Goal: Task Accomplishment & Management: Manage account settings

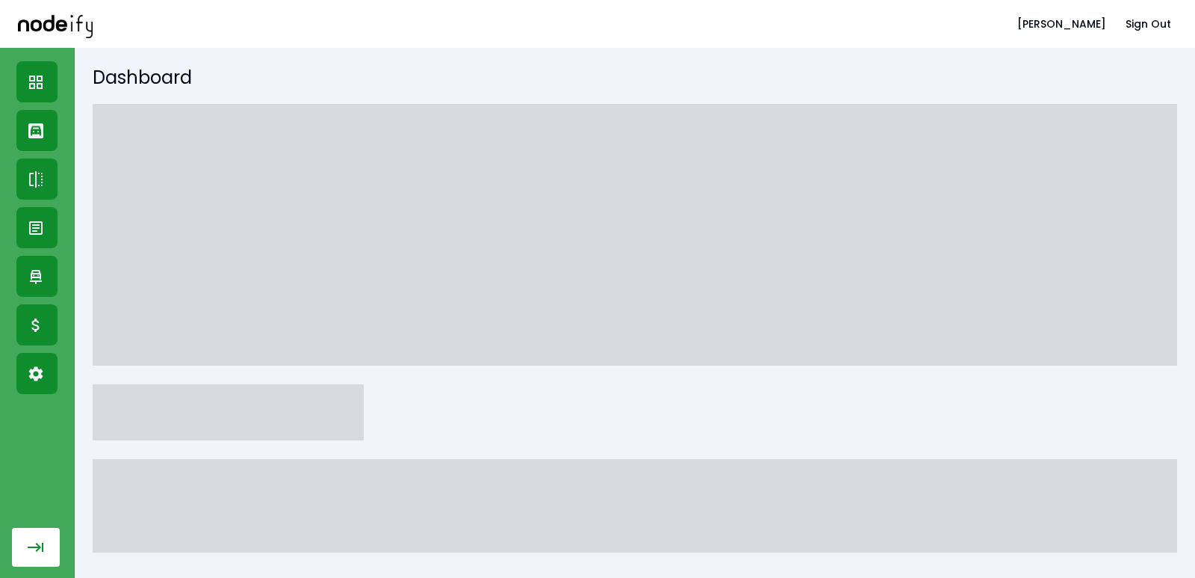
click at [16, 544] on button "button" at bounding box center [36, 546] width 48 height 39
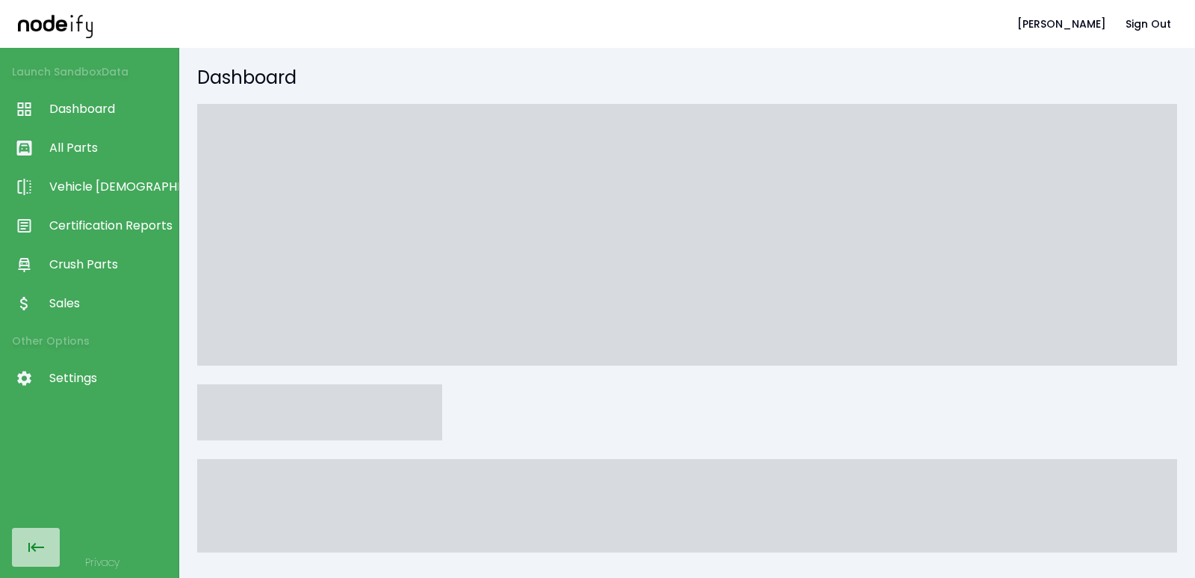
click at [55, 554] on button "button" at bounding box center [36, 546] width 48 height 39
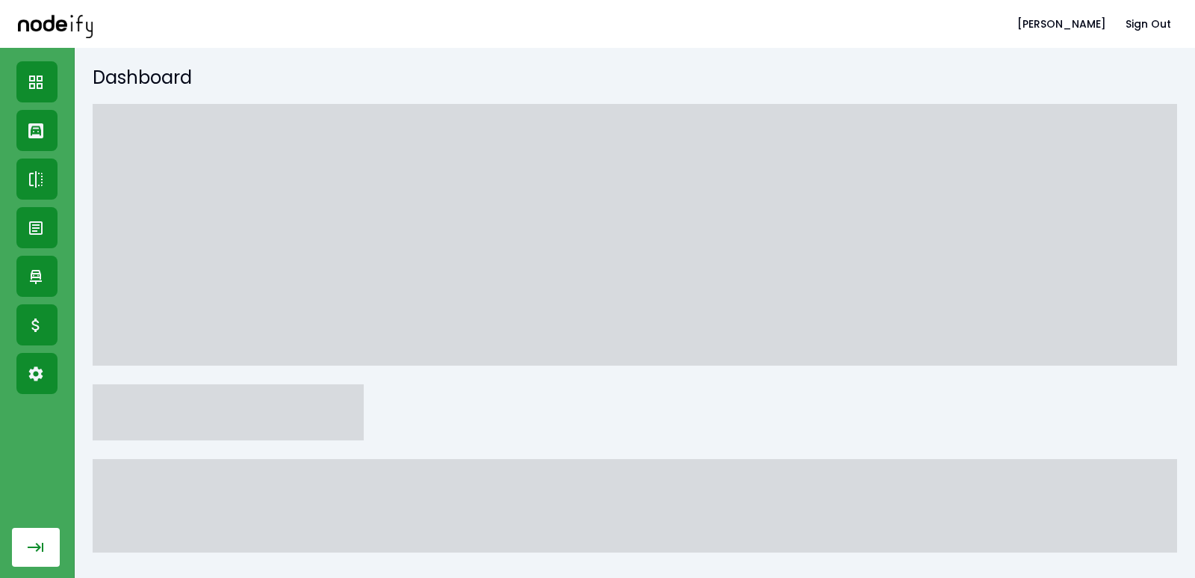
click at [58, 554] on button "button" at bounding box center [36, 546] width 48 height 39
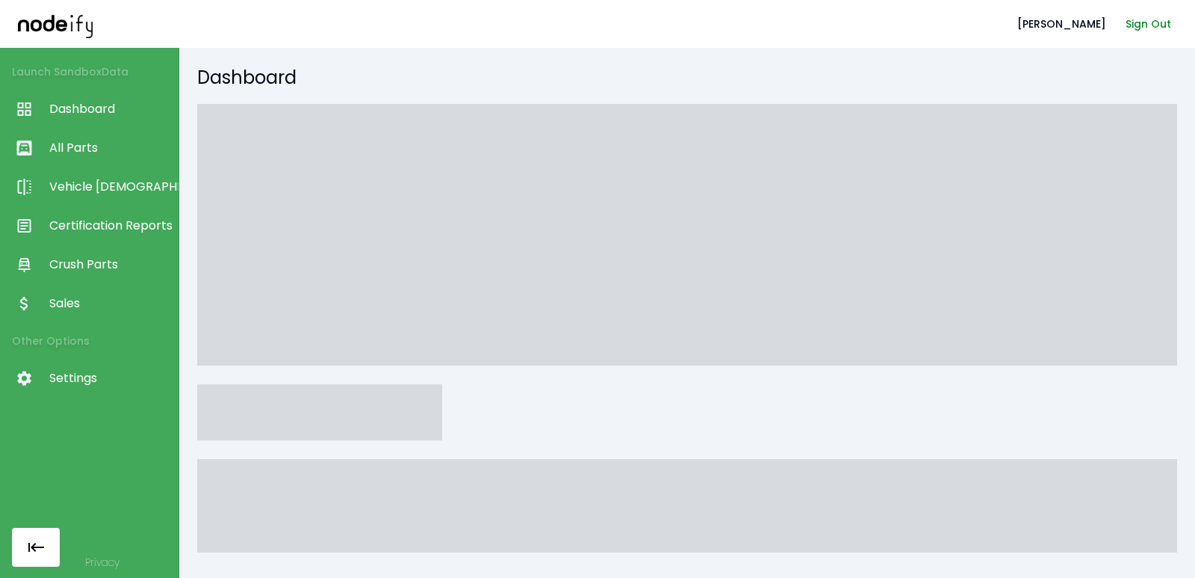
click at [1156, 23] on button "Sign Out" at bounding box center [1149, 24] width 58 height 28
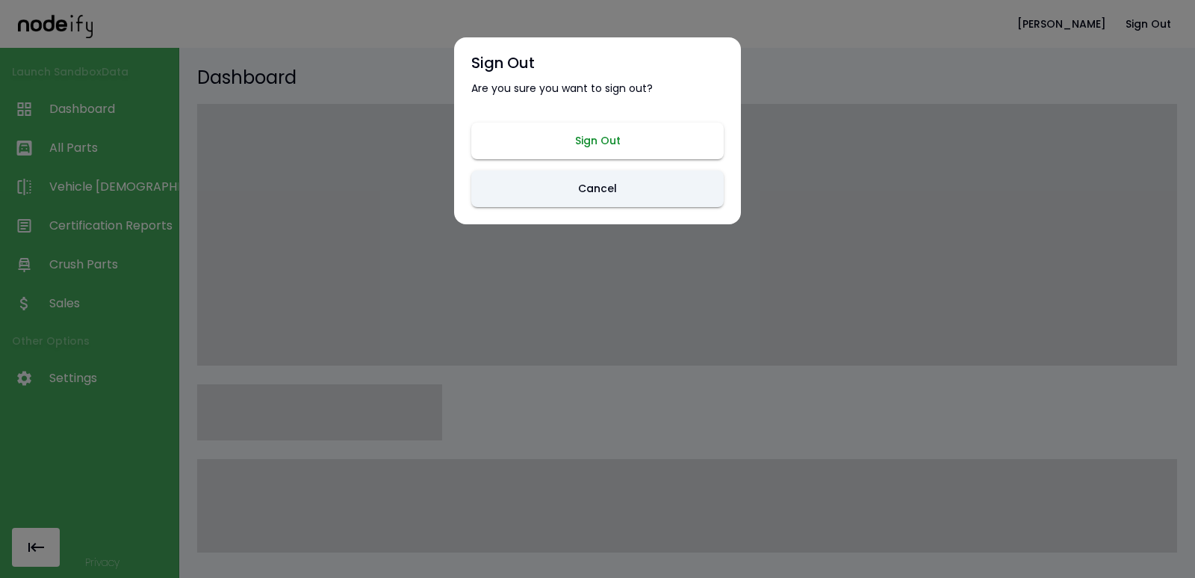
click at [611, 140] on button "Sign Out" at bounding box center [597, 141] width 253 height 37
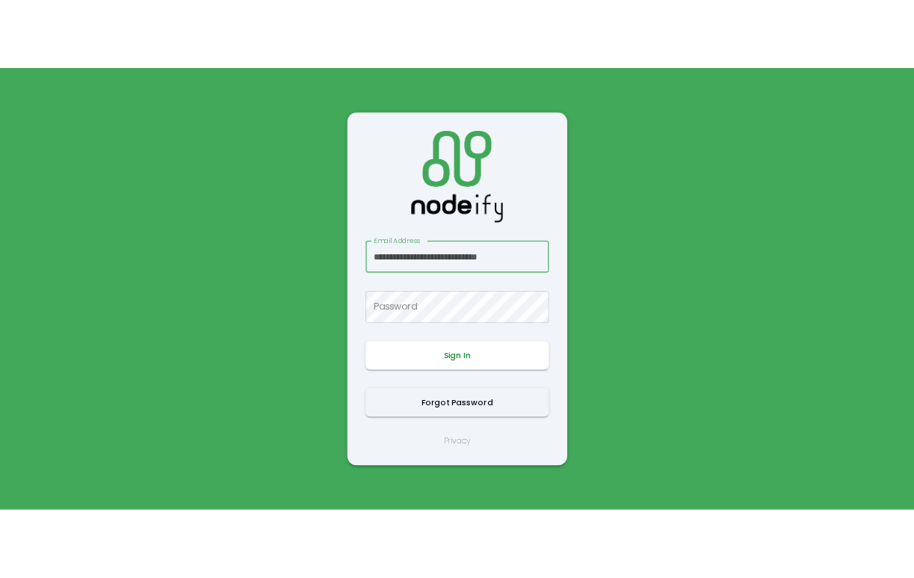
scroll to position [0, 7]
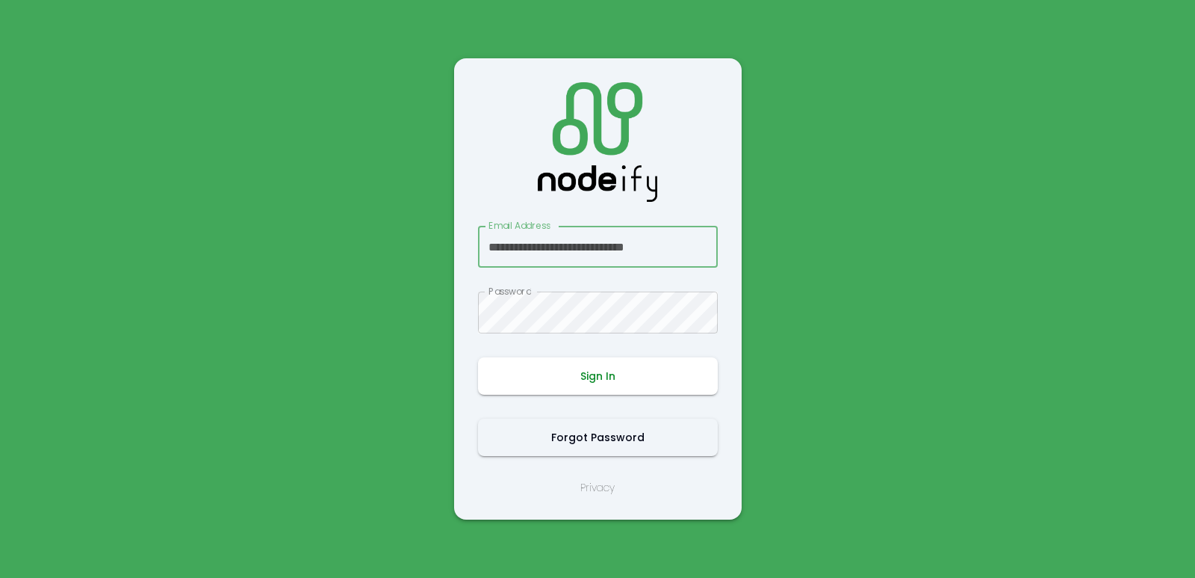
type input "**********"
click at [595, 372] on button "Sign In" at bounding box center [598, 375] width 240 height 37
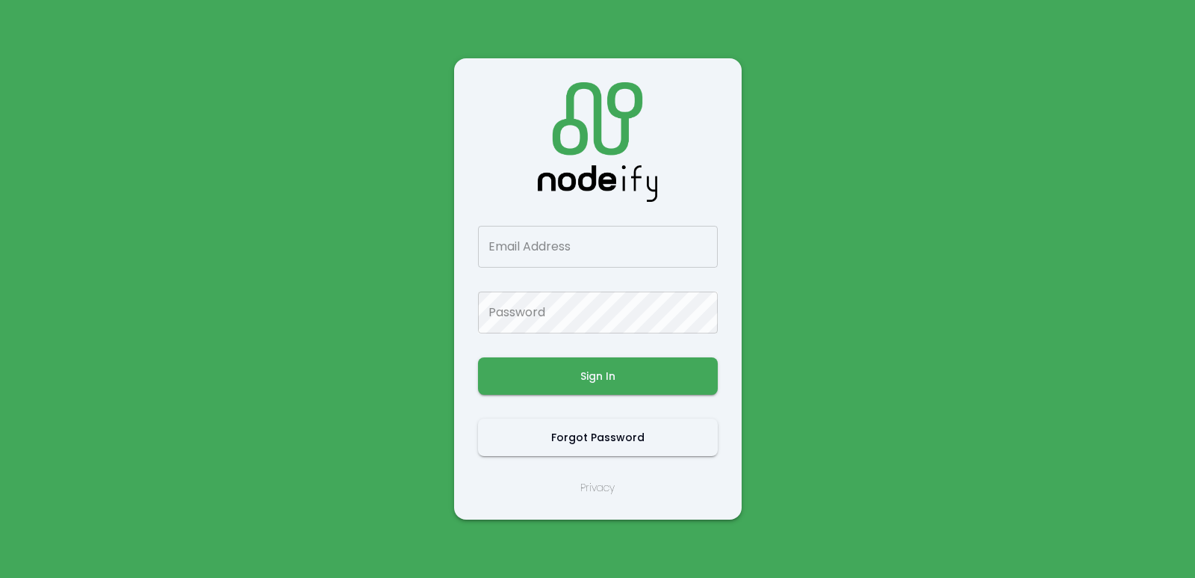
drag, startPoint x: 375, startPoint y: 259, endPoint x: 612, endPoint y: 216, distance: 240.8
click at [378, 259] on main "Email Address Email Address Password Password Sign In Forgot Password Privacy" at bounding box center [597, 289] width 897 height 578
drag, startPoint x: 773, startPoint y: 232, endPoint x: 789, endPoint y: 247, distance: 22.2
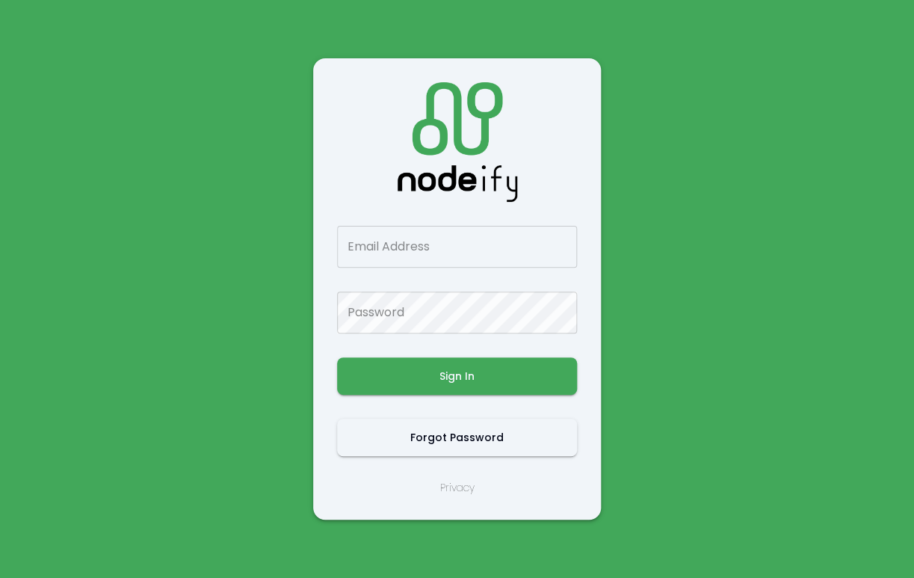
click at [776, 135] on main "Email Address Email Address Password Password Sign In Forgot Password Privacy" at bounding box center [457, 289] width 897 height 578
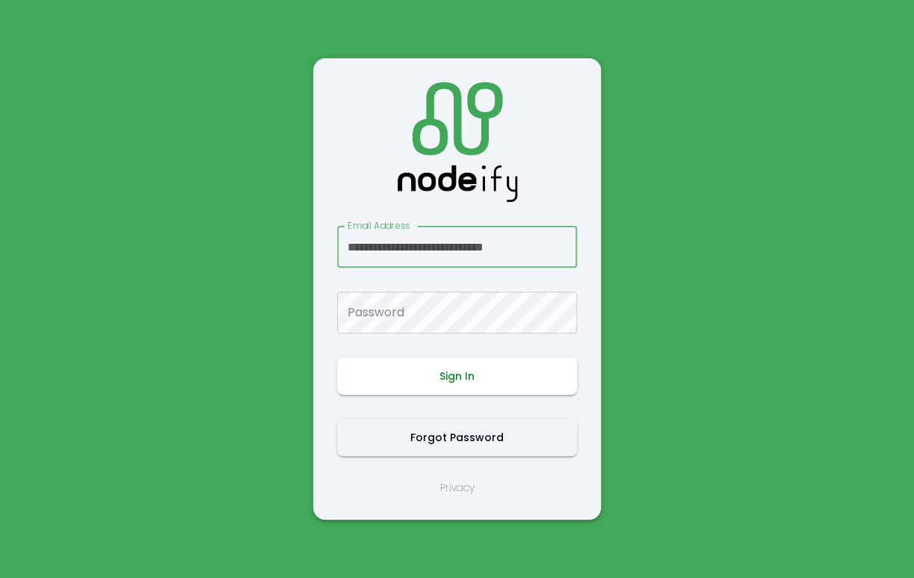
scroll to position [0, 7]
type input "**********"
click at [459, 366] on button "Sign In" at bounding box center [457, 375] width 240 height 37
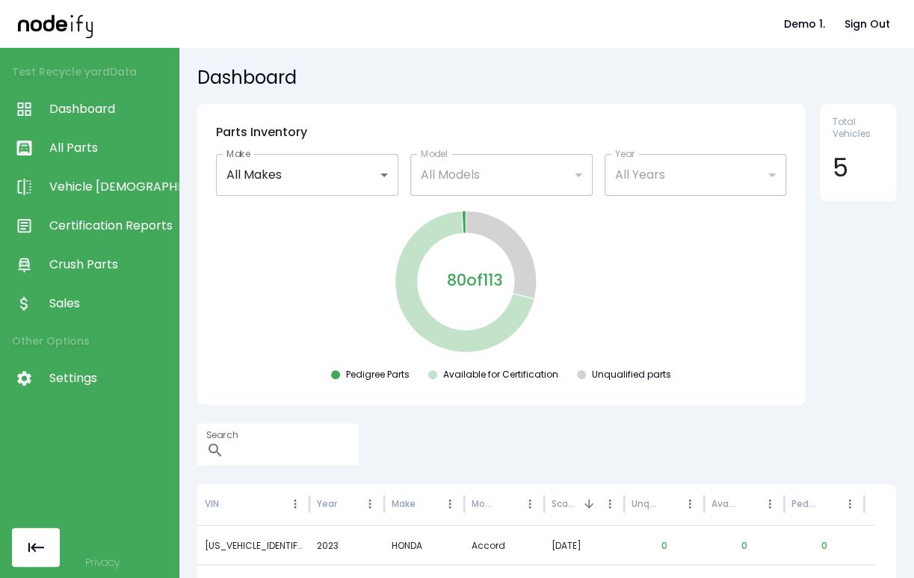
click at [57, 310] on span "Sales" at bounding box center [110, 303] width 122 height 18
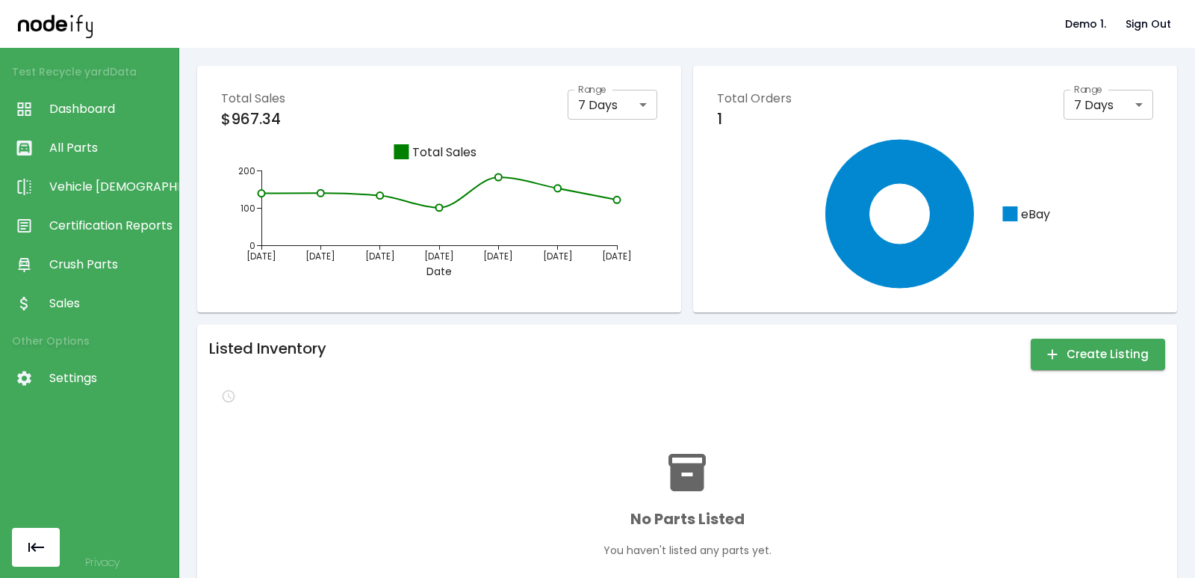
click at [90, 220] on span "Certification Reports" at bounding box center [110, 226] width 122 height 18
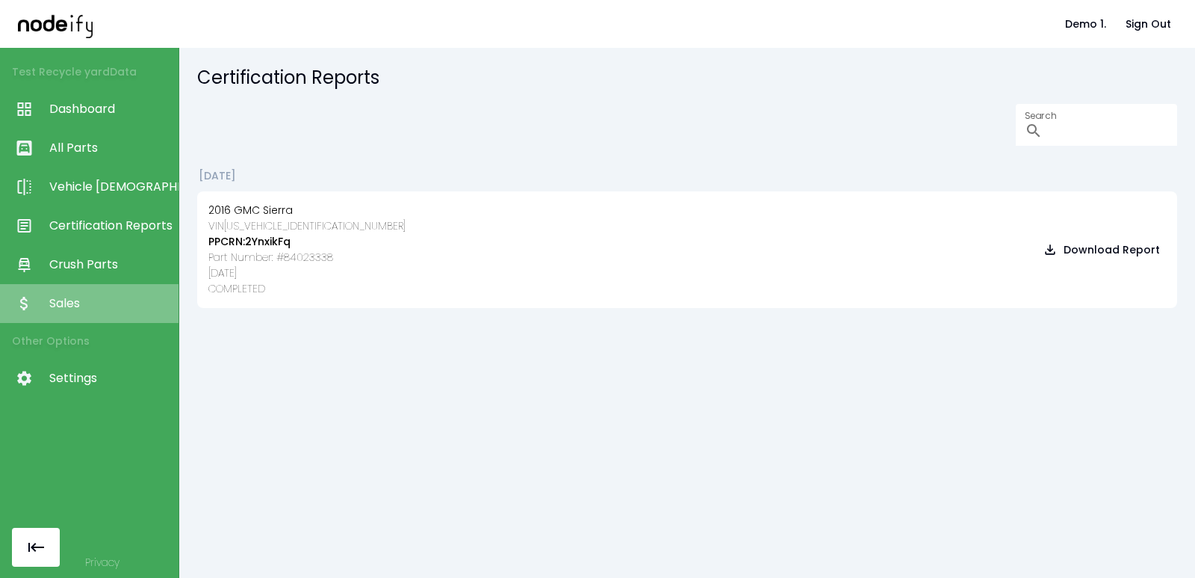
click at [72, 312] on span "Sales" at bounding box center [110, 303] width 122 height 18
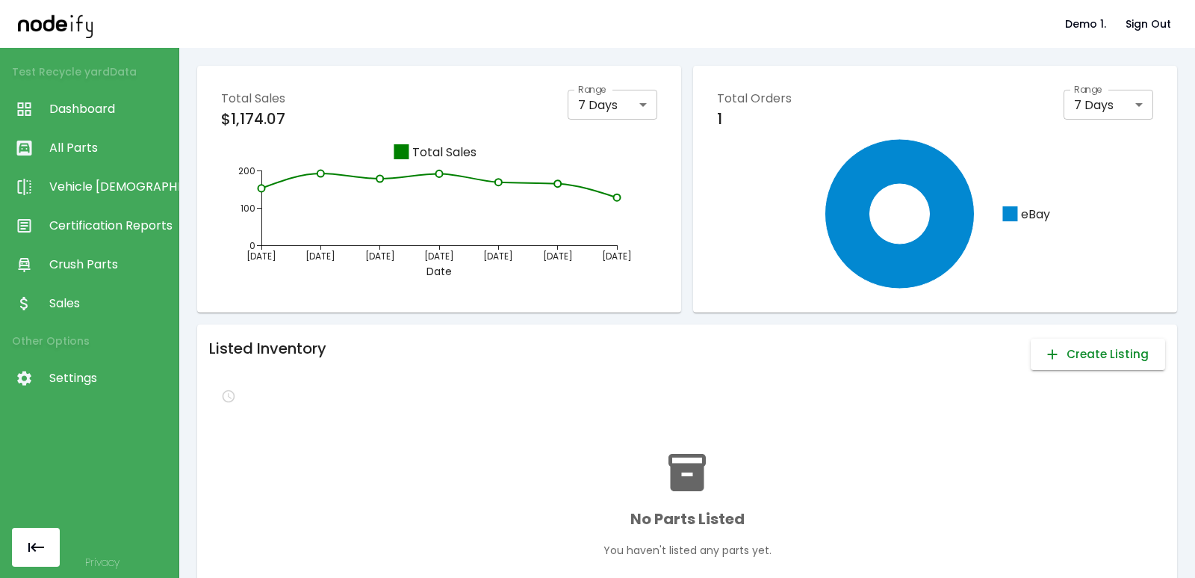
click at [913, 361] on button "Create Listing" at bounding box center [1098, 353] width 134 height 31
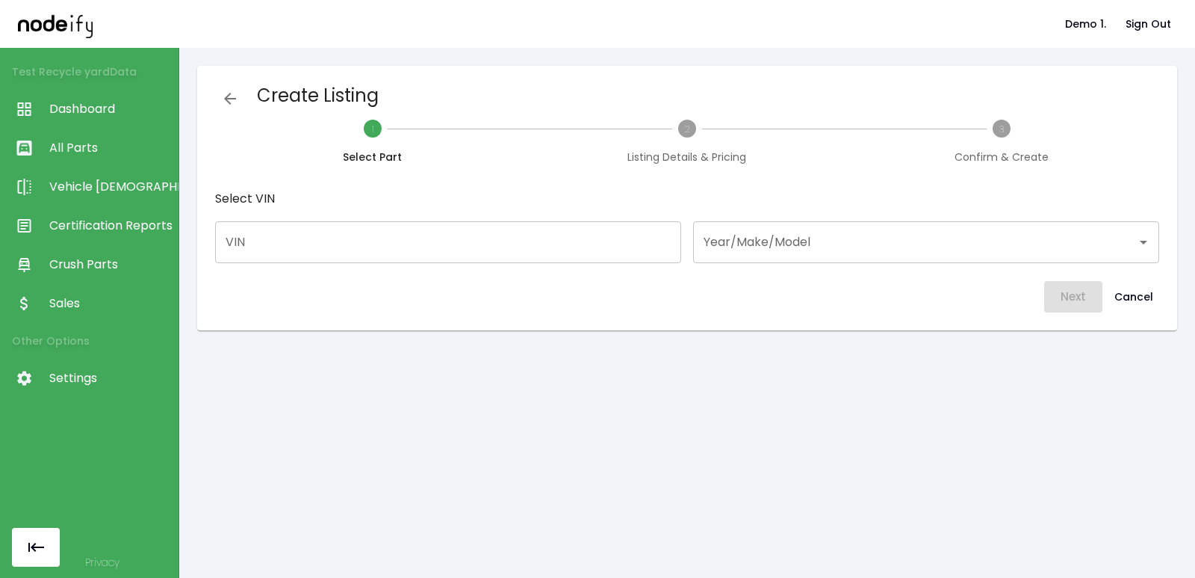
click at [799, 246] on input "Year/Make/Model" at bounding box center [915, 242] width 430 height 28
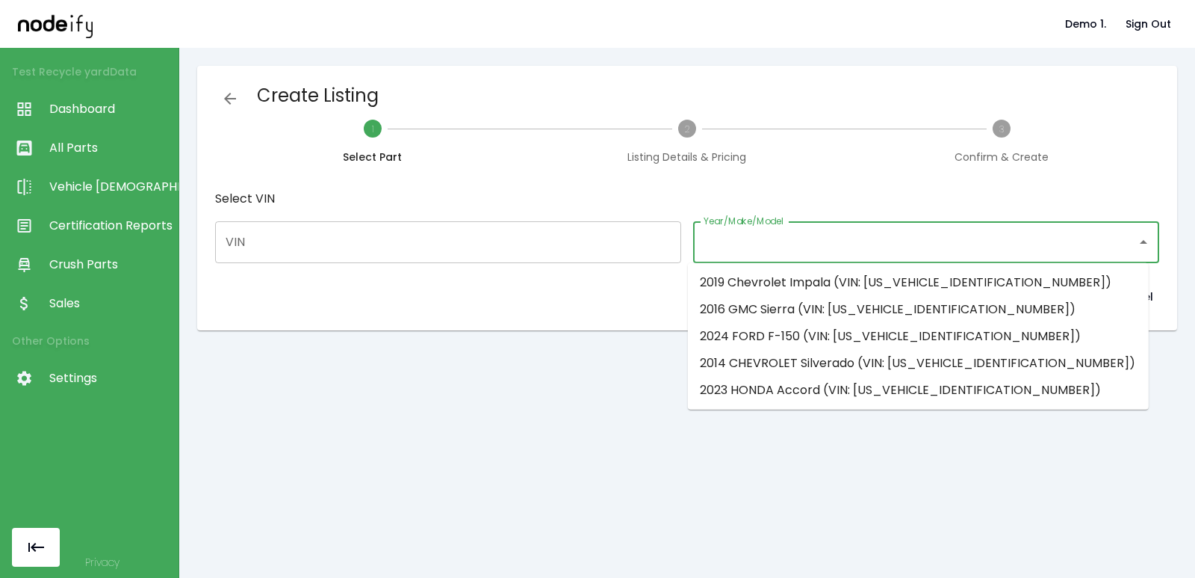
click at [778, 309] on li "2016 GMC Sierra (VIN: 1GTV2MECXGZ309829)" at bounding box center [918, 309] width 461 height 27
type input "**********"
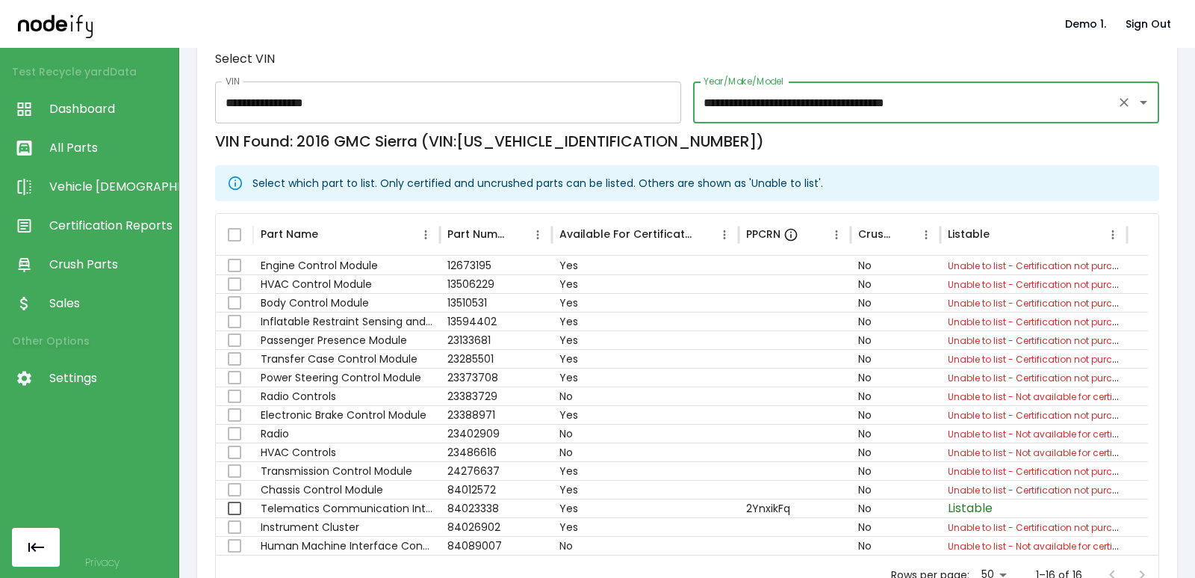
scroll to position [242, 0]
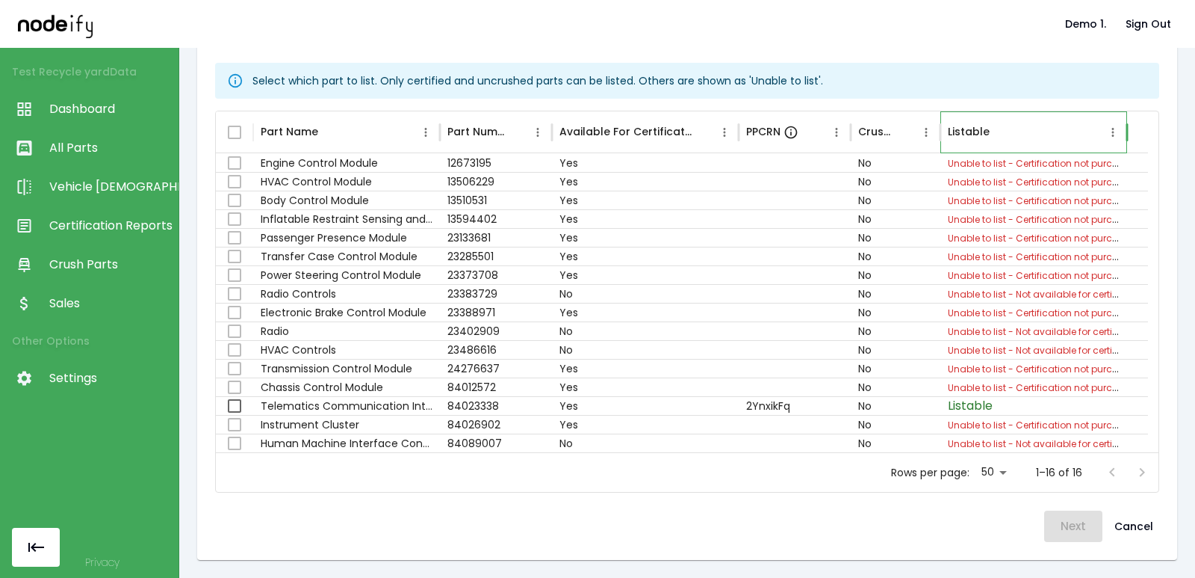
click at [913, 136] on div "Listable" at bounding box center [969, 132] width 42 height 16
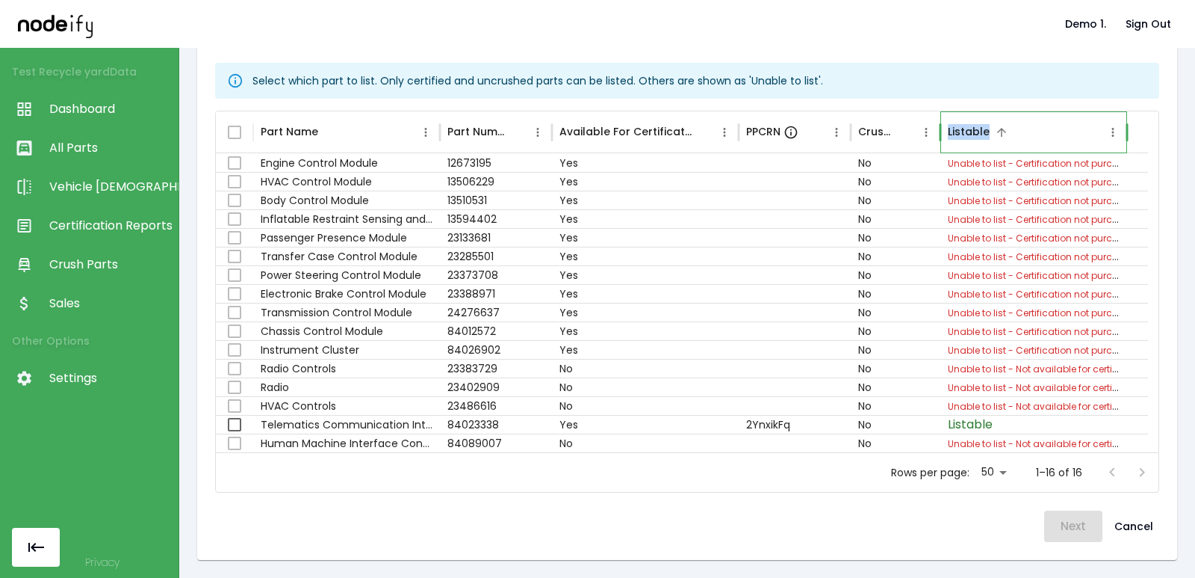
click at [913, 136] on div "Listable" at bounding box center [969, 132] width 42 height 16
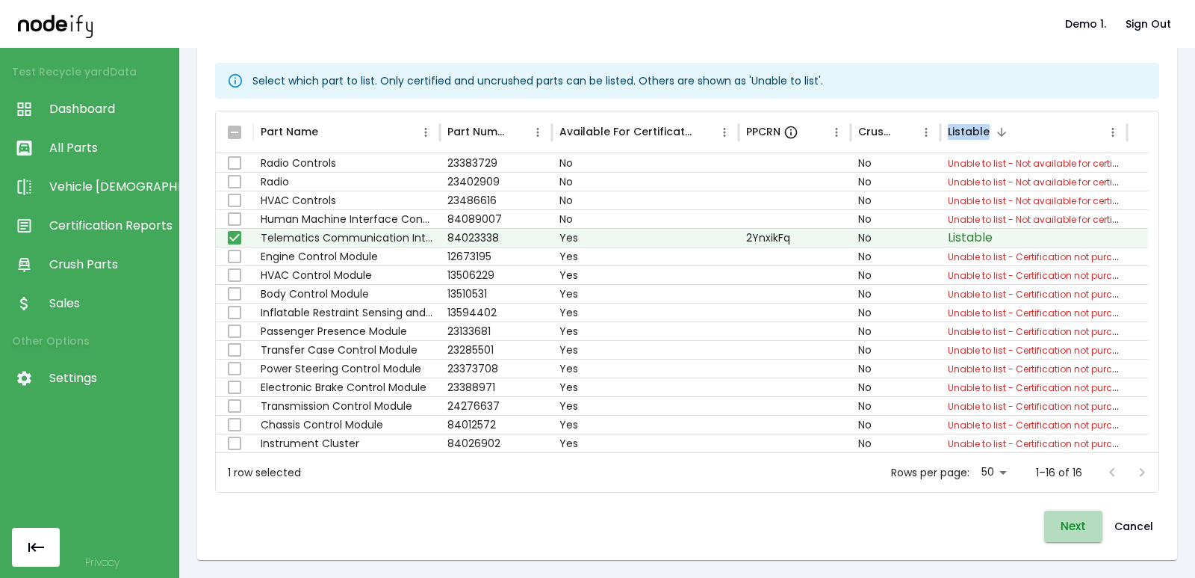
click at [913, 525] on button "Next" at bounding box center [1074, 525] width 58 height 31
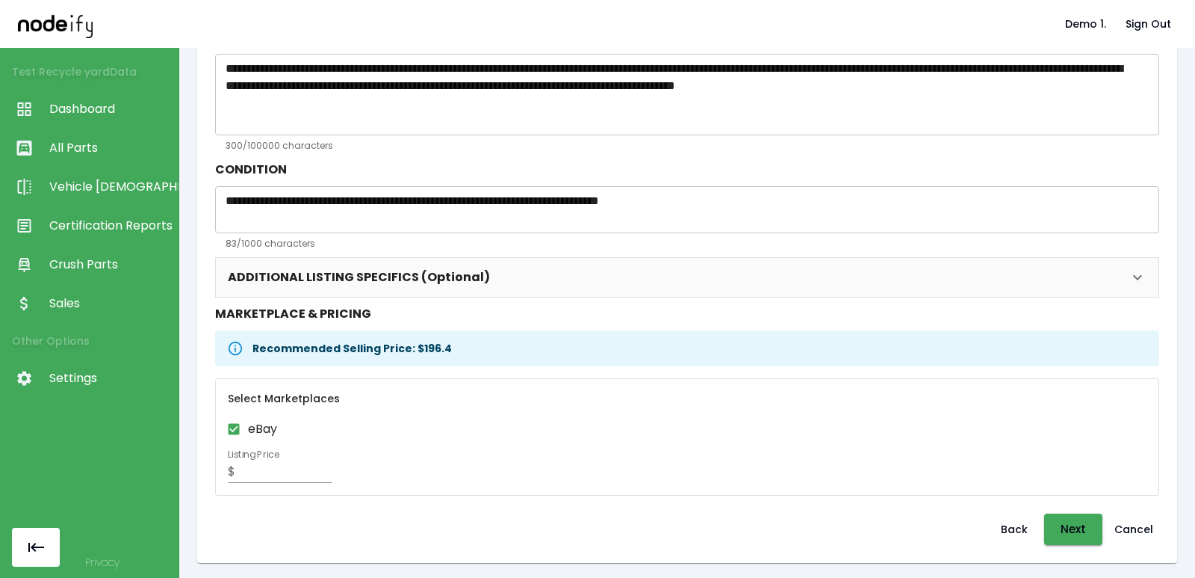
scroll to position [244, 0]
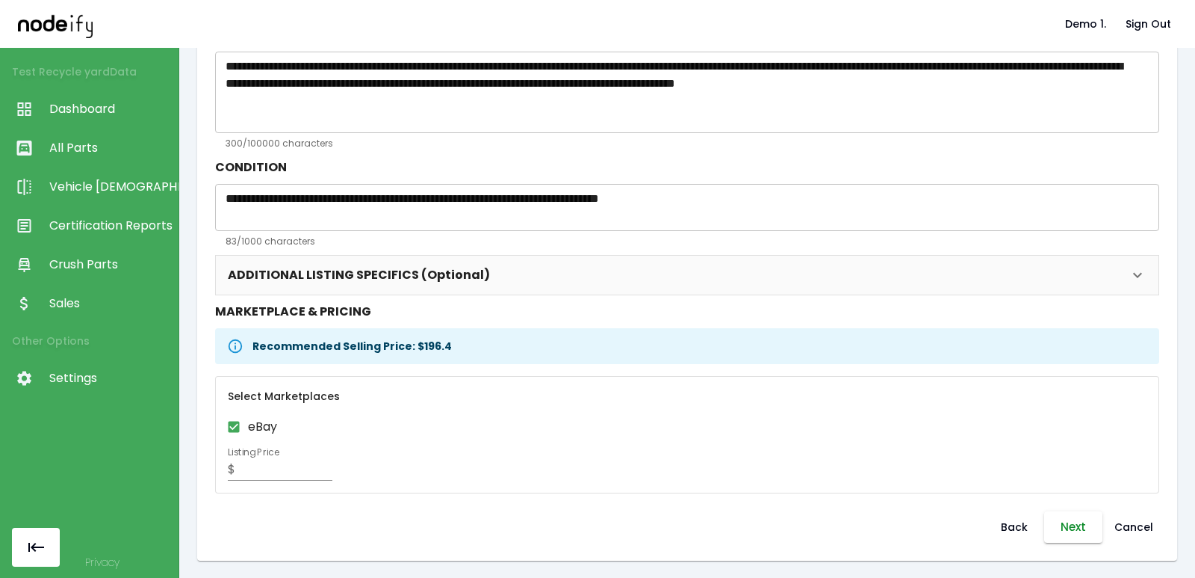
click at [913, 533] on button "Next" at bounding box center [1074, 526] width 58 height 31
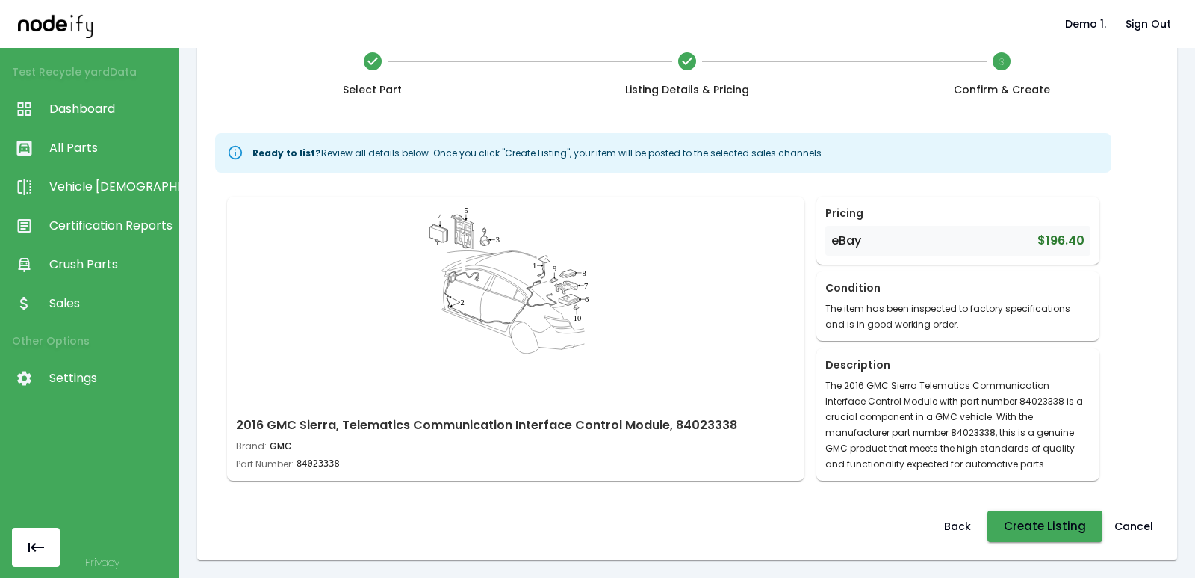
scroll to position [67, 0]
click at [913, 527] on button "Cancel" at bounding box center [1134, 525] width 51 height 31
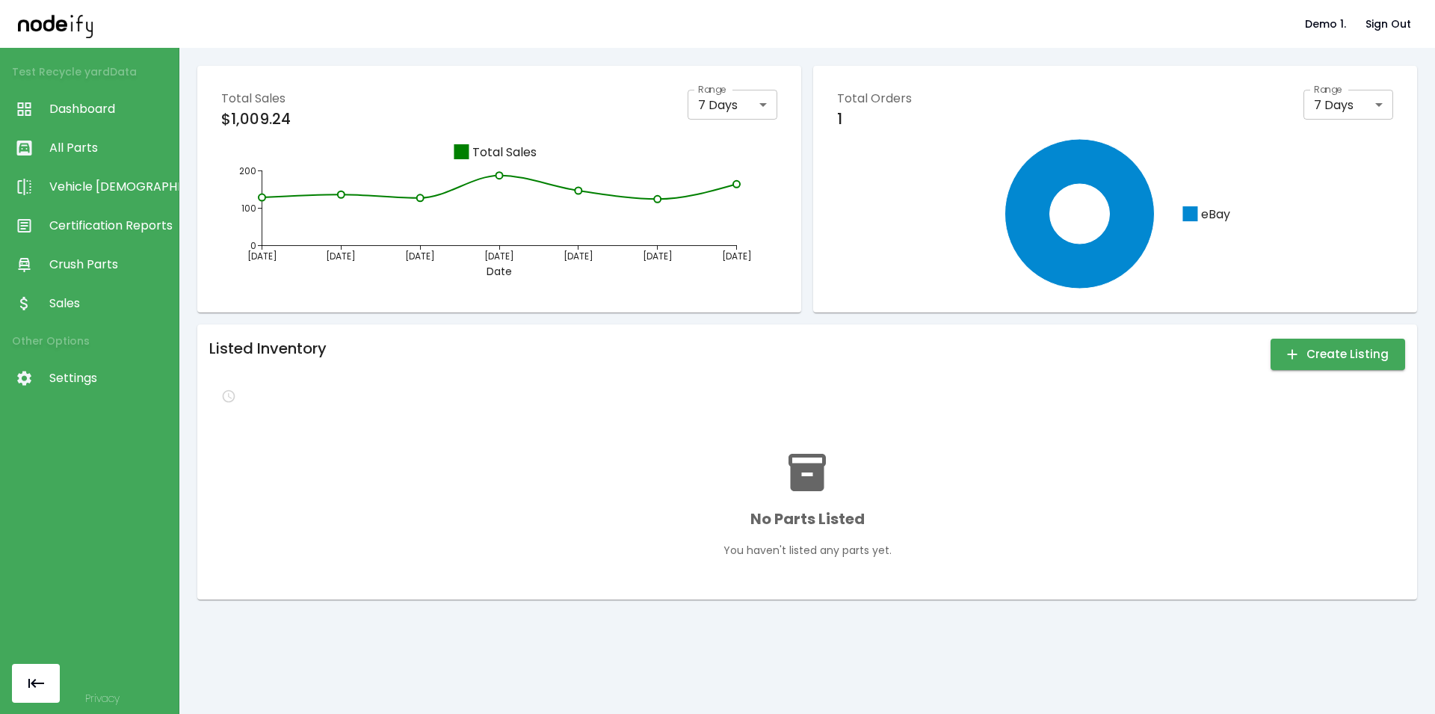
click at [781, 322] on div "Total Sales $1,009.24 Range 7 Days * Range 8/19/2025 8/20/2025 8/21/2025 8/22/2…" at bounding box center [806, 332] width 1219 height 533
click at [913, 353] on button "Create Listing" at bounding box center [1337, 353] width 134 height 31
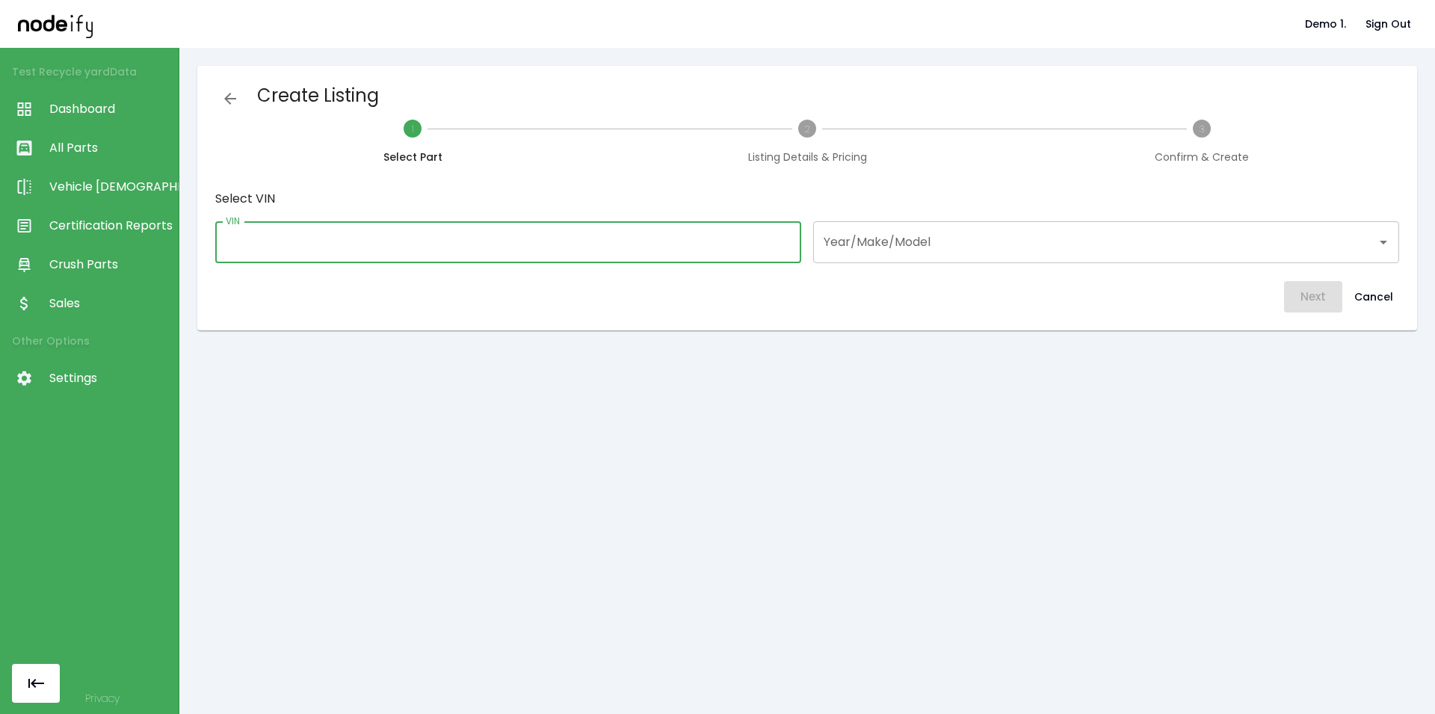
click at [607, 232] on input "VIN" at bounding box center [508, 242] width 586 height 42
click at [882, 248] on input "Year/Make/Model" at bounding box center [1095, 242] width 550 height 28
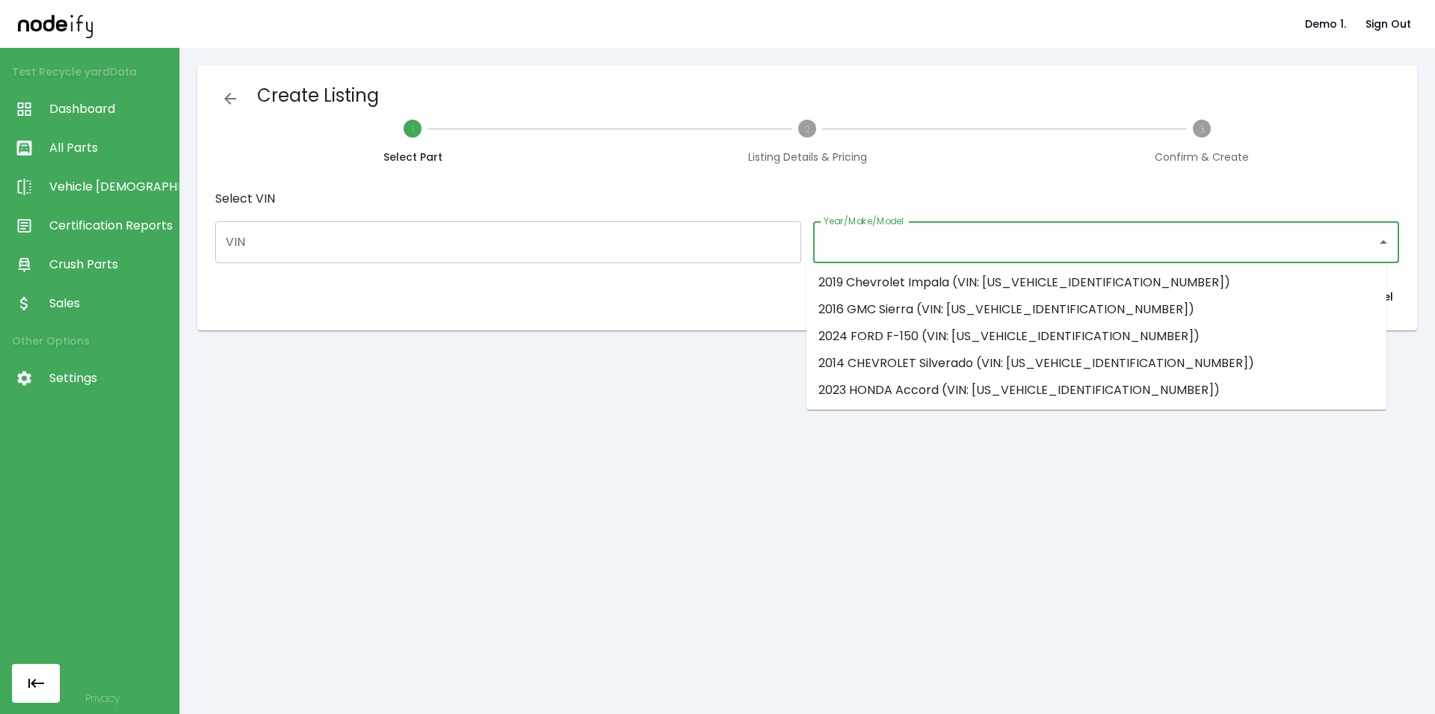
click at [891, 309] on li "2016 GMC Sierra (VIN: 1GTV2MECXGZ309829)" at bounding box center [1096, 309] width 580 height 27
type input "**********"
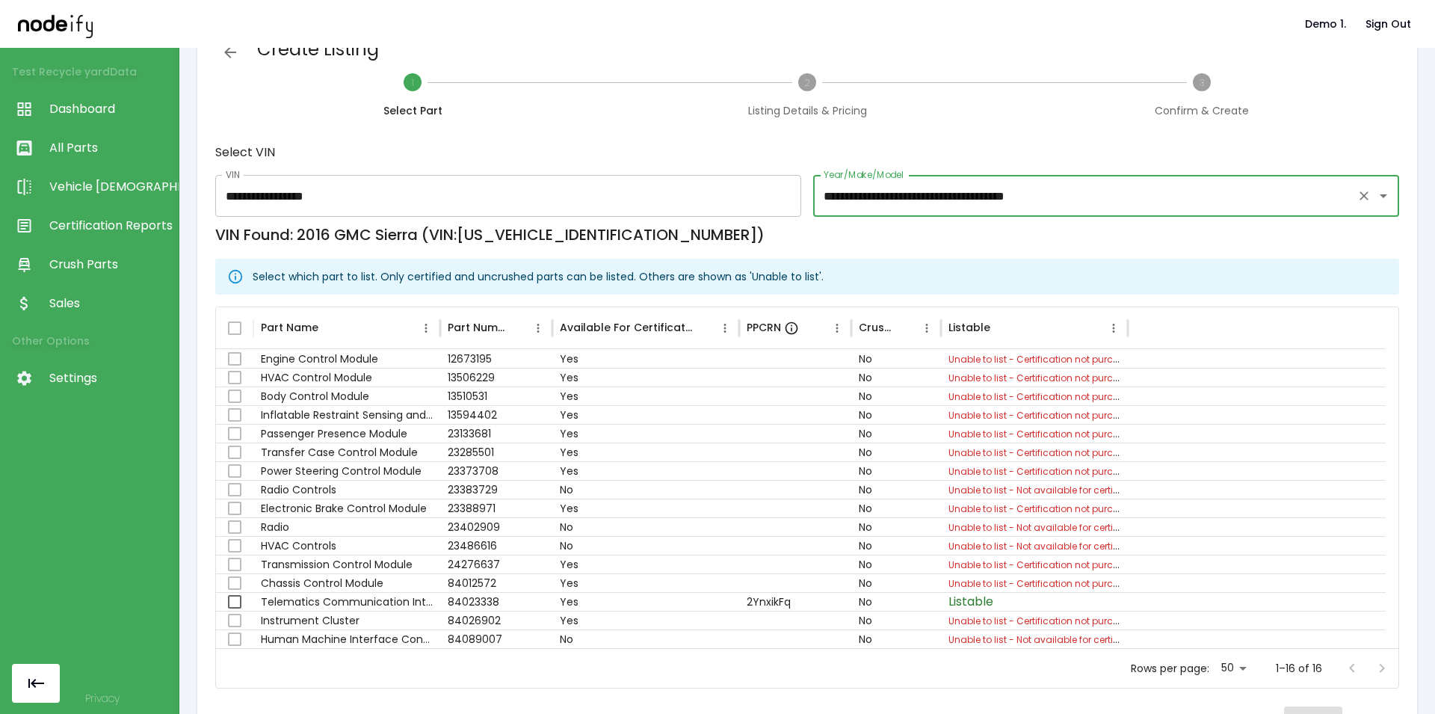
scroll to position [90, 0]
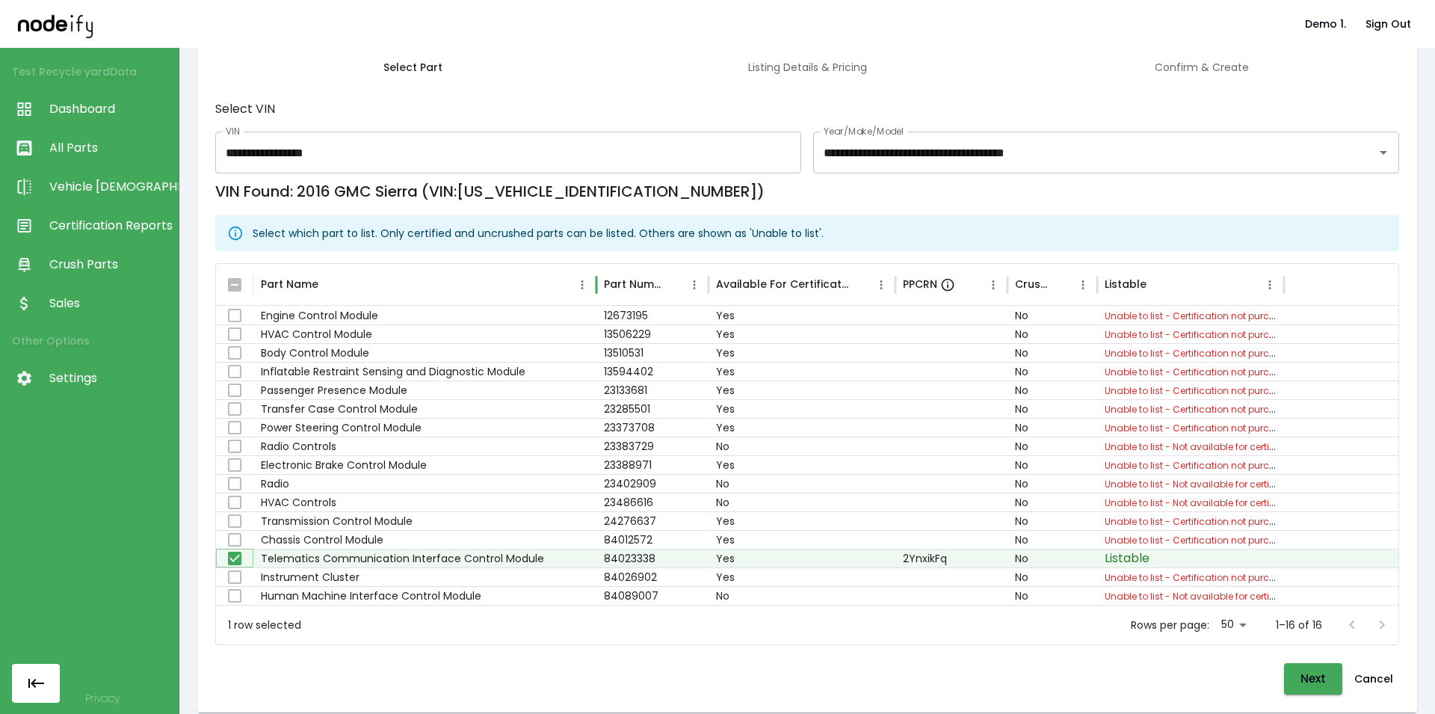
drag, startPoint x: 440, startPoint y: 279, endPoint x: 596, endPoint y: 285, distance: 156.3
click at [596, 285] on div at bounding box center [595, 285] width 7 height 42
click at [913, 577] on button "Next" at bounding box center [1313, 678] width 58 height 31
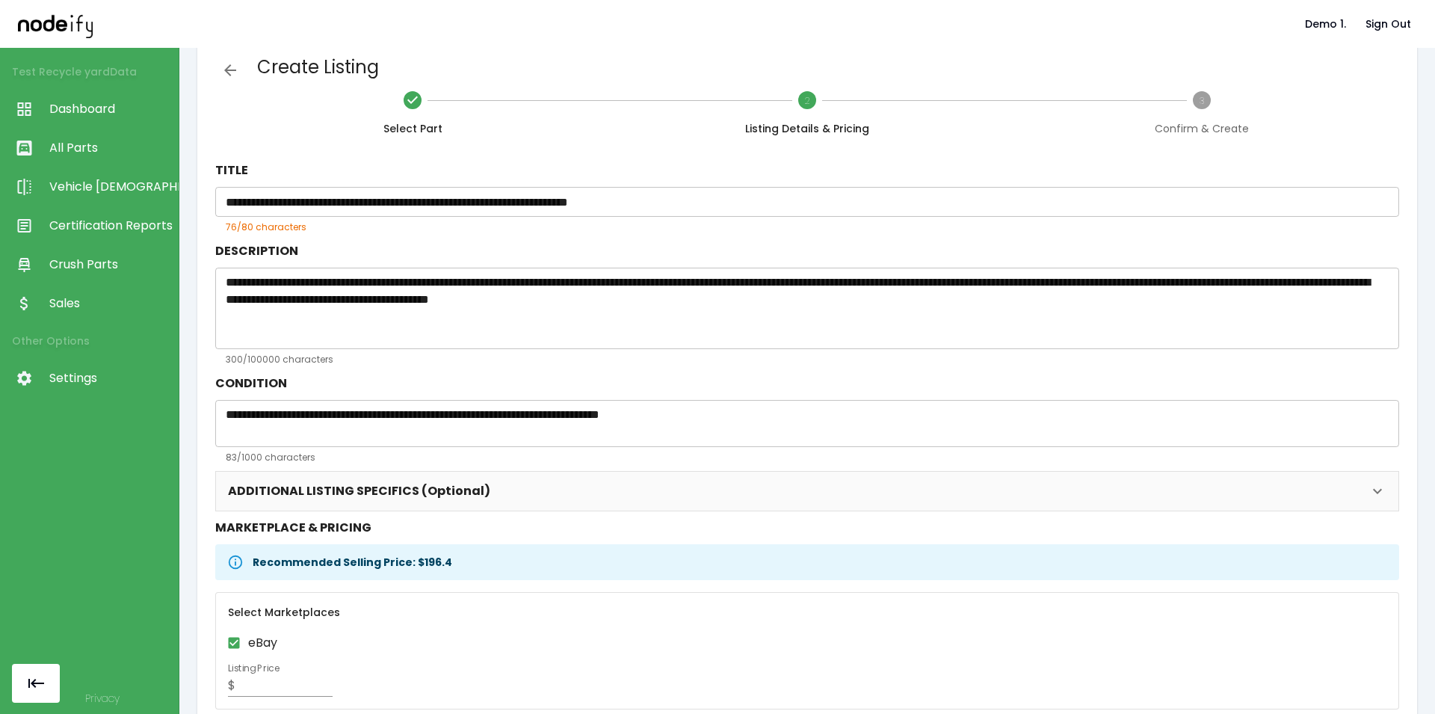
scroll to position [19, 0]
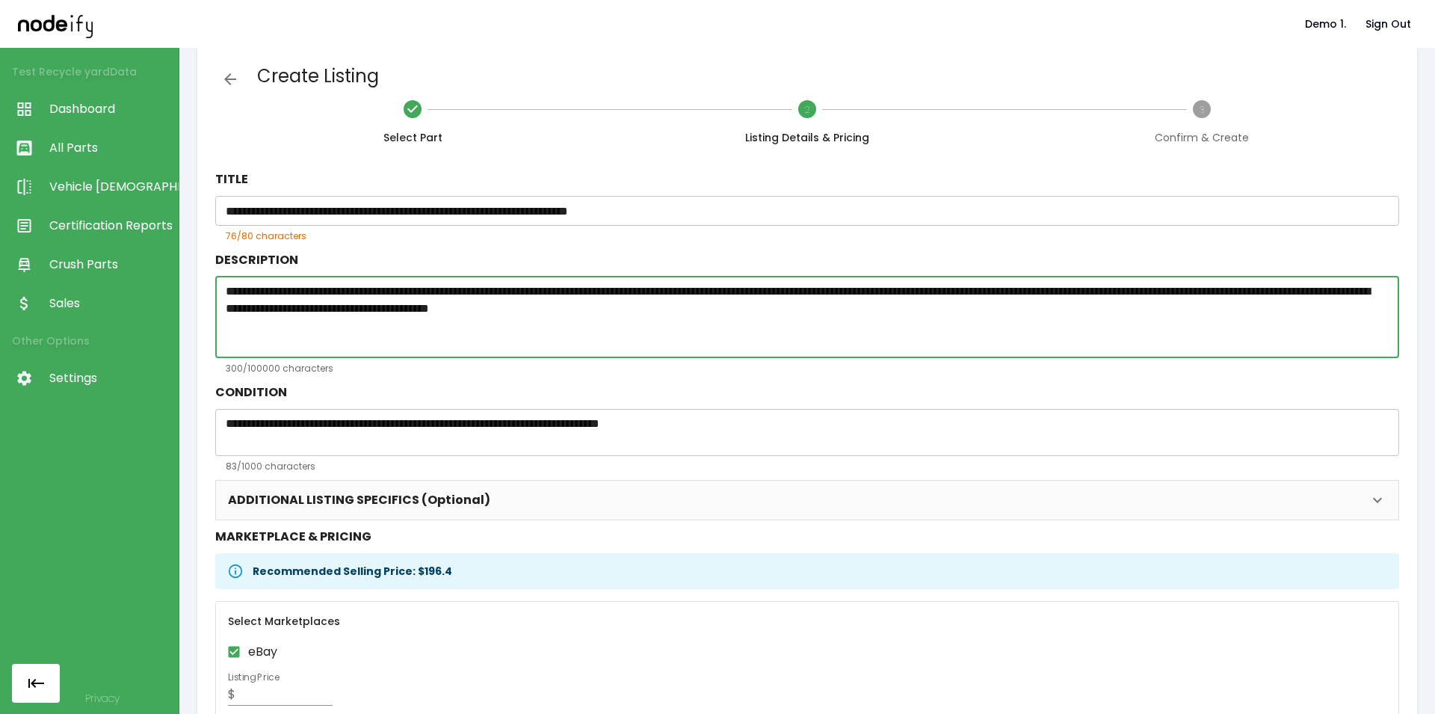
drag, startPoint x: 1003, startPoint y: 291, endPoint x: 1031, endPoint y: 290, distance: 28.4
click at [913, 290] on textarea "**********" at bounding box center [801, 316] width 1150 height 69
drag, startPoint x: 311, startPoint y: 288, endPoint x: 354, endPoint y: 291, distance: 43.4
click at [354, 291] on textarea "**********" at bounding box center [801, 316] width 1150 height 69
click at [344, 293] on textarea "**********" at bounding box center [801, 316] width 1150 height 69
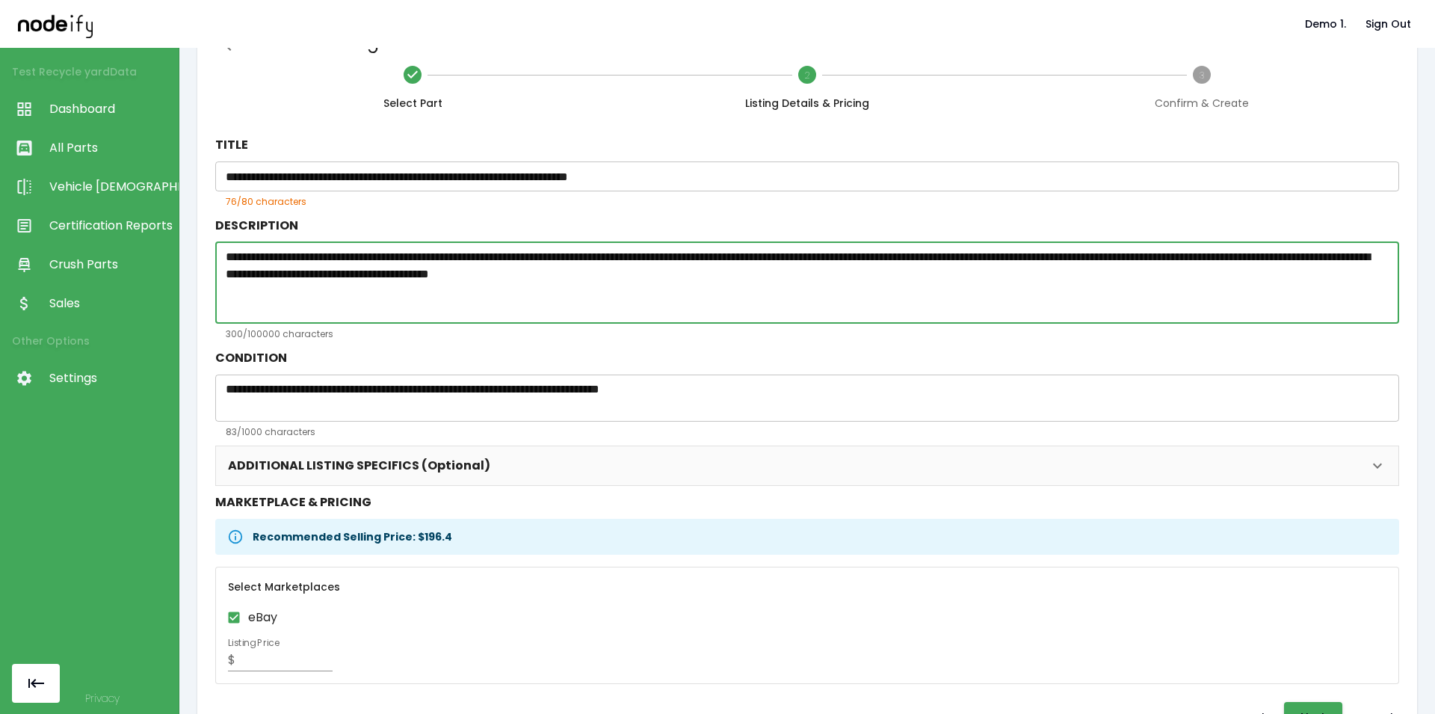
scroll to position [109, 0]
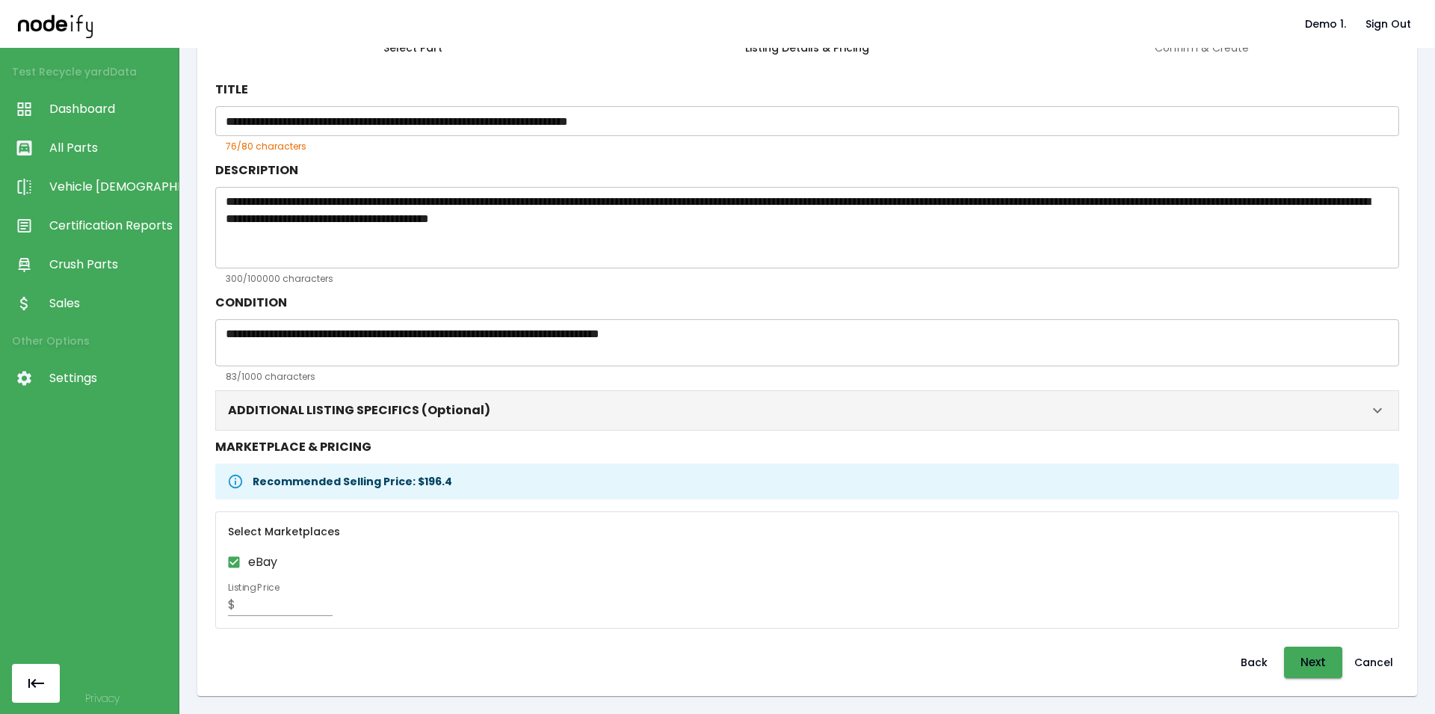
click at [549, 422] on button "ADDITIONAL LISTING SPECIFICS (Optional)" at bounding box center [807, 410] width 1182 height 39
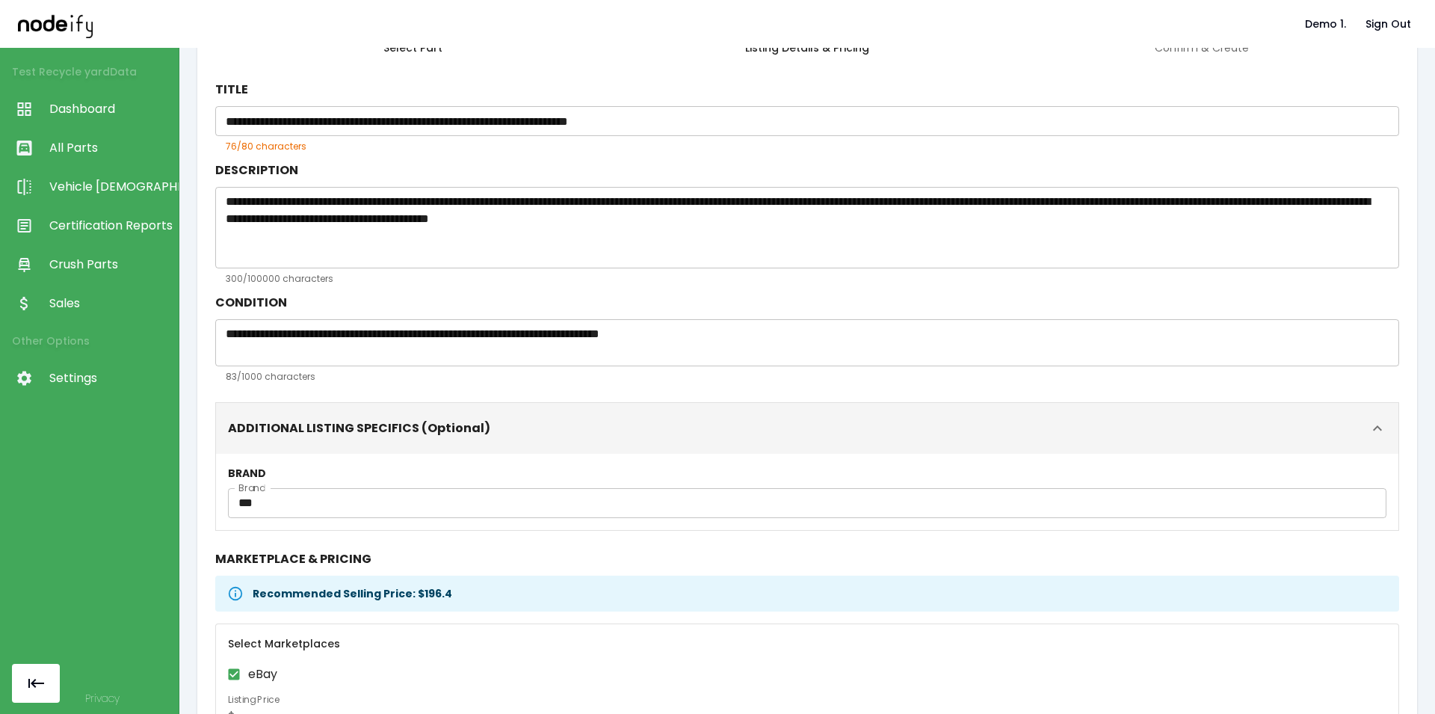
click at [507, 415] on button "ADDITIONAL LISTING SPECIFICS (Optional)" at bounding box center [807, 428] width 1182 height 51
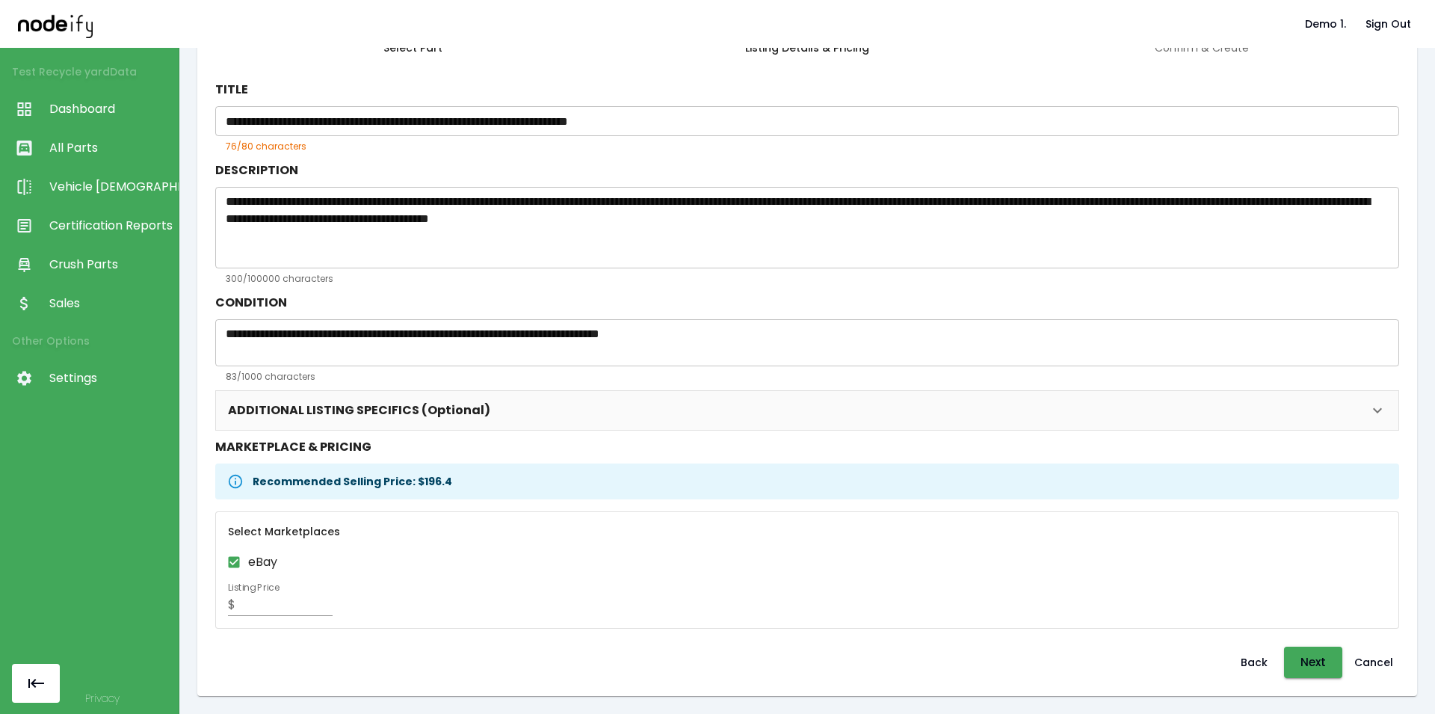
click at [828, 338] on textarea "**********" at bounding box center [801, 342] width 1150 height 34
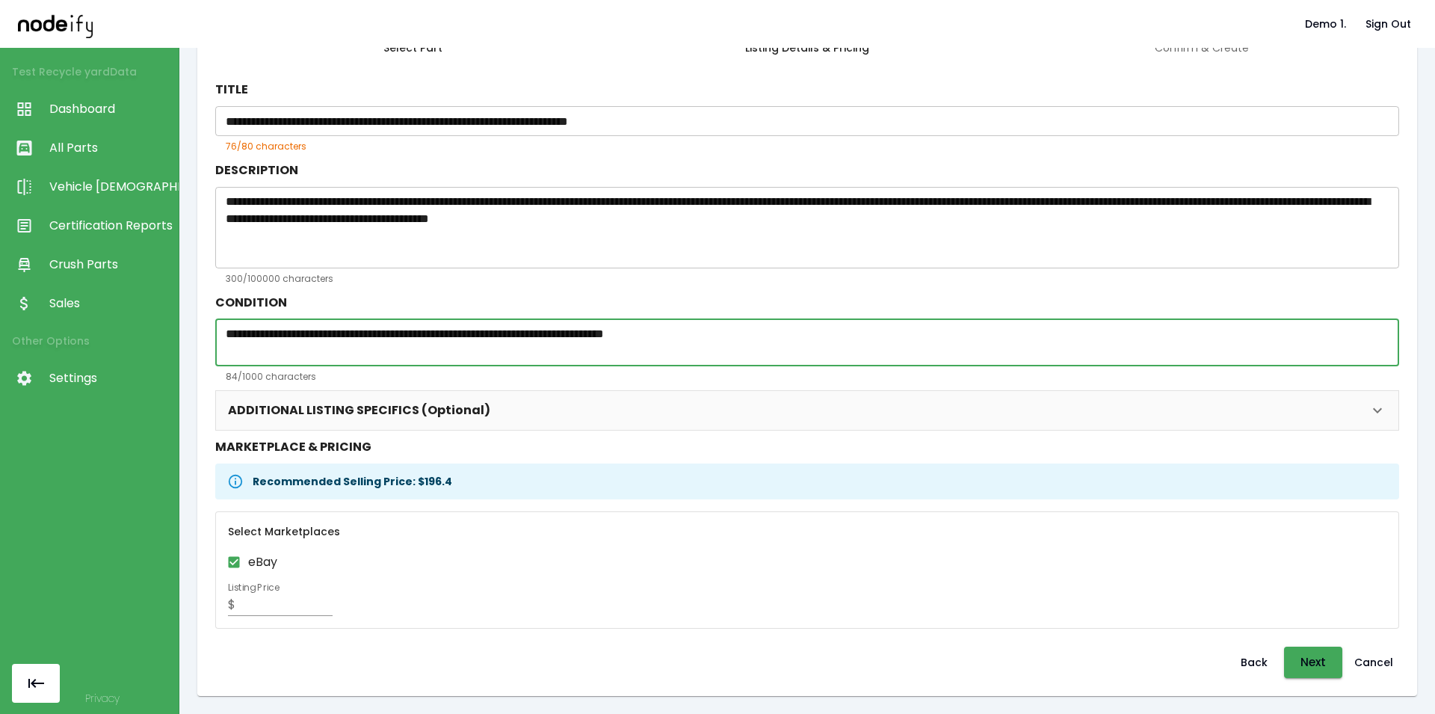
type textarea "**********"
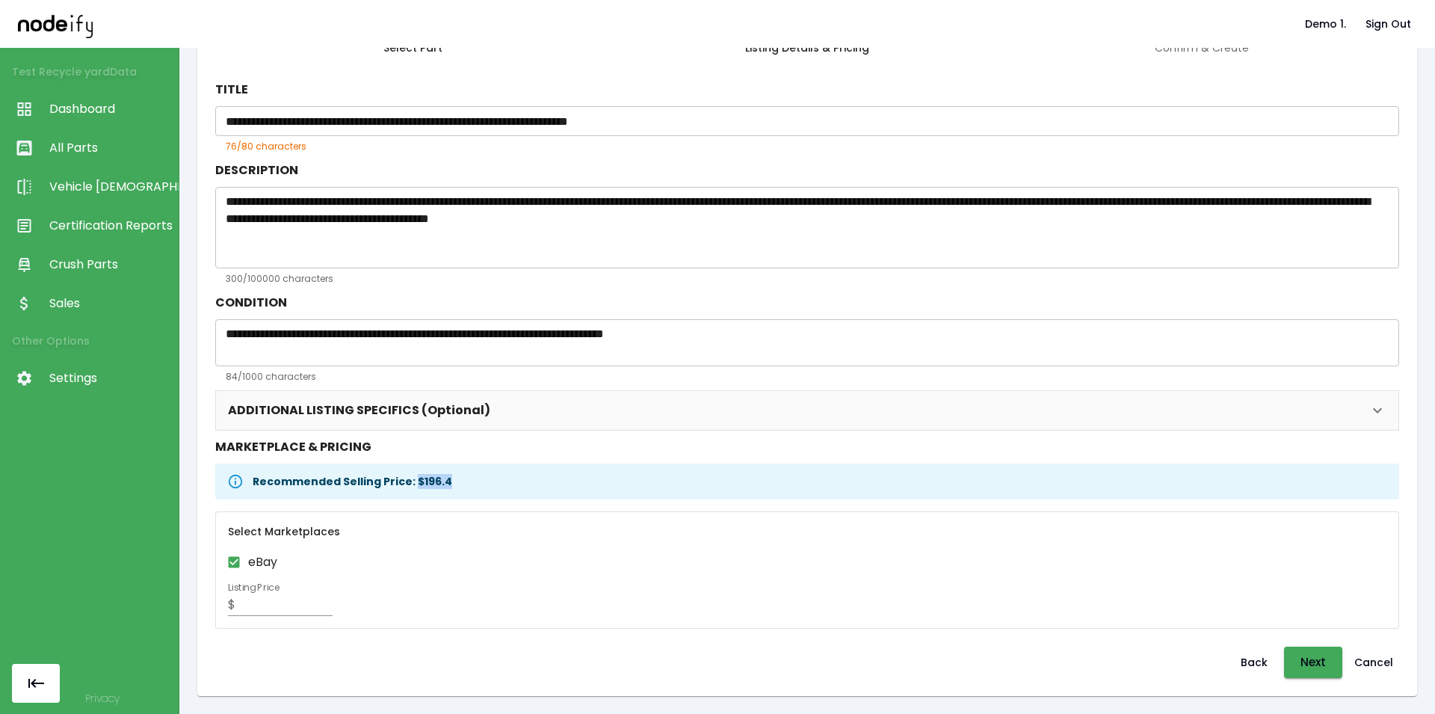
drag, startPoint x: 410, startPoint y: 479, endPoint x: 460, endPoint y: 504, distance: 55.8
click at [452, 483] on div "Recommended Selling Price: $ 196.4" at bounding box center [352, 481] width 199 height 27
click at [458, 545] on div "Select Marketplaces eBay Listing Price $ *****" at bounding box center [806, 569] width 1183 height 117
click at [913, 577] on button "Next" at bounding box center [1313, 661] width 58 height 31
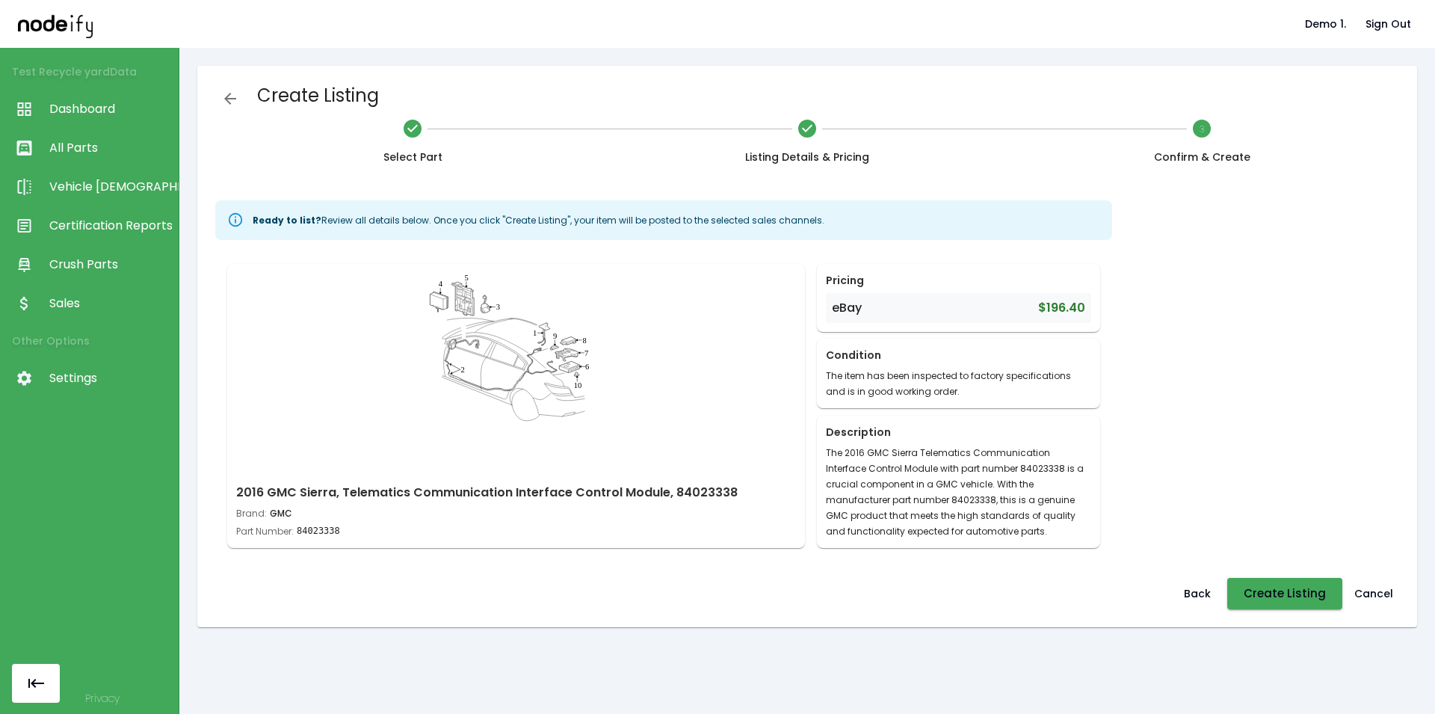
scroll to position [0, 0]
click at [324, 533] on span "84023338" at bounding box center [318, 531] width 43 height 15
click at [913, 577] on button "Create Listing" at bounding box center [1284, 593] width 115 height 31
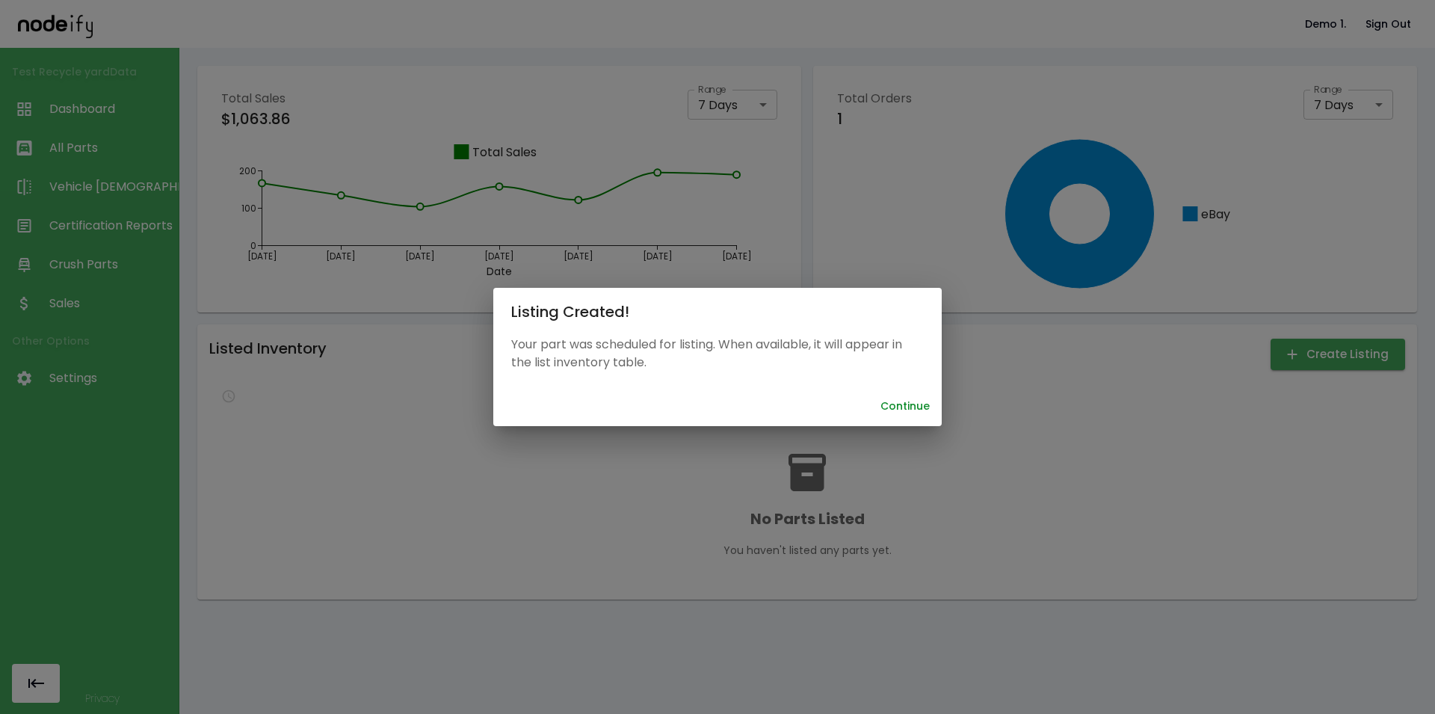
click at [892, 404] on button "Continue" at bounding box center [904, 406] width 61 height 28
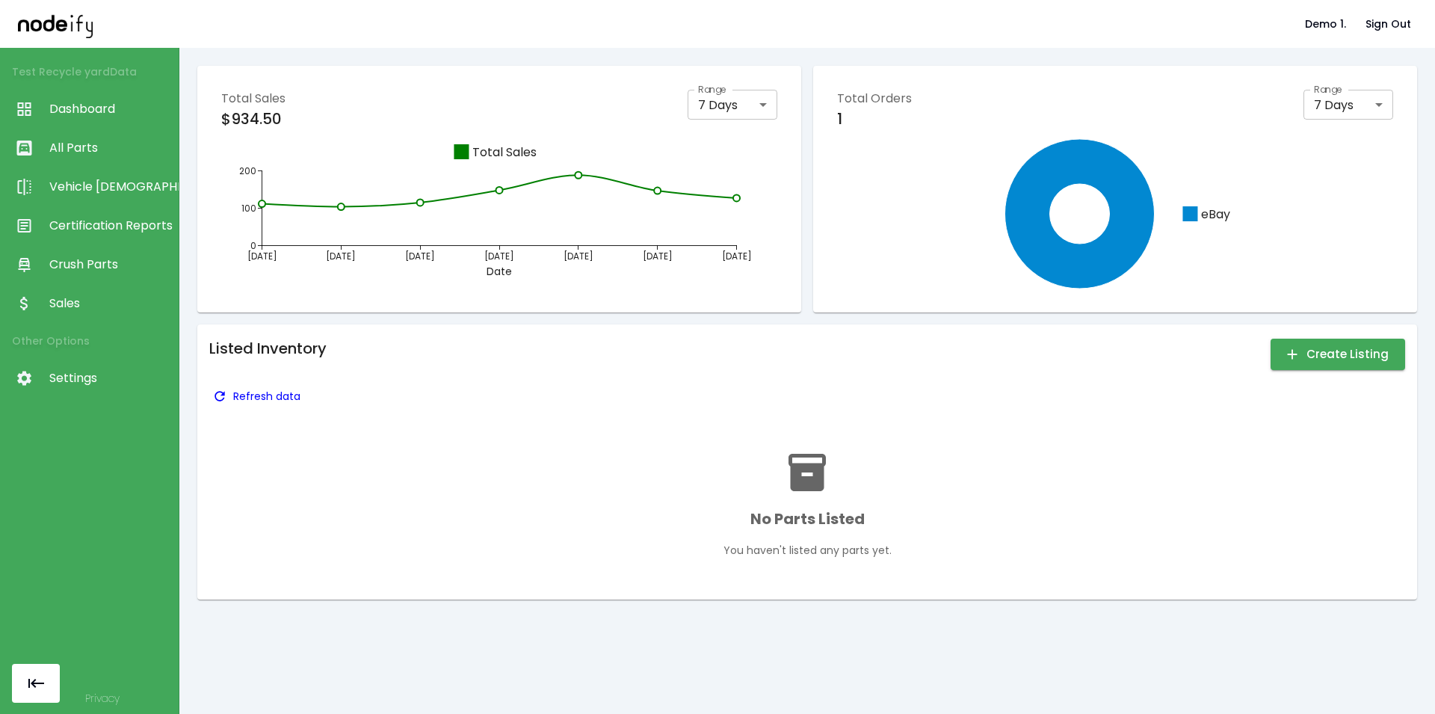
click at [250, 403] on p "Refresh data" at bounding box center [266, 396] width 67 height 15
click at [252, 399] on p "Refresh data" at bounding box center [266, 396] width 67 height 15
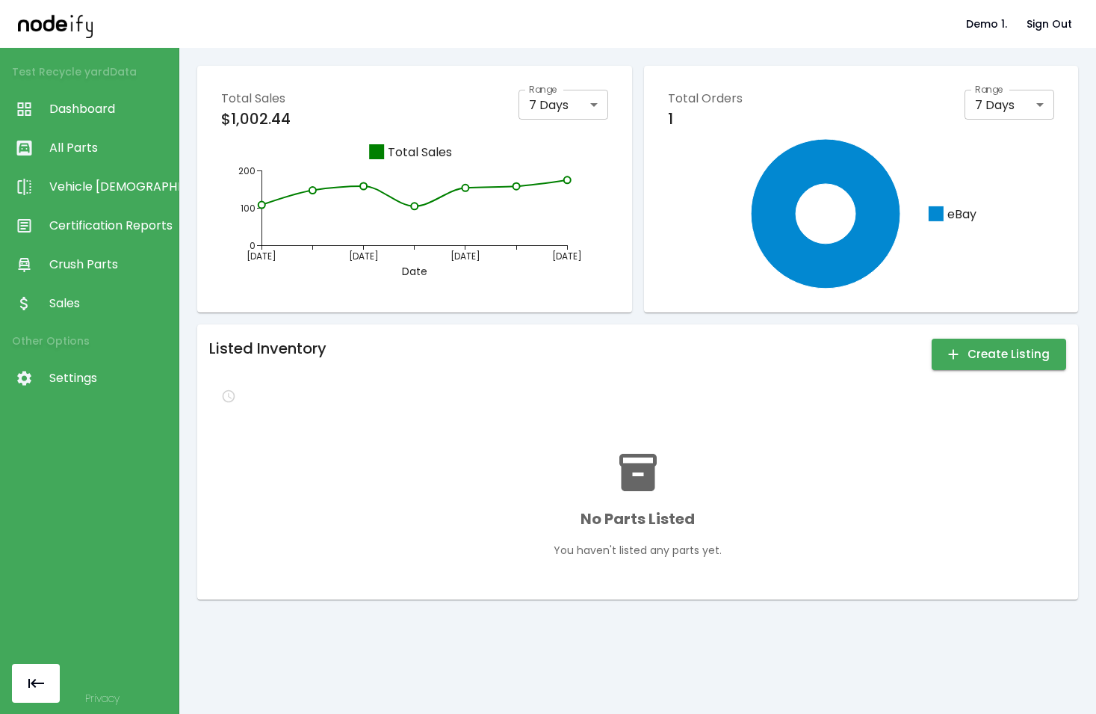
click at [829, 373] on div "Listed Inventory Create Listing No Parts Listed You haven't listed any parts ye…" at bounding box center [637, 461] width 857 height 251
click at [808, 389] on div at bounding box center [637, 396] width 857 height 24
click at [328, 553] on div "No Parts Listed You haven't listed any parts yet." at bounding box center [637, 504] width 821 height 108
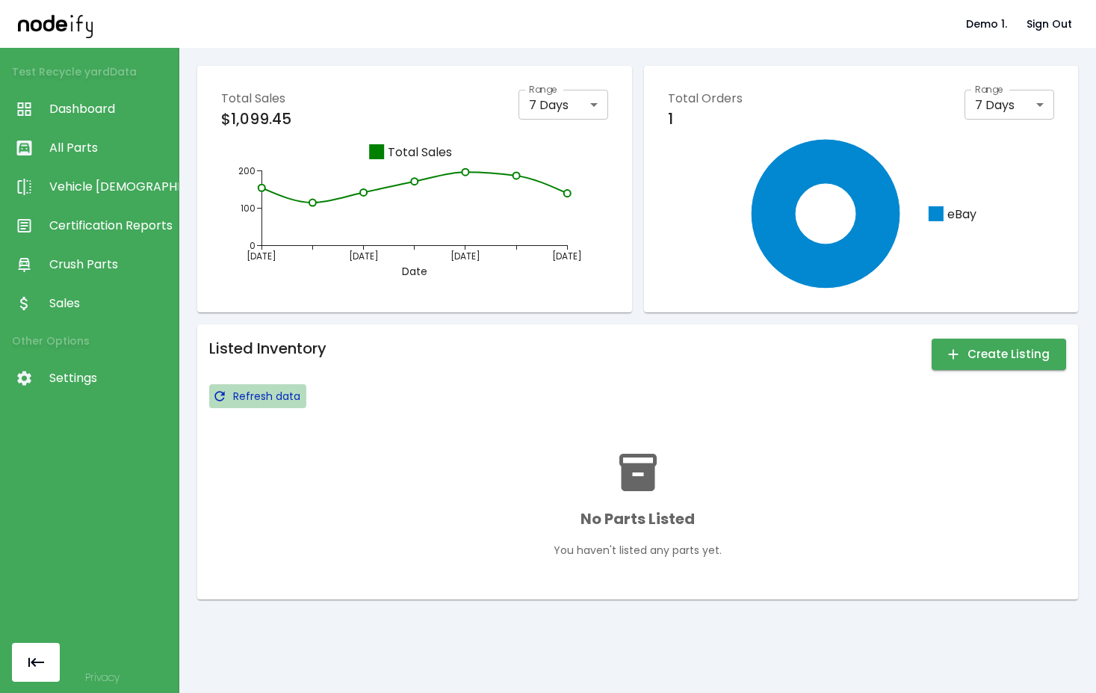
click at [229, 396] on button "Refresh data" at bounding box center [257, 396] width 97 height 24
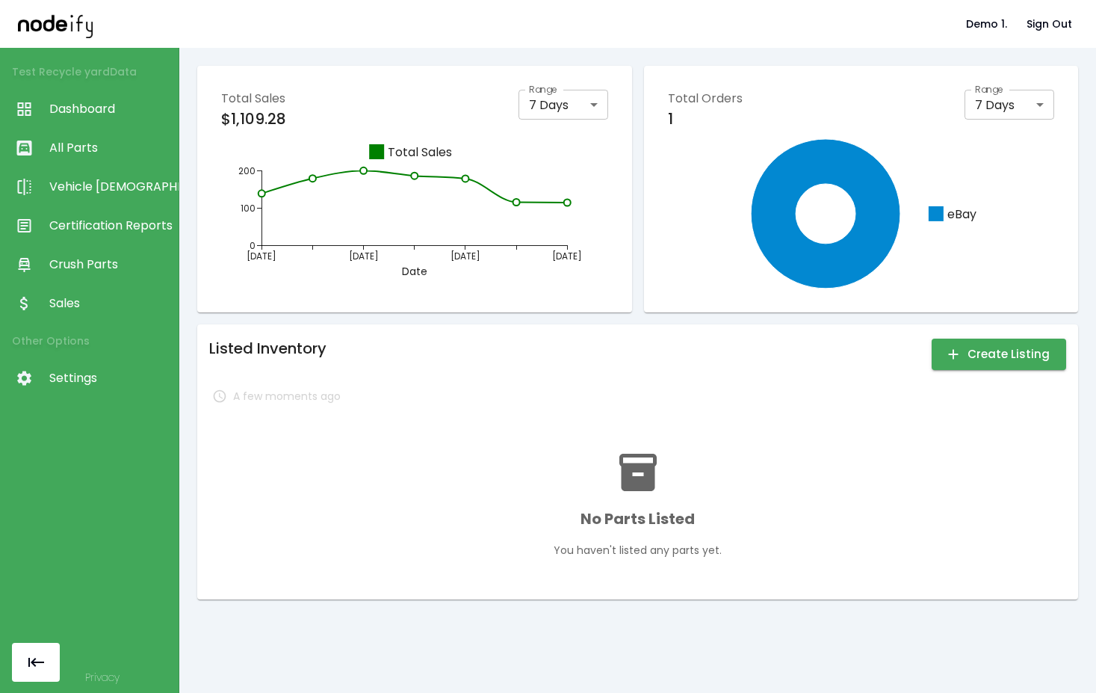
drag, startPoint x: 486, startPoint y: 356, endPoint x: 418, endPoint y: 364, distance: 68.5
click at [487, 356] on div "Listed Inventory Create Listing" at bounding box center [637, 354] width 857 height 36
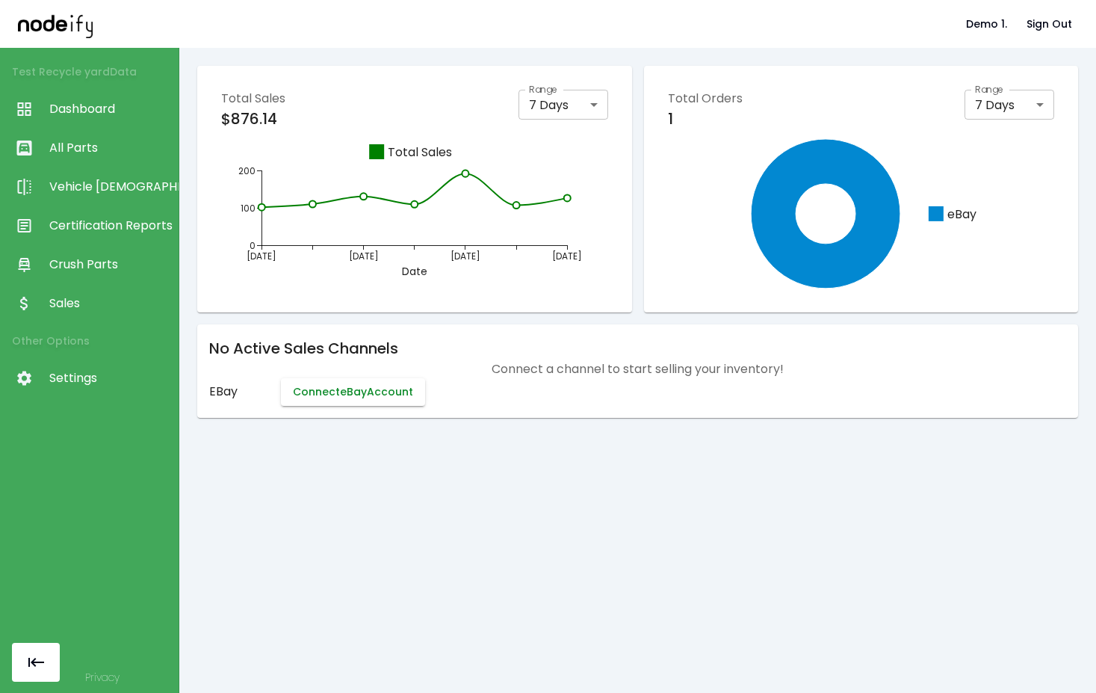
click at [389, 398] on button "Connect eBay Account" at bounding box center [353, 392] width 144 height 28
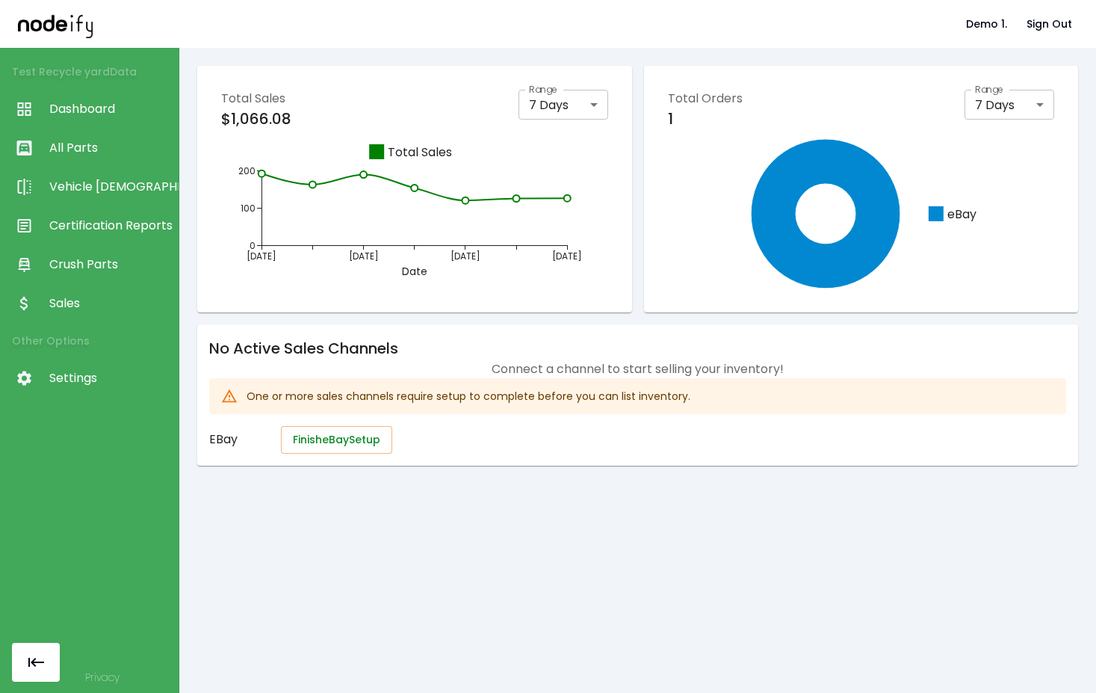
click at [334, 441] on button "Finish eBay Setup" at bounding box center [336, 440] width 111 height 28
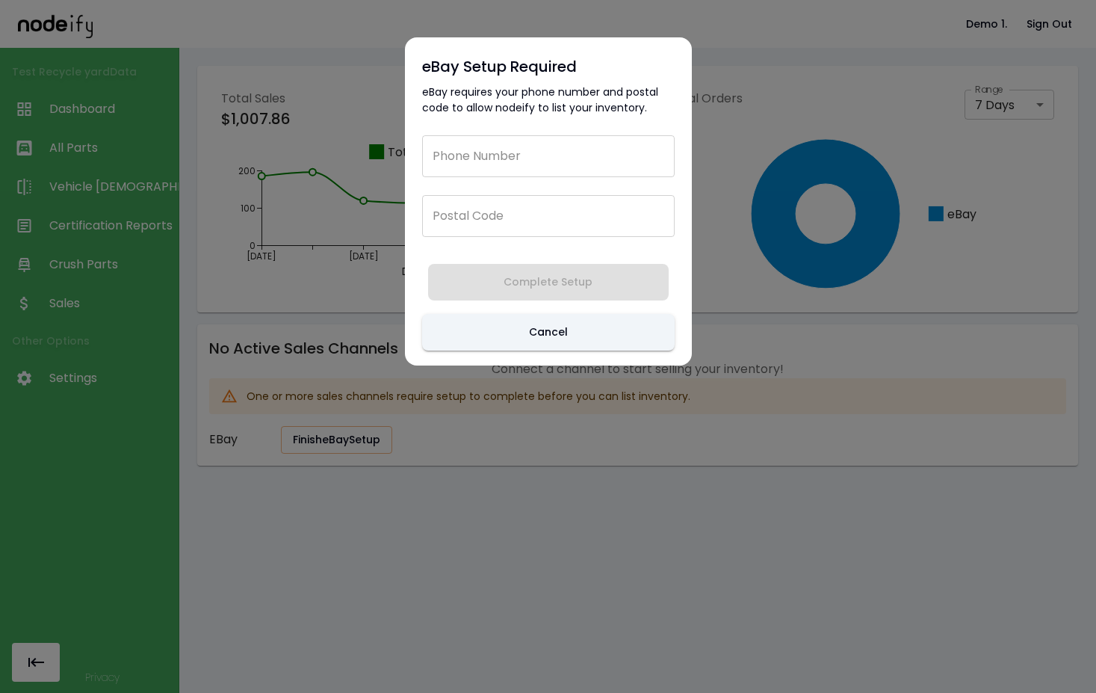
click at [485, 181] on div "Phone Number Phone Number Postal Code Postal Code" at bounding box center [548, 183] width 253 height 120
click at [489, 164] on input "Phone Number" at bounding box center [548, 156] width 253 height 42
click at [477, 141] on div "Phone Number Phone Number" at bounding box center [548, 156] width 253 height 42
click at [477, 152] on input "Phone Number" at bounding box center [548, 156] width 253 height 42
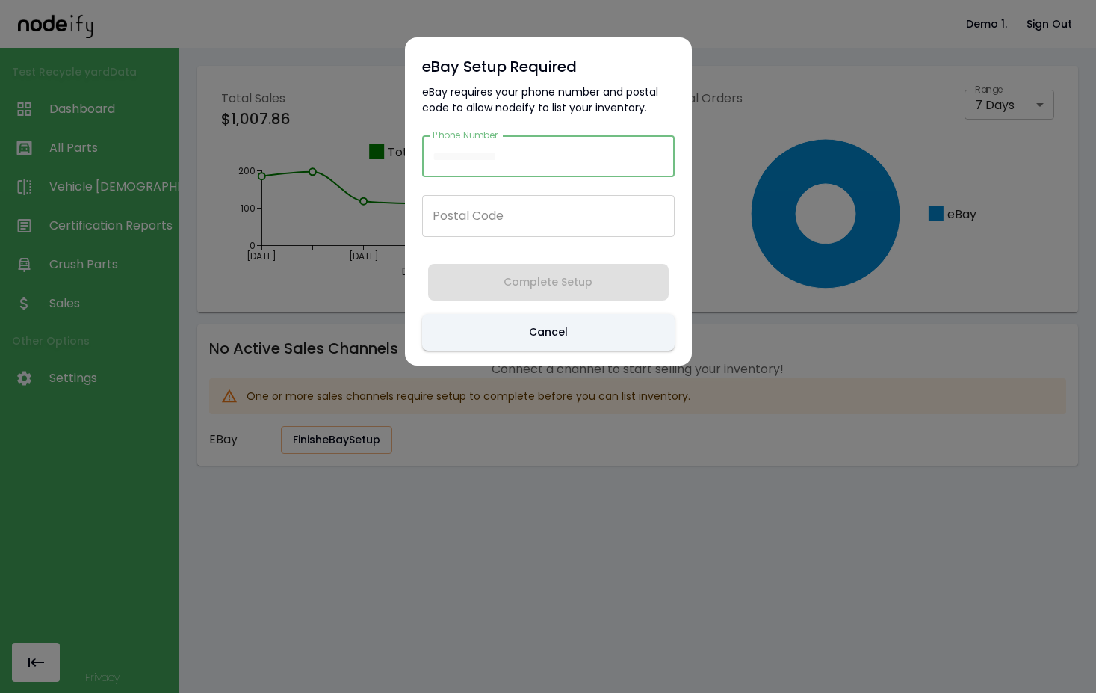
paste input "**********"
click at [514, 218] on input "Postal Code" at bounding box center [548, 216] width 253 height 42
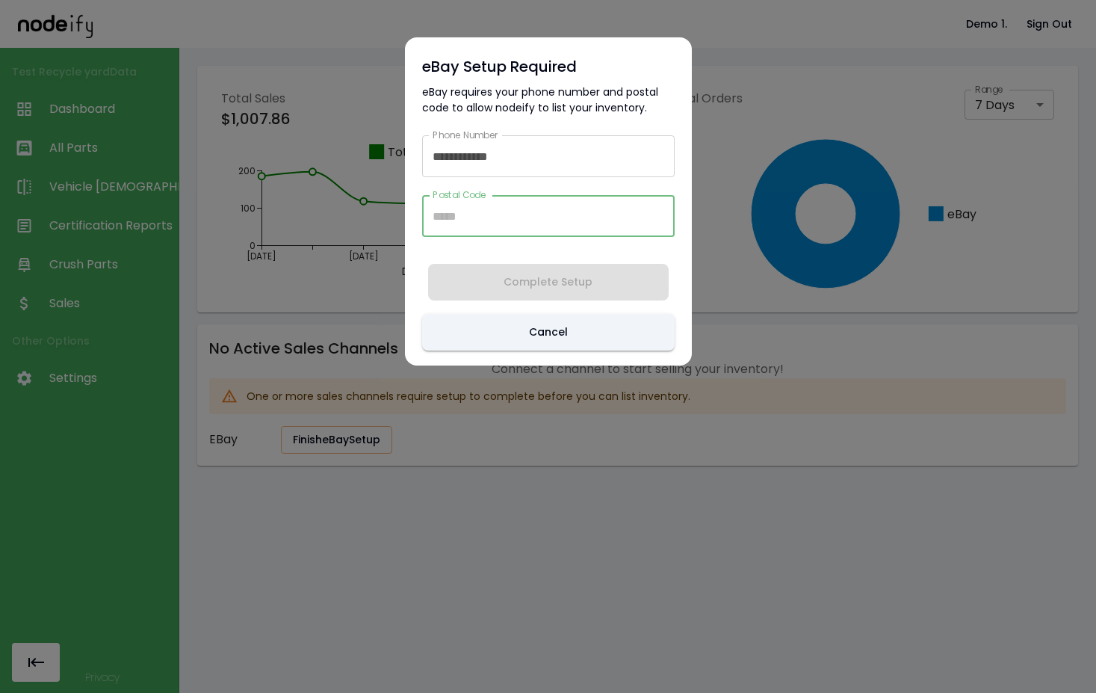
click at [528, 151] on input "**********" at bounding box center [548, 156] width 253 height 42
type input "**********"
click at [518, 210] on input "Postal Code" at bounding box center [548, 216] width 253 height 42
type input "*****"
click at [564, 288] on button "Complete Setup" at bounding box center [548, 282] width 241 height 37
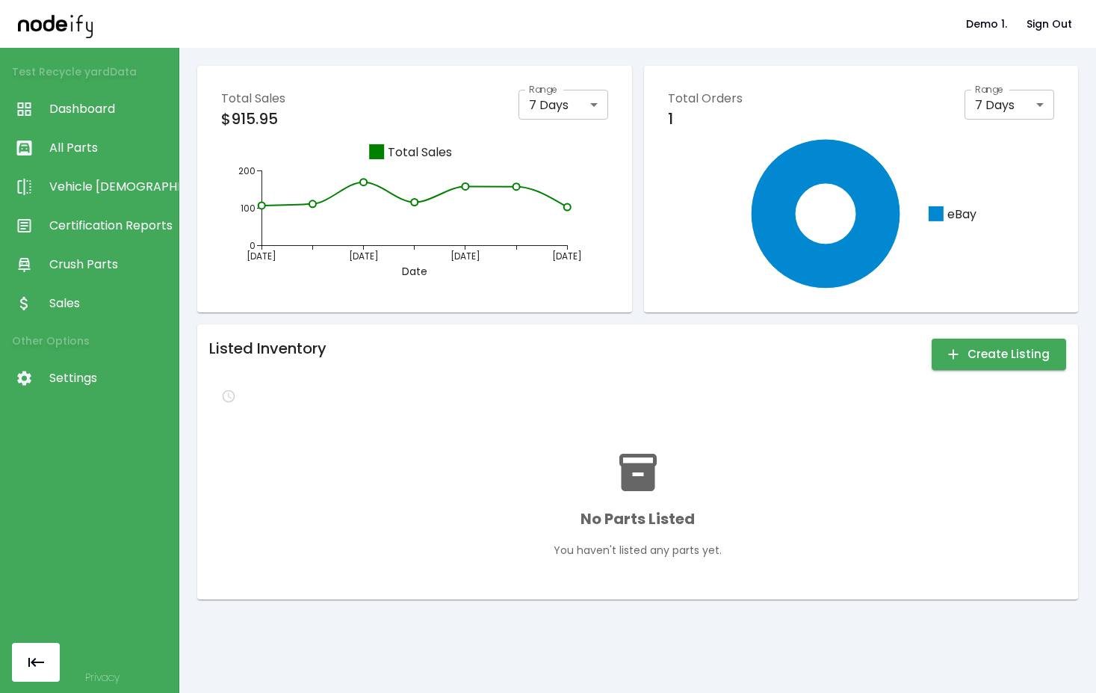
click at [714, 410] on div "Listed Inventory Create Listing No Parts Listed You haven't listed any parts ye…" at bounding box center [637, 461] width 857 height 251
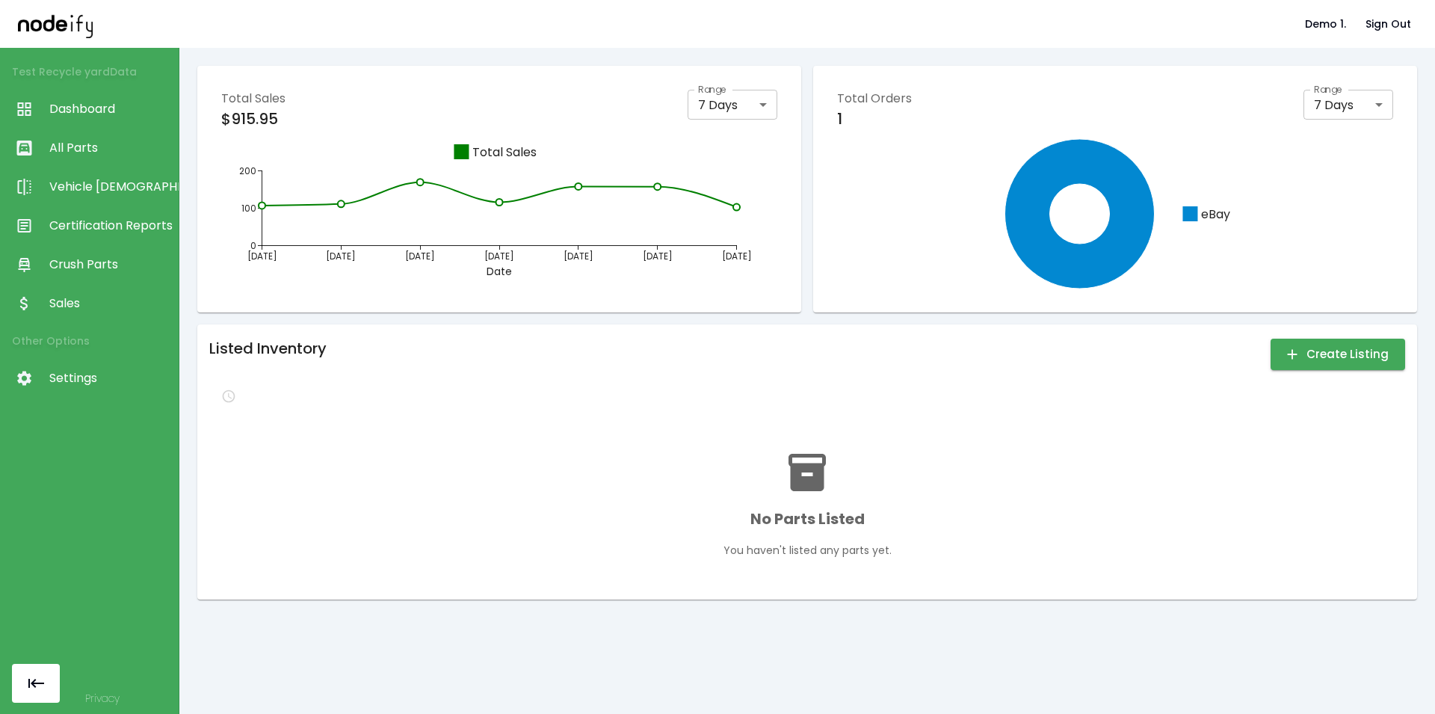
click at [1095, 545] on div "Listed Inventory Create Listing No Parts Listed You haven't listed any parts ye…" at bounding box center [806, 461] width 1195 height 251
click at [1095, 361] on button "Create Listing" at bounding box center [1337, 353] width 134 height 31
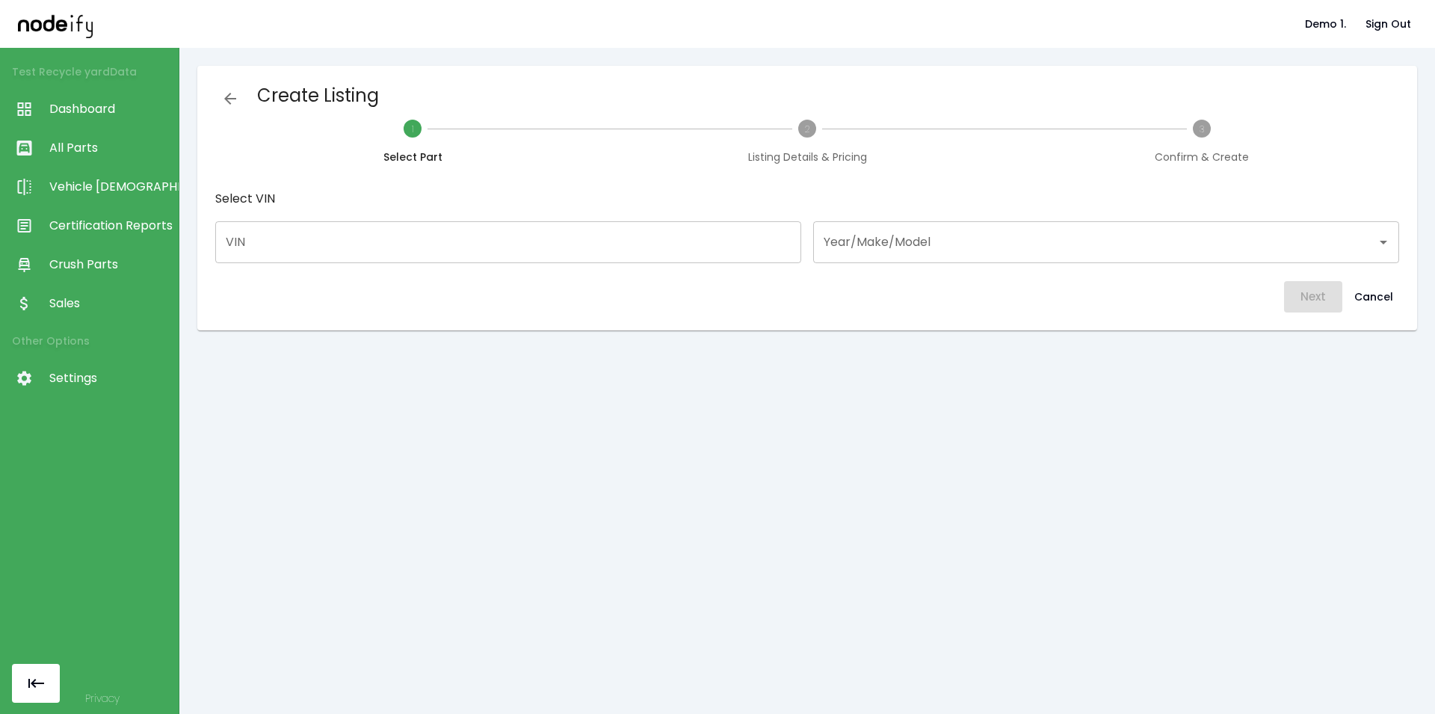
click at [448, 243] on input "VIN" at bounding box center [508, 242] width 586 height 42
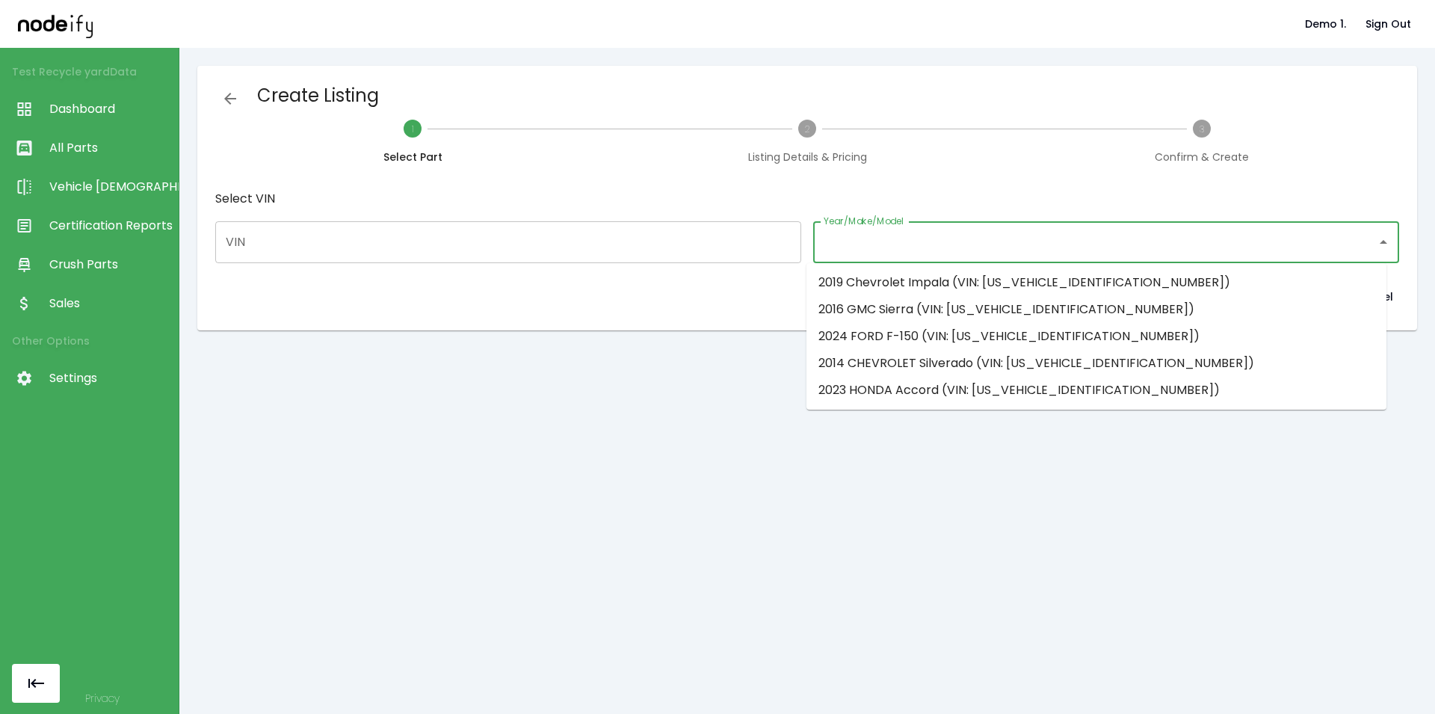
click at [943, 249] on input "Year/Make/Model" at bounding box center [1095, 242] width 550 height 28
click at [887, 317] on li "2016 GMC Sierra (VIN: 1GTV2MECXGZ309829)" at bounding box center [1096, 309] width 580 height 27
type input "**********"
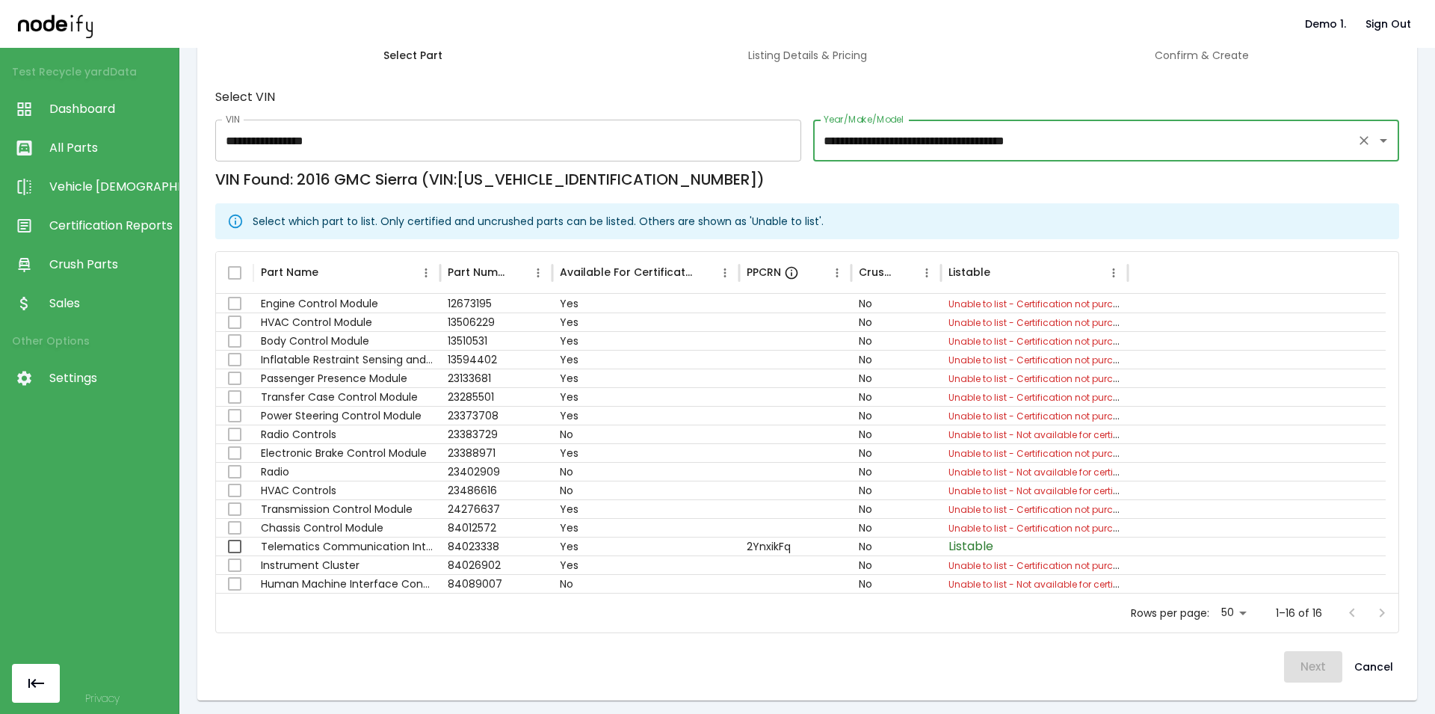
scroll to position [106, 0]
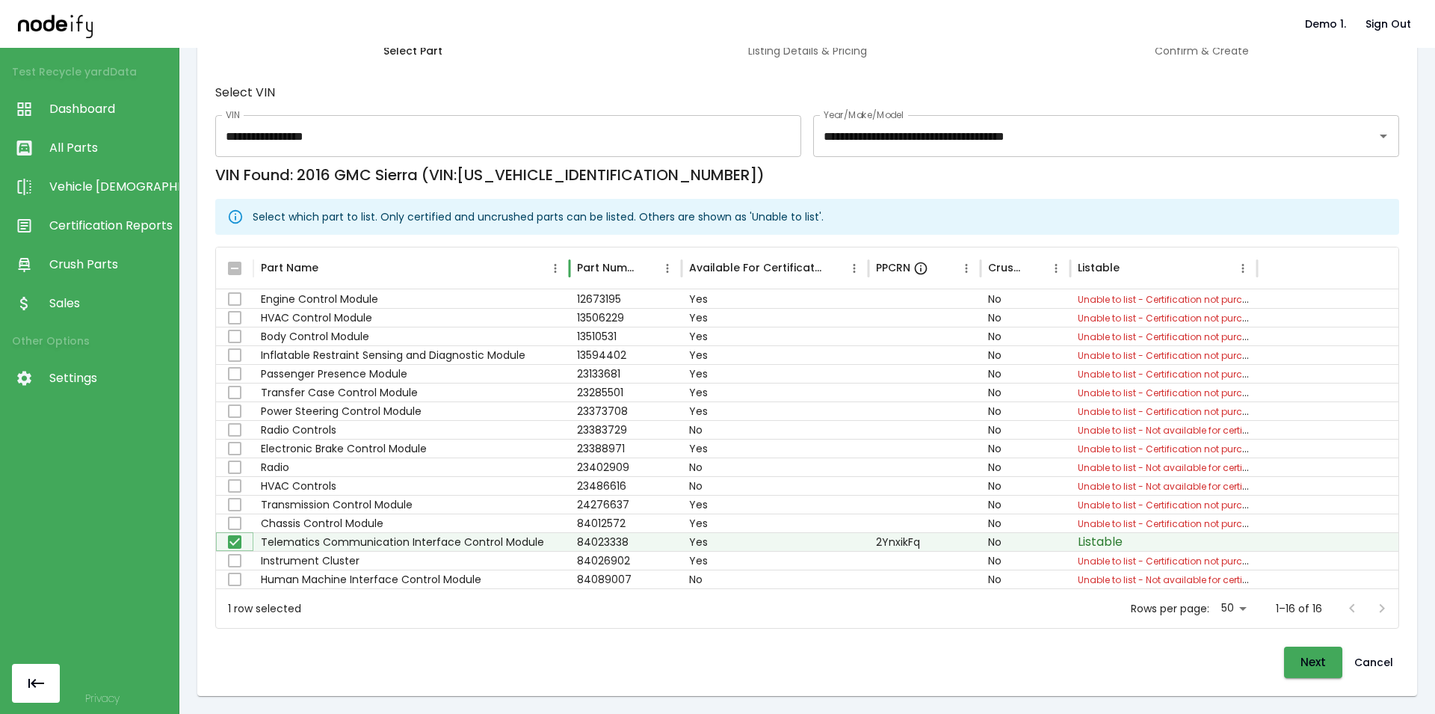
drag, startPoint x: 439, startPoint y: 271, endPoint x: 608, endPoint y: 291, distance: 170.0
click at [608, 291] on div "Part Name Part Number Available For Certification PPCRN Crushed Listable Engine…" at bounding box center [807, 417] width 1182 height 341
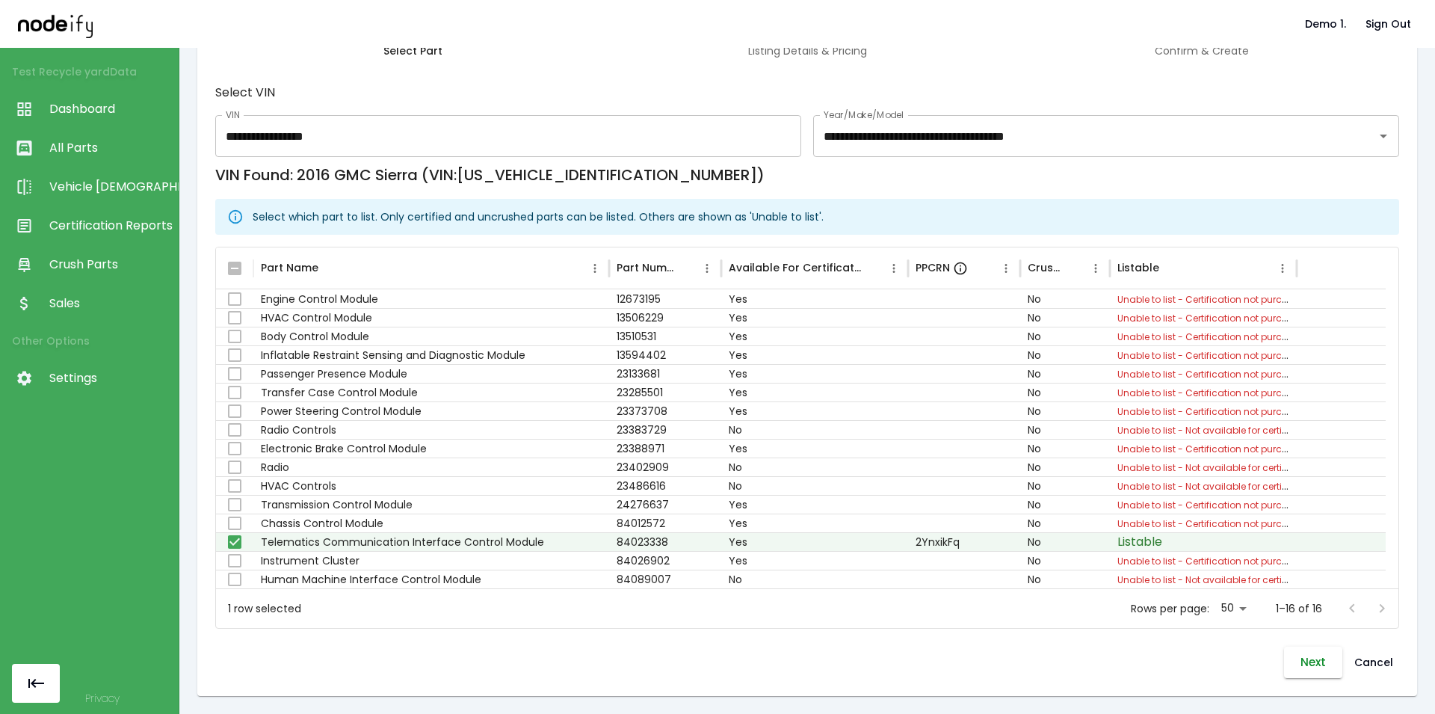
click at [1095, 670] on button "Next" at bounding box center [1313, 661] width 58 height 31
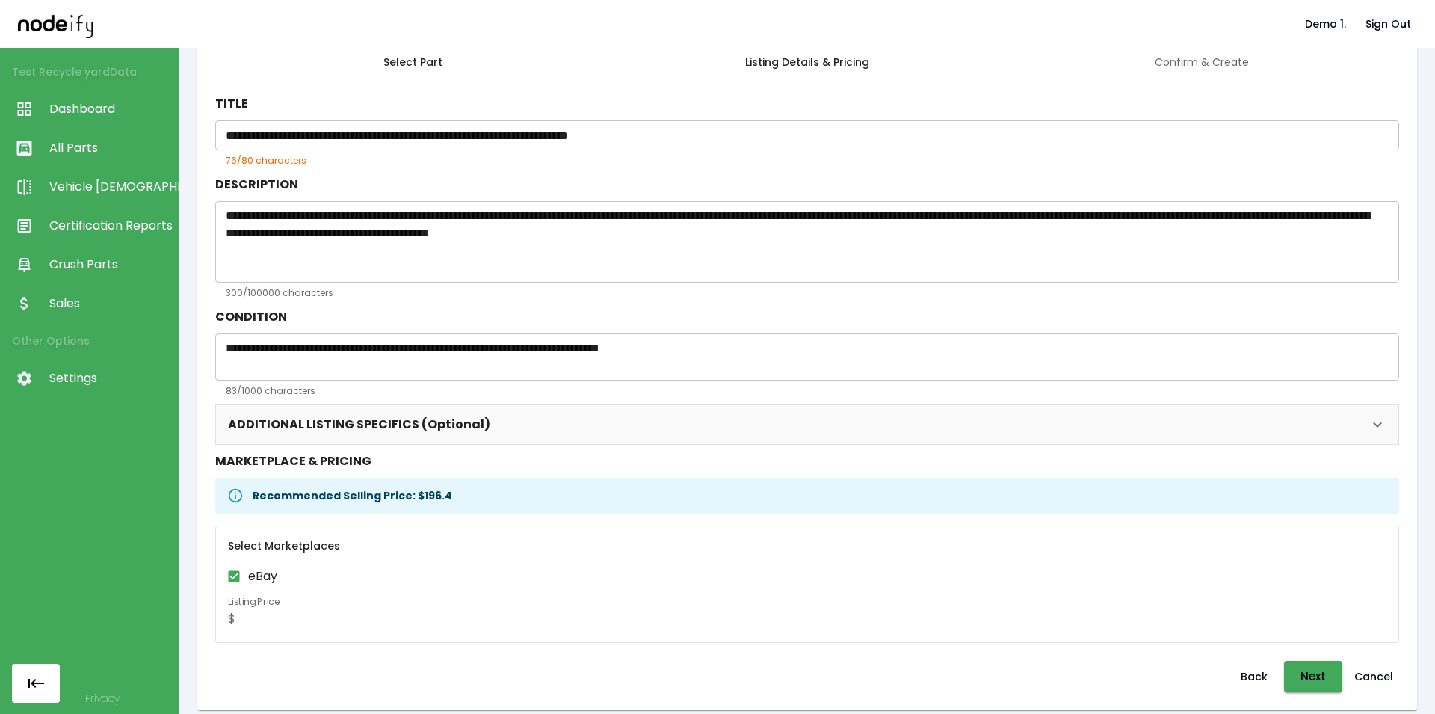
scroll to position [109, 0]
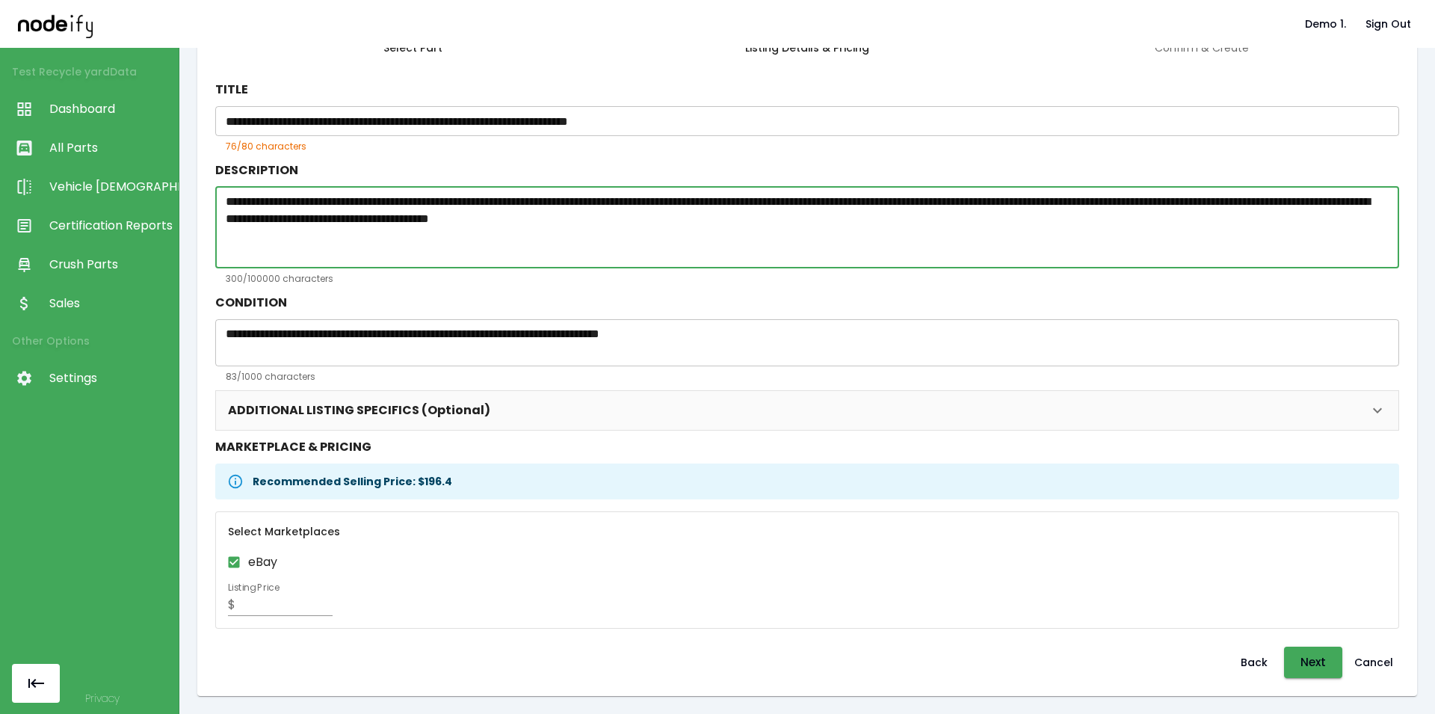
drag, startPoint x: 953, startPoint y: 220, endPoint x: 912, endPoint y: 218, distance: 41.2
click at [912, 218] on textarea "**********" at bounding box center [801, 227] width 1150 height 69
click at [987, 243] on textarea "**********" at bounding box center [801, 227] width 1150 height 69
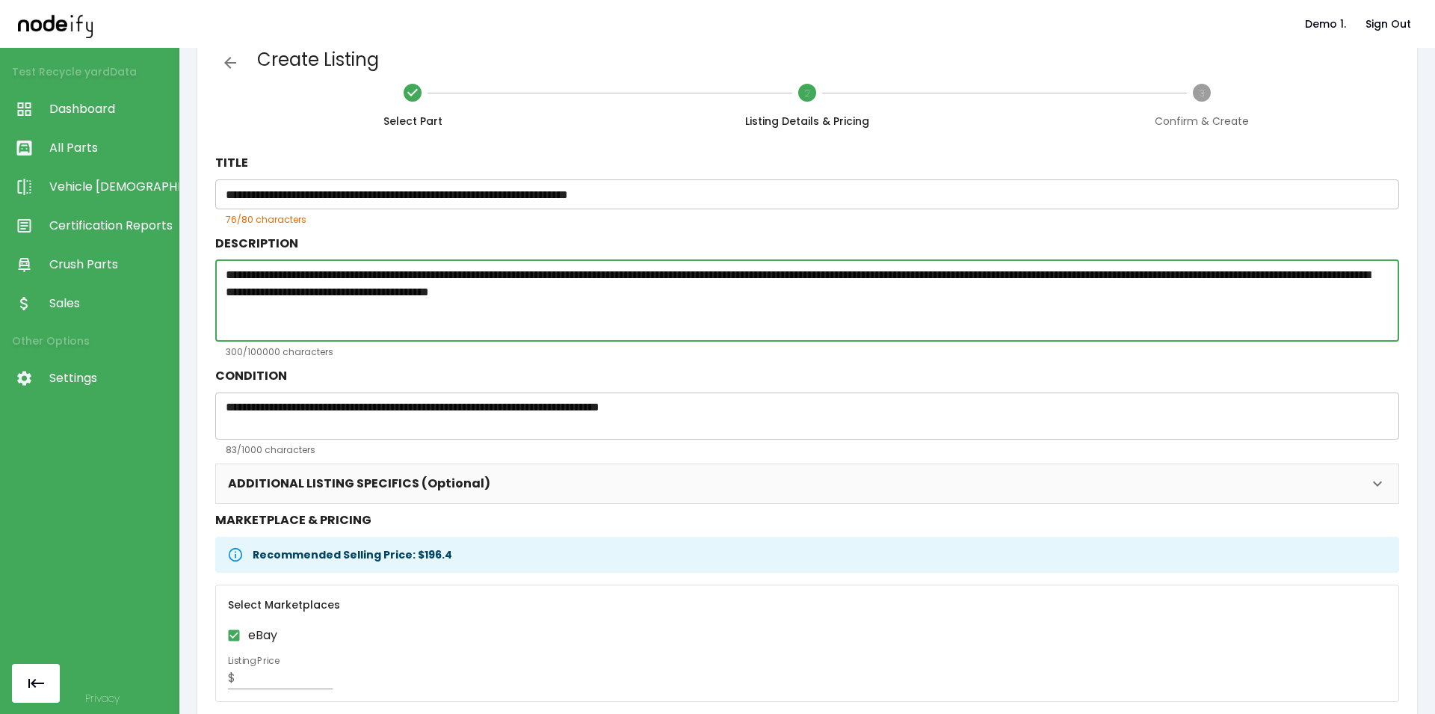
scroll to position [19, 0]
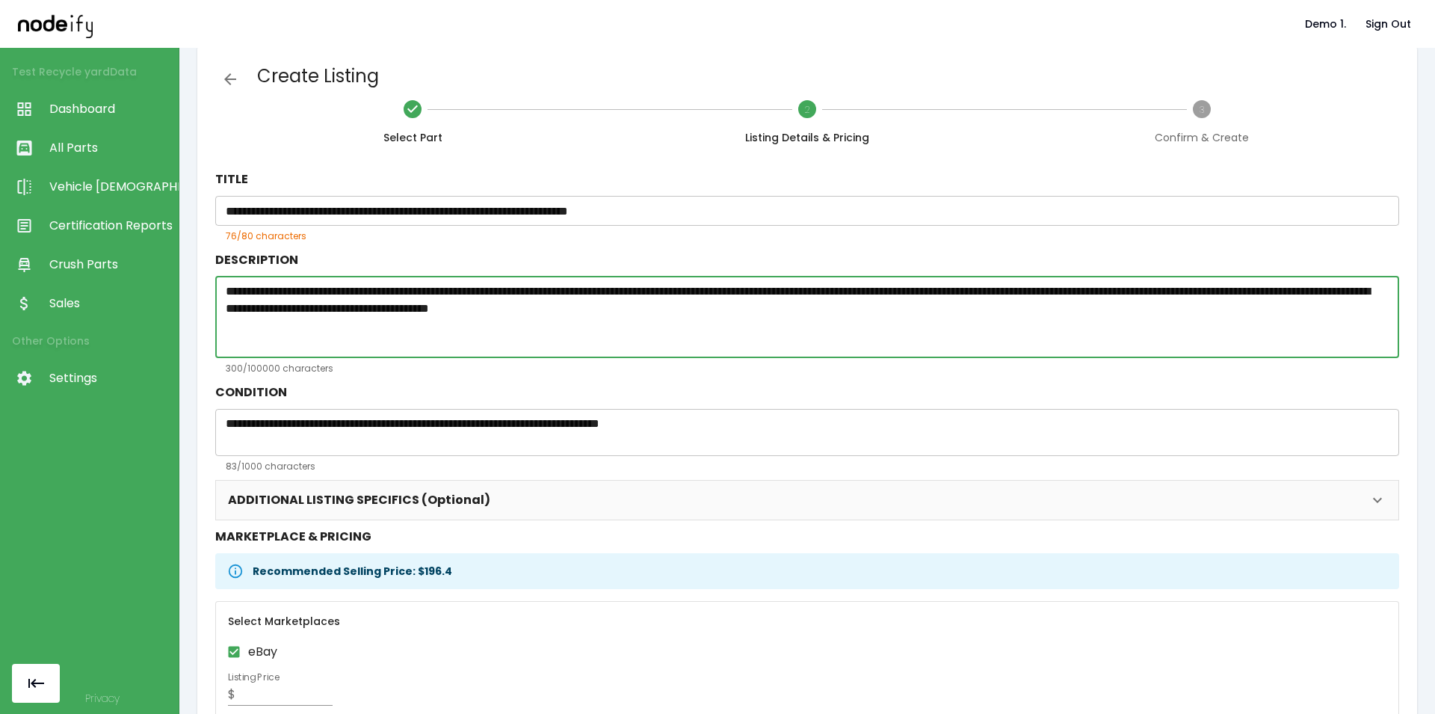
drag, startPoint x: 279, startPoint y: 290, endPoint x: 344, endPoint y: 292, distance: 65.0
click at [344, 292] on textarea "**********" at bounding box center [801, 316] width 1150 height 69
drag, startPoint x: 1003, startPoint y: 289, endPoint x: 1035, endPoint y: 290, distance: 32.1
click at [1035, 290] on textarea "**********" at bounding box center [801, 316] width 1150 height 69
click at [929, 353] on div "**********" at bounding box center [806, 316] width 1183 height 81
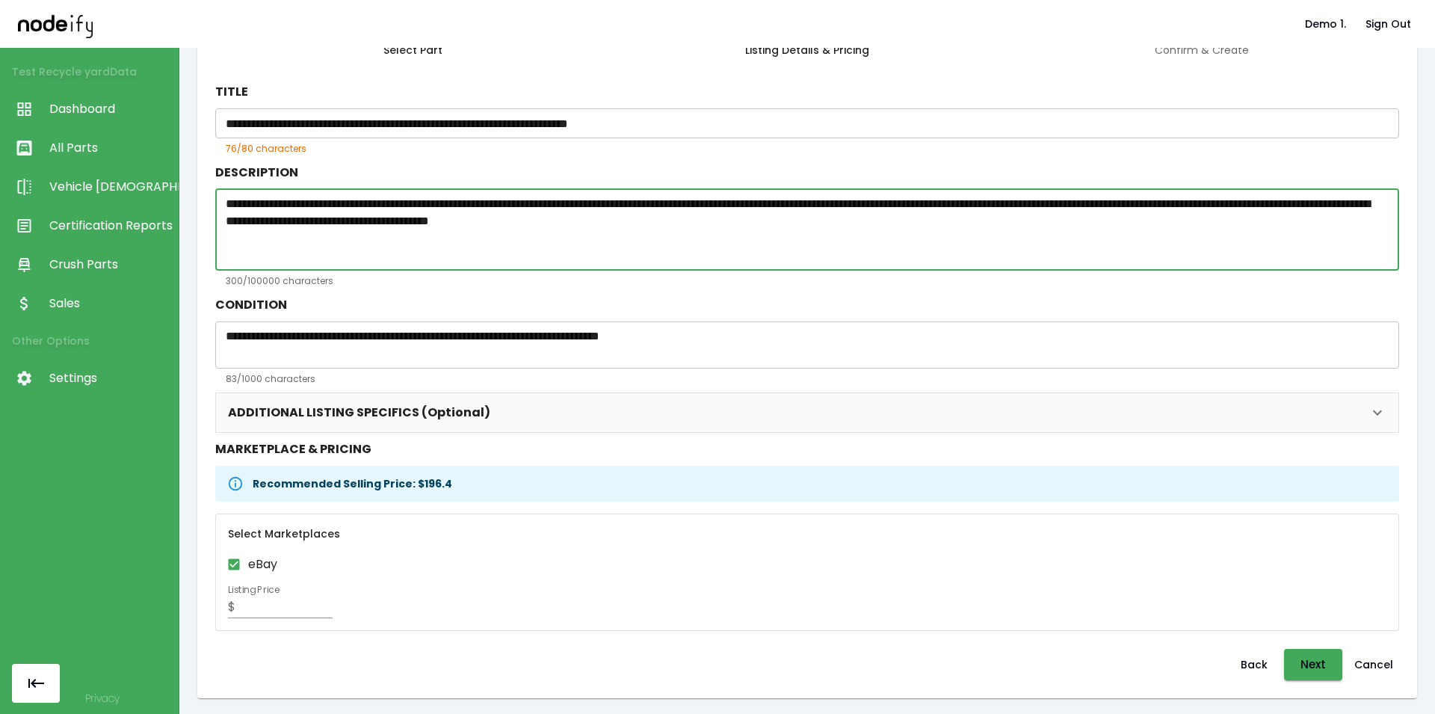
scroll to position [109, 0]
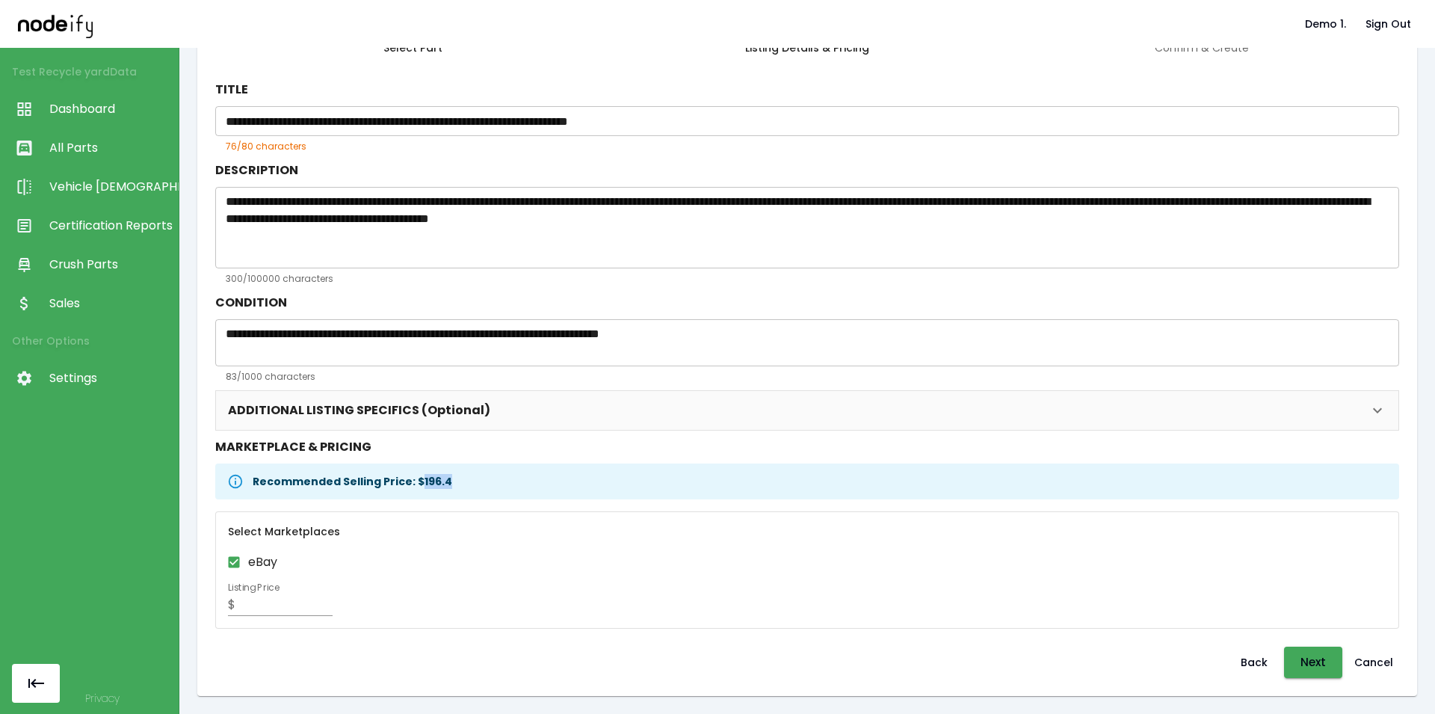
drag, startPoint x: 413, startPoint y: 479, endPoint x: 480, endPoint y: 484, distance: 67.4
click at [452, 484] on div "Recommended Selling Price: $ 196.4" at bounding box center [352, 481] width 199 height 27
click at [1095, 655] on button "Cancel" at bounding box center [1373, 661] width 51 height 31
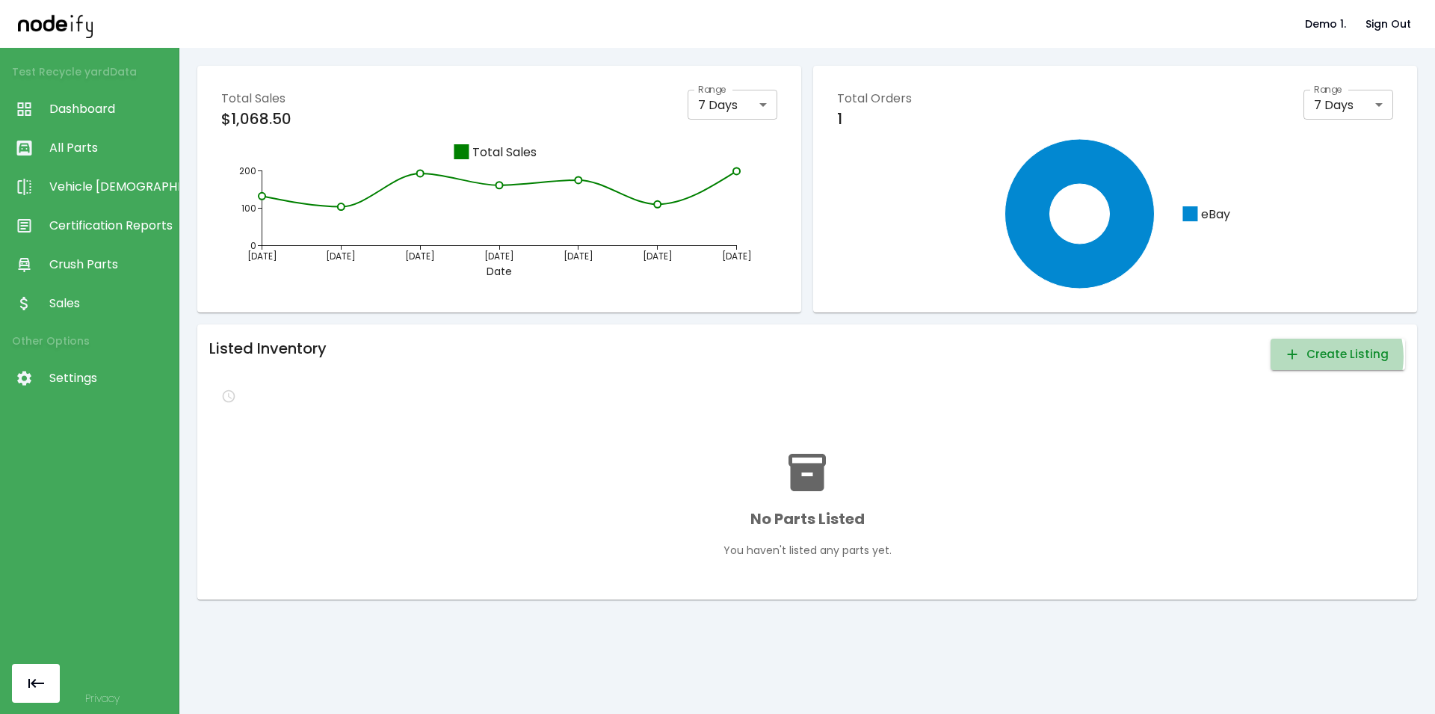
click at [1095, 356] on button "Create Listing" at bounding box center [1337, 353] width 134 height 31
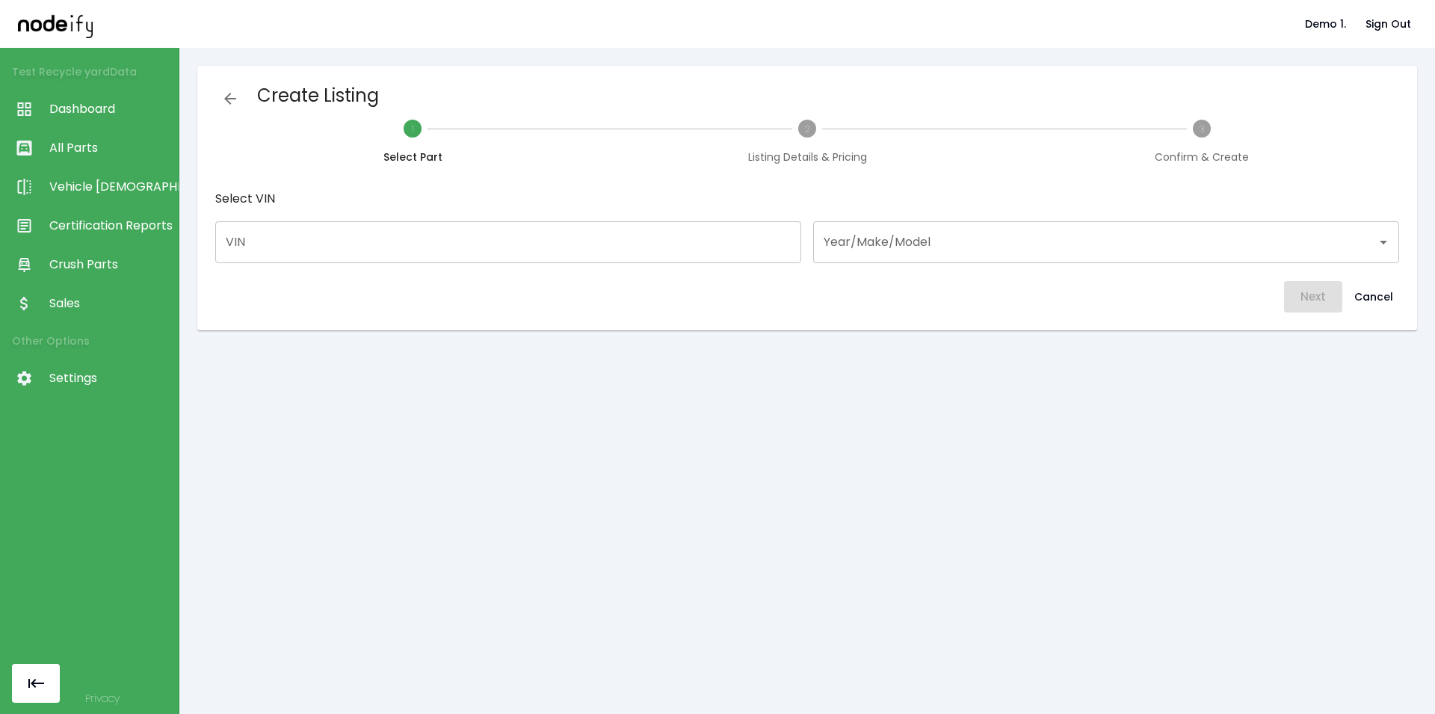
click at [908, 244] on input "Year/Make/Model" at bounding box center [1095, 242] width 550 height 28
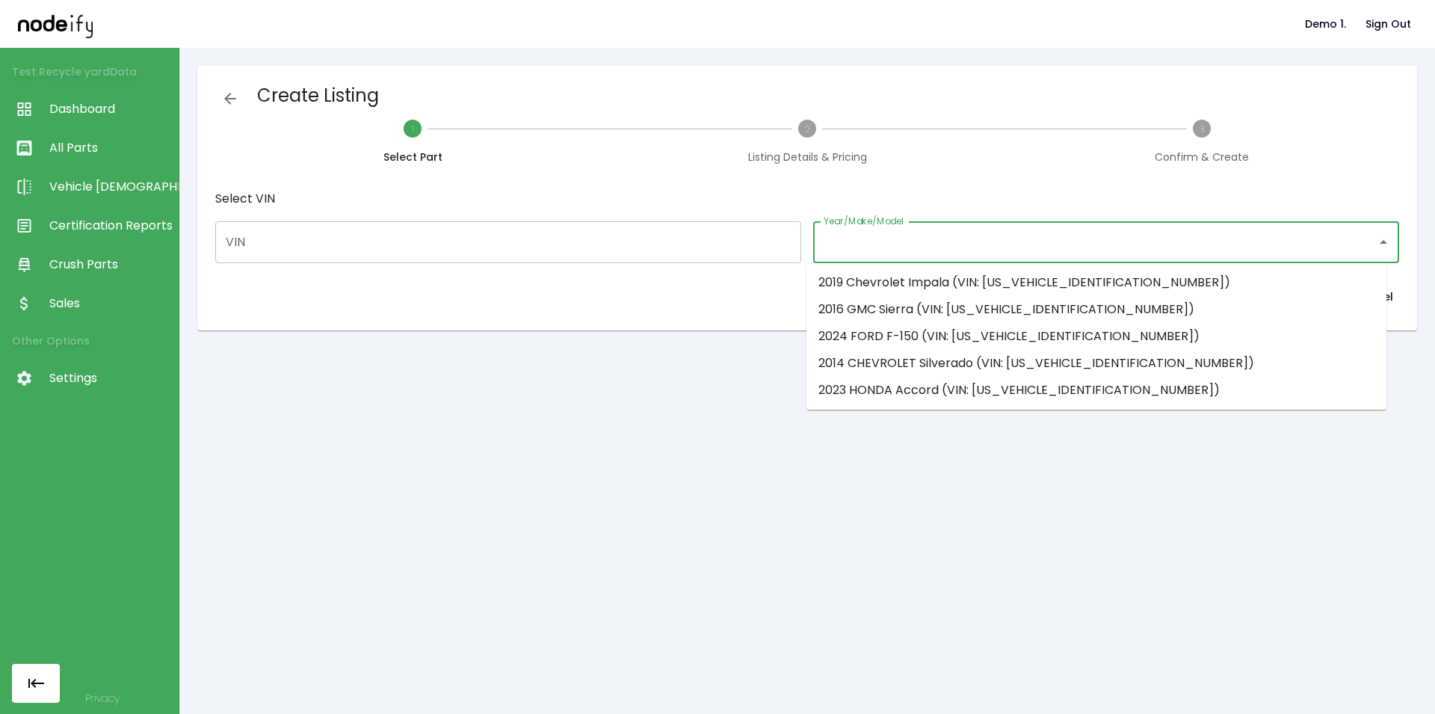
click at [889, 312] on li "2016 GMC Sierra (VIN: 1GTV2MECXGZ309829)" at bounding box center [1096, 309] width 580 height 27
type input "**********"
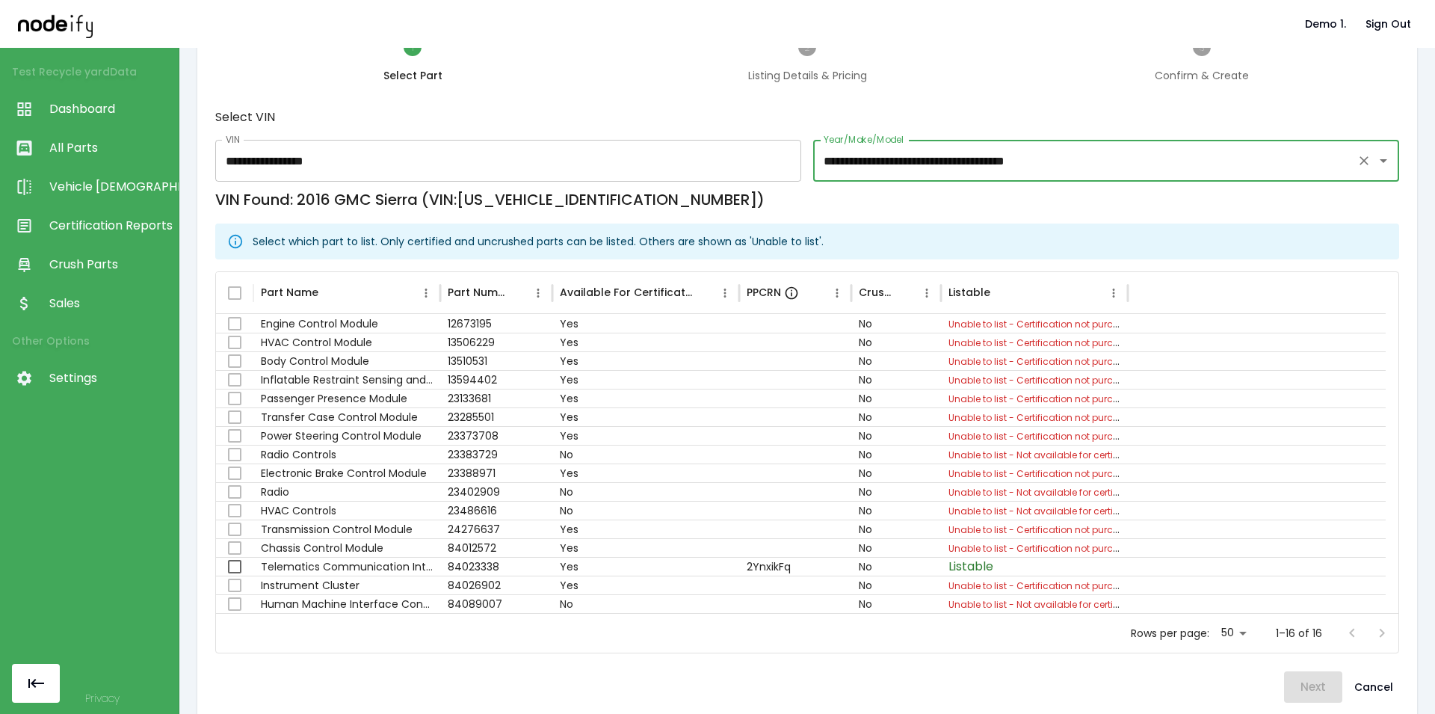
scroll to position [90, 0]
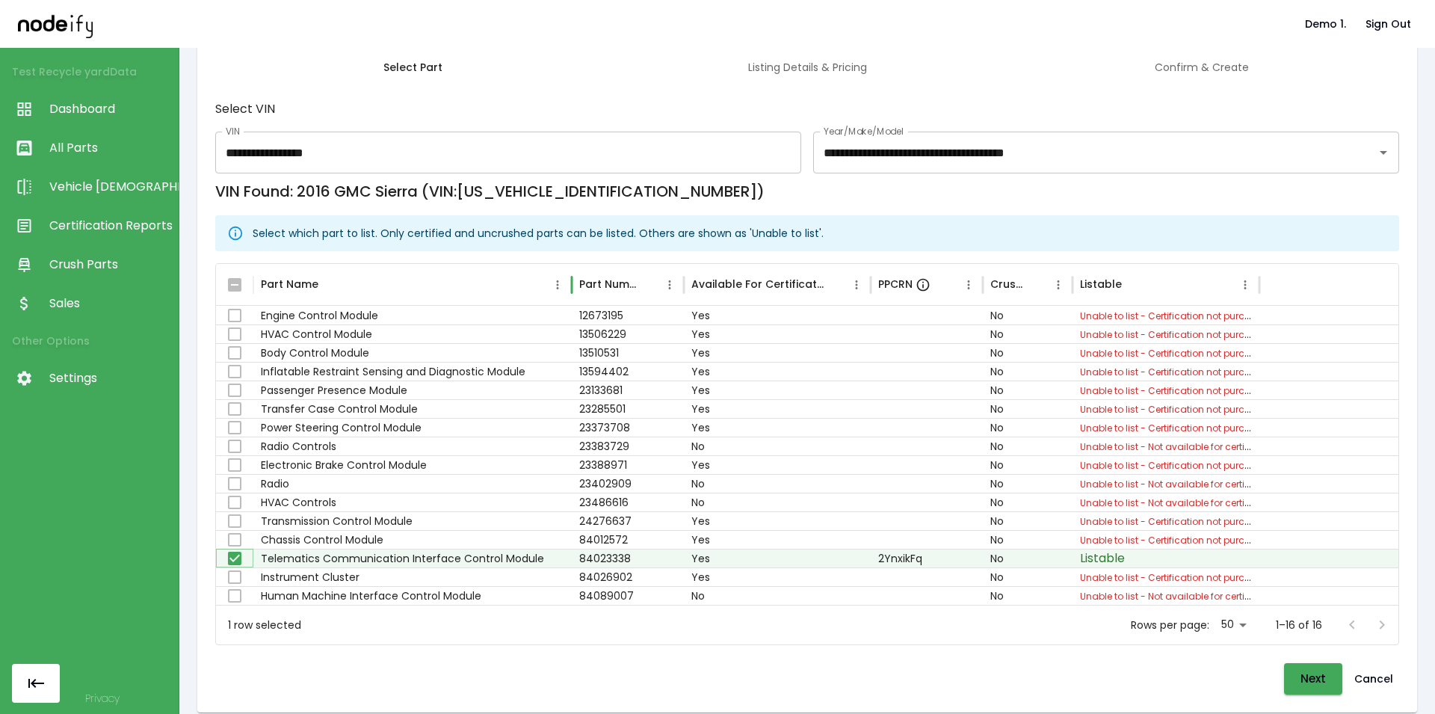
drag, startPoint x: 440, startPoint y: 292, endPoint x: 572, endPoint y: 299, distance: 131.7
click at [572, 299] on div at bounding box center [571, 285] width 7 height 42
click at [1095, 684] on button "Next" at bounding box center [1313, 678] width 58 height 31
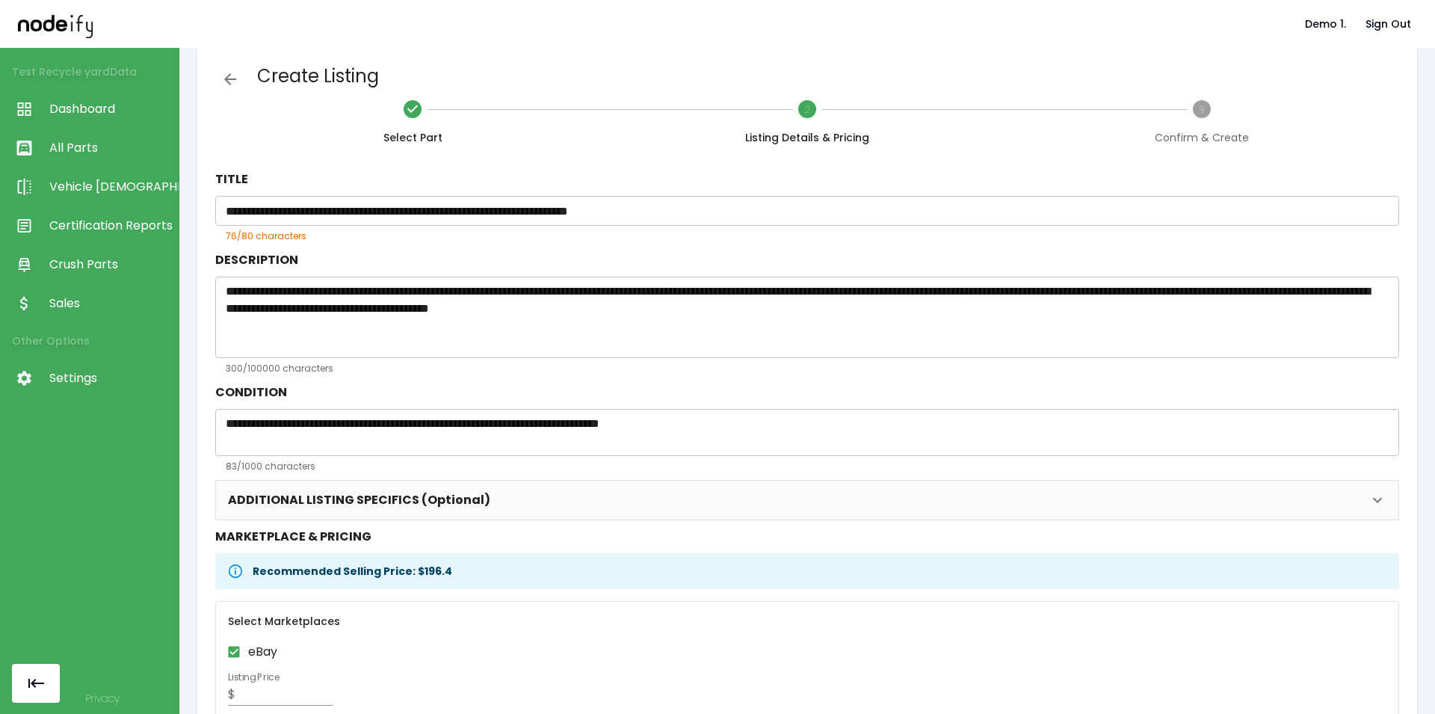
scroll to position [109, 0]
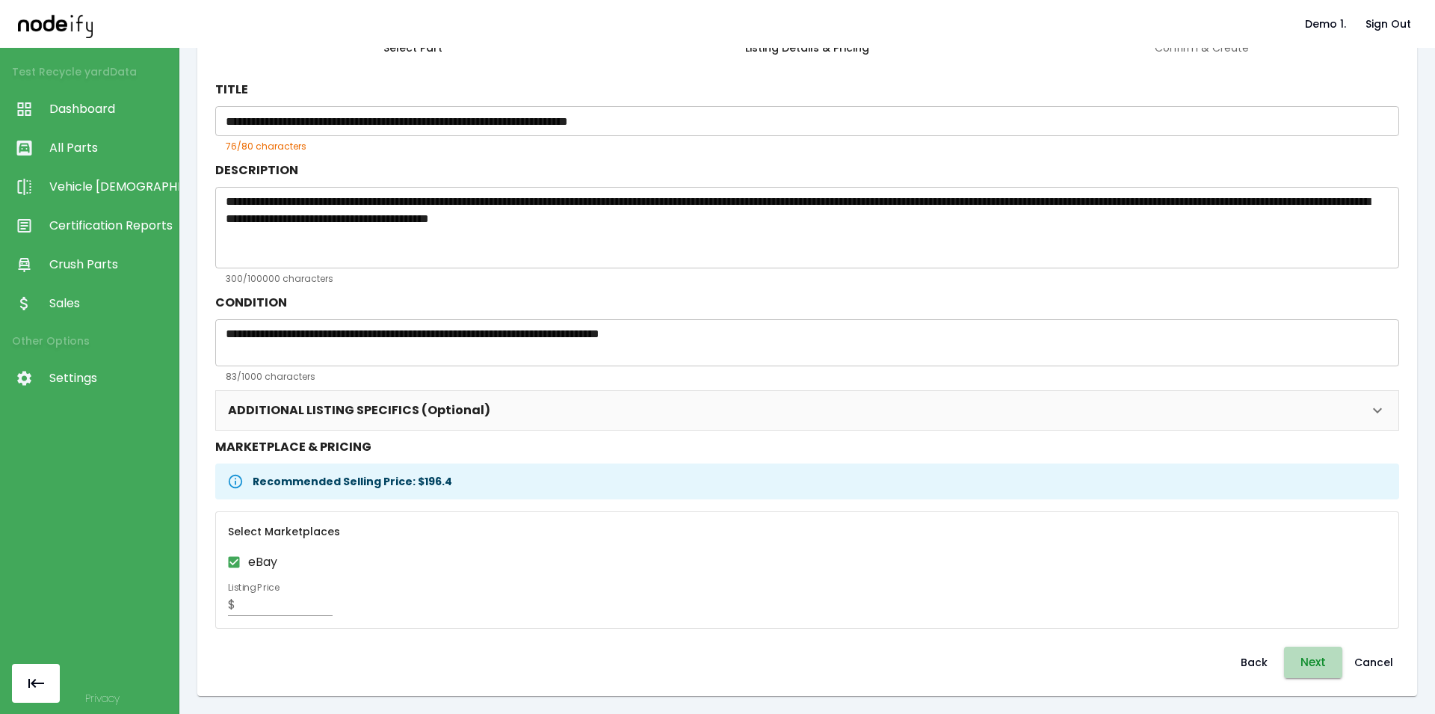
click at [1095, 670] on button "Next" at bounding box center [1313, 661] width 58 height 31
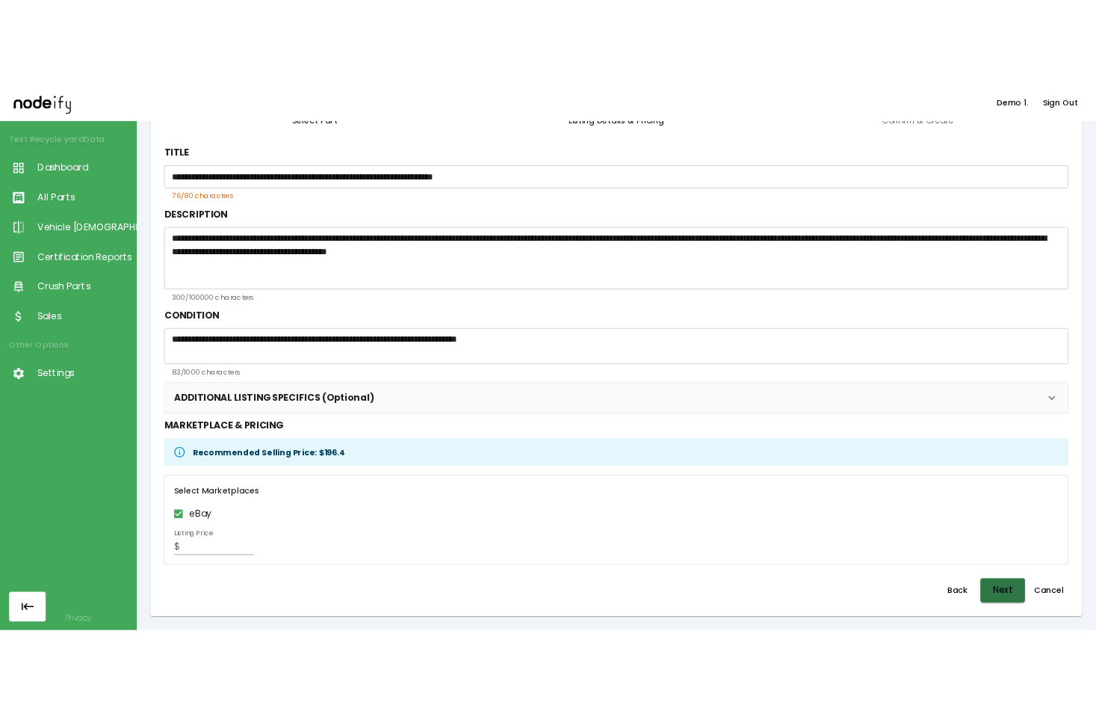
scroll to position [0, 0]
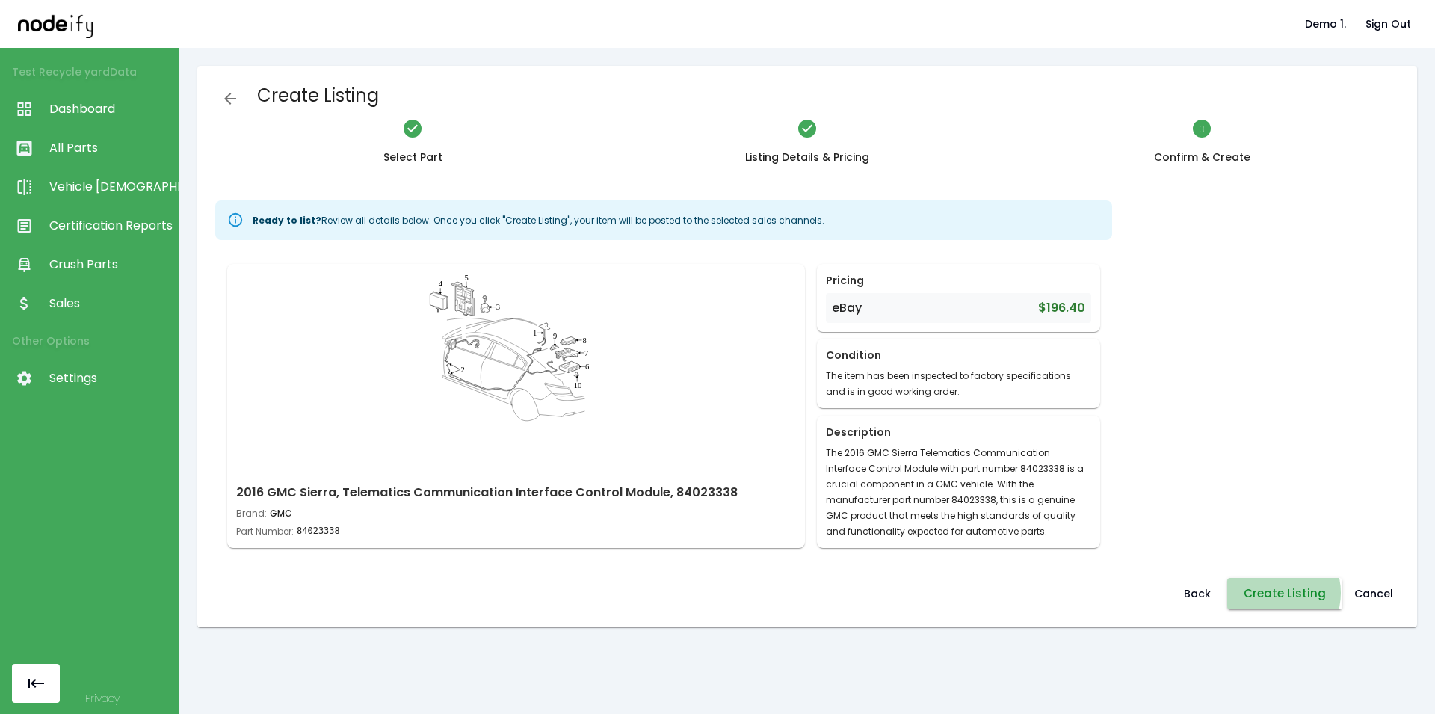
click at [1095, 592] on button "Create Listing" at bounding box center [1284, 593] width 115 height 31
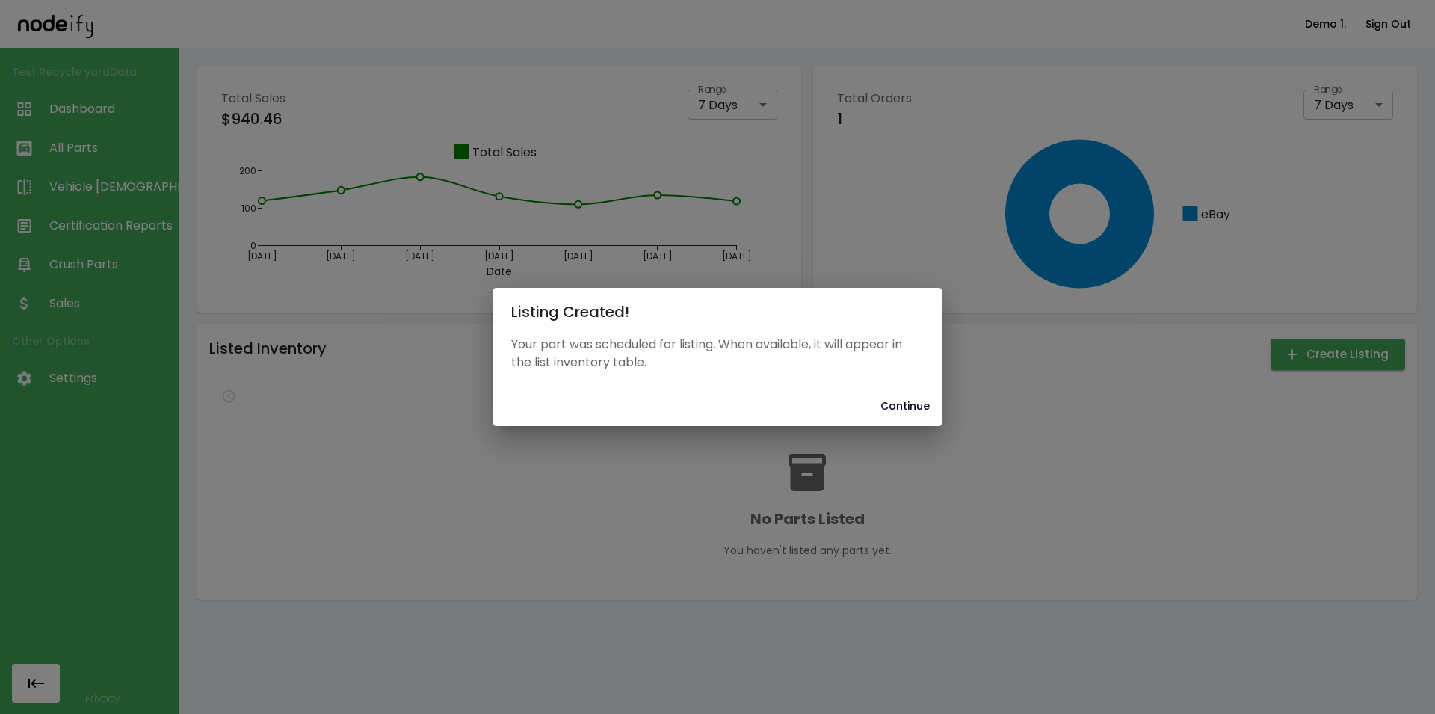
click at [909, 389] on div "Continue" at bounding box center [717, 406] width 448 height 40
click at [895, 407] on button "Continue" at bounding box center [904, 406] width 61 height 28
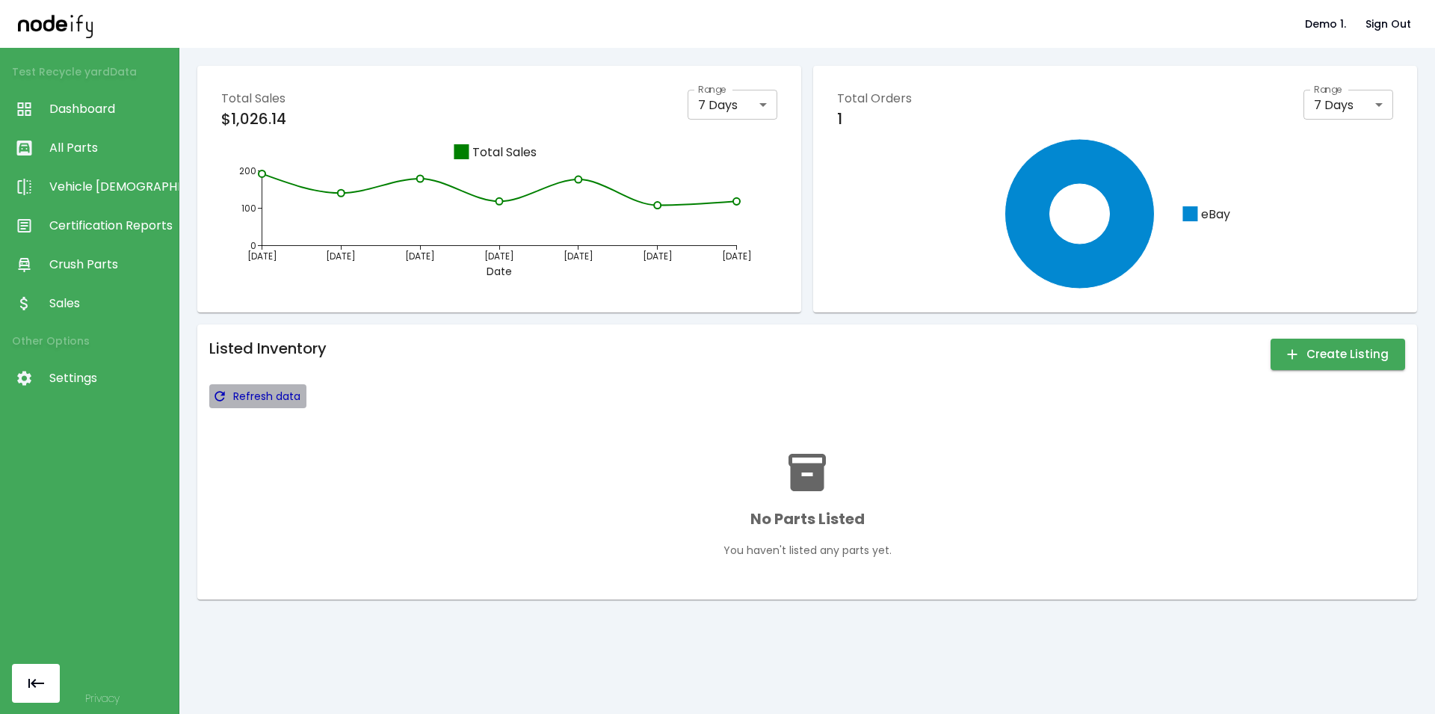
click at [251, 397] on p "Refresh data" at bounding box center [266, 396] width 67 height 15
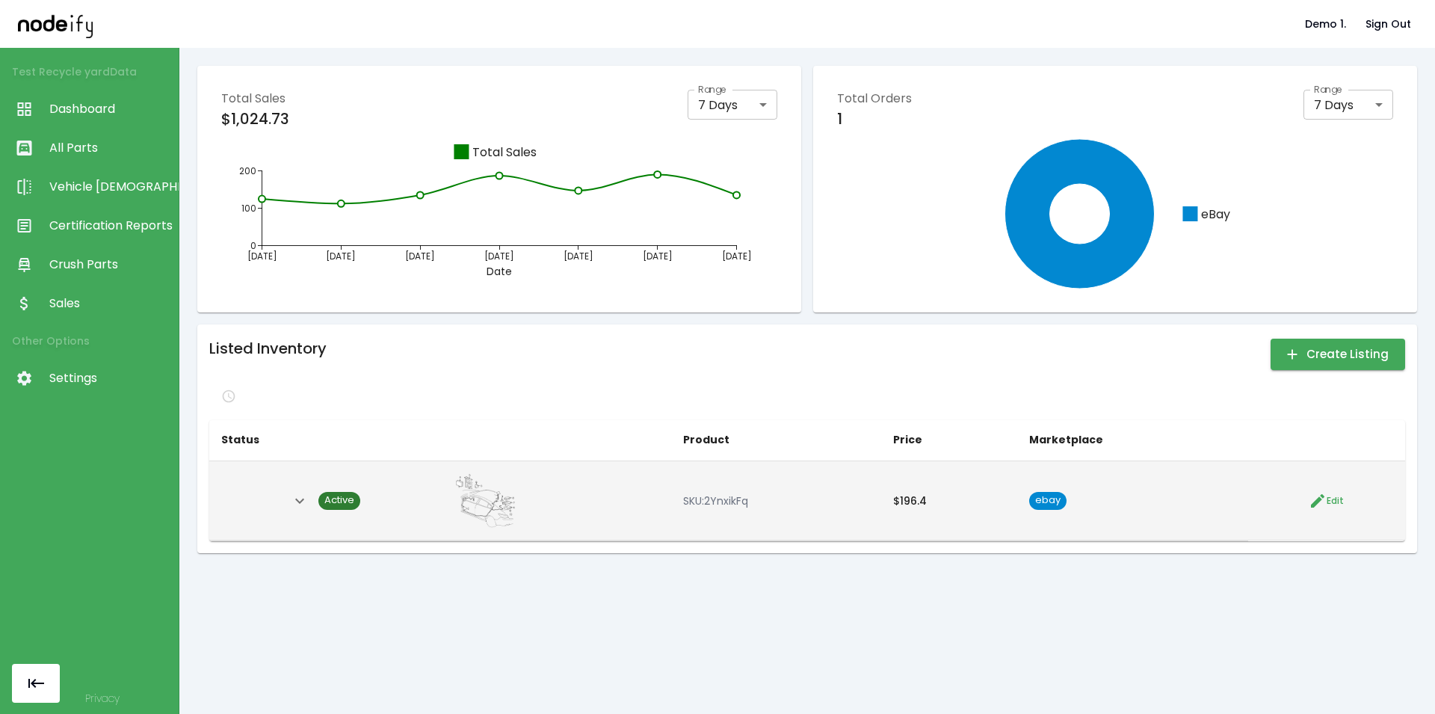
click at [301, 504] on icon "Expand" at bounding box center [300, 501] width 18 height 18
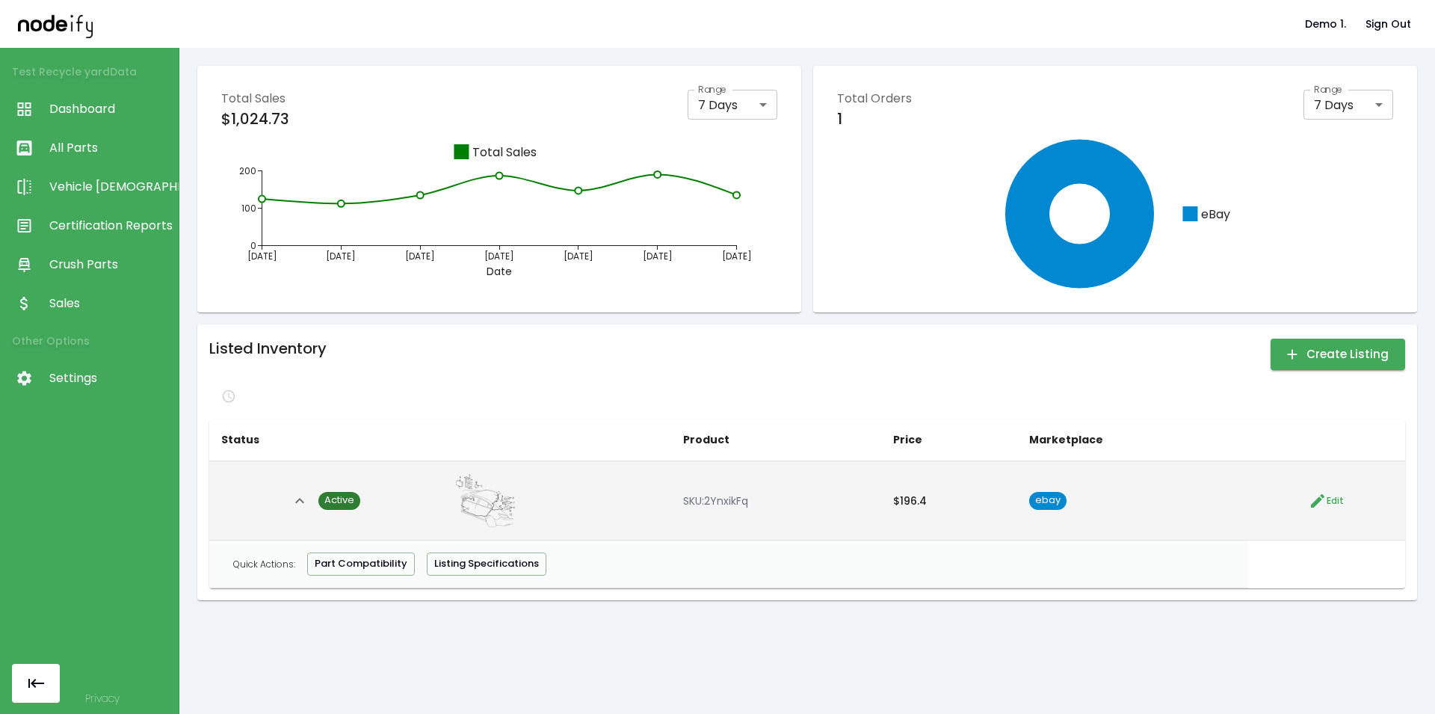
click at [301, 504] on icon "Collapse" at bounding box center [300, 501] width 18 height 18
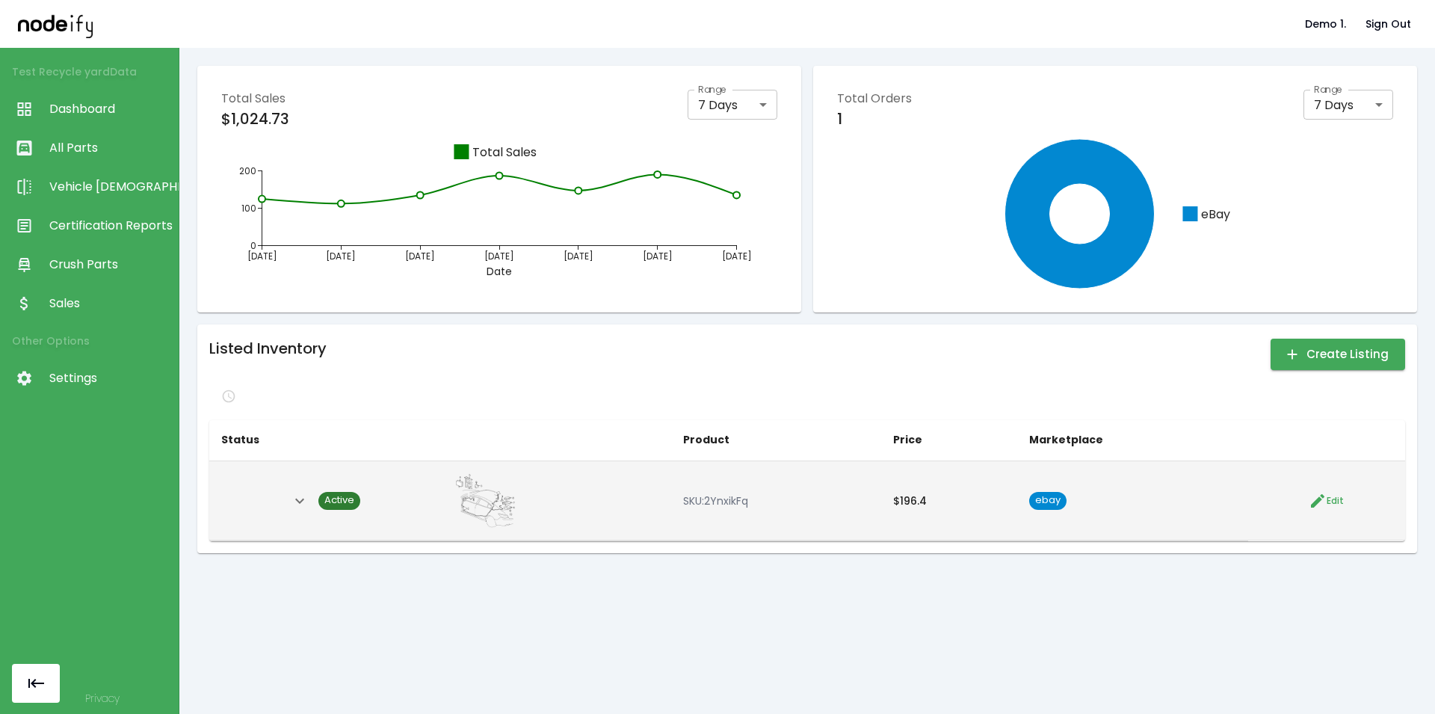
click at [1095, 499] on span "Edit" at bounding box center [1334, 500] width 17 height 15
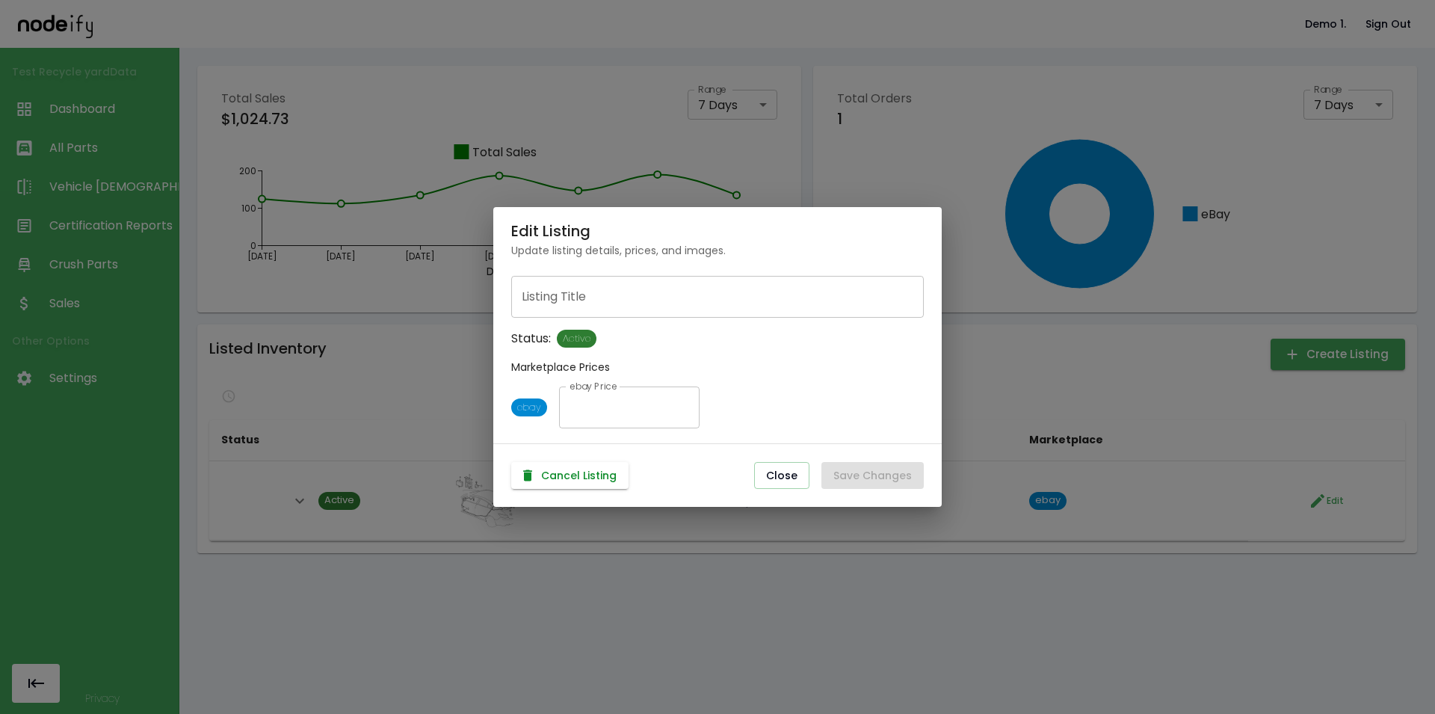
click at [569, 474] on button "Cancel Listing" at bounding box center [569, 476] width 117 height 28
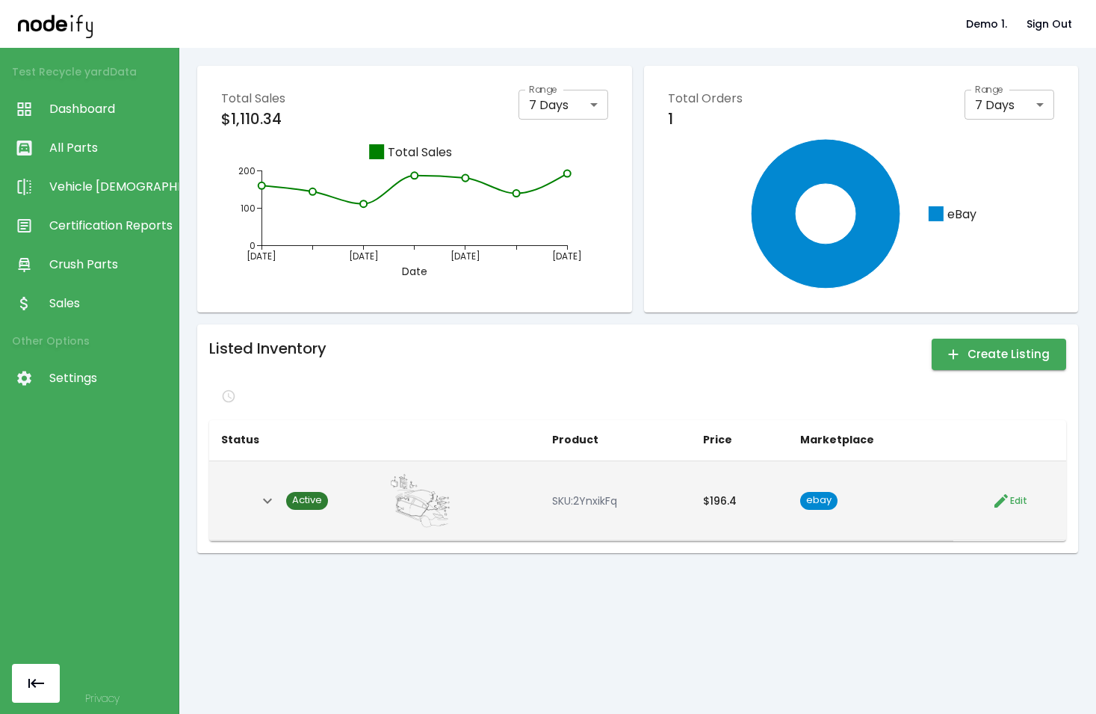
click at [309, 503] on span "Active" at bounding box center [307, 500] width 42 height 14
click at [1010, 498] on span "Edit" at bounding box center [1018, 500] width 17 height 15
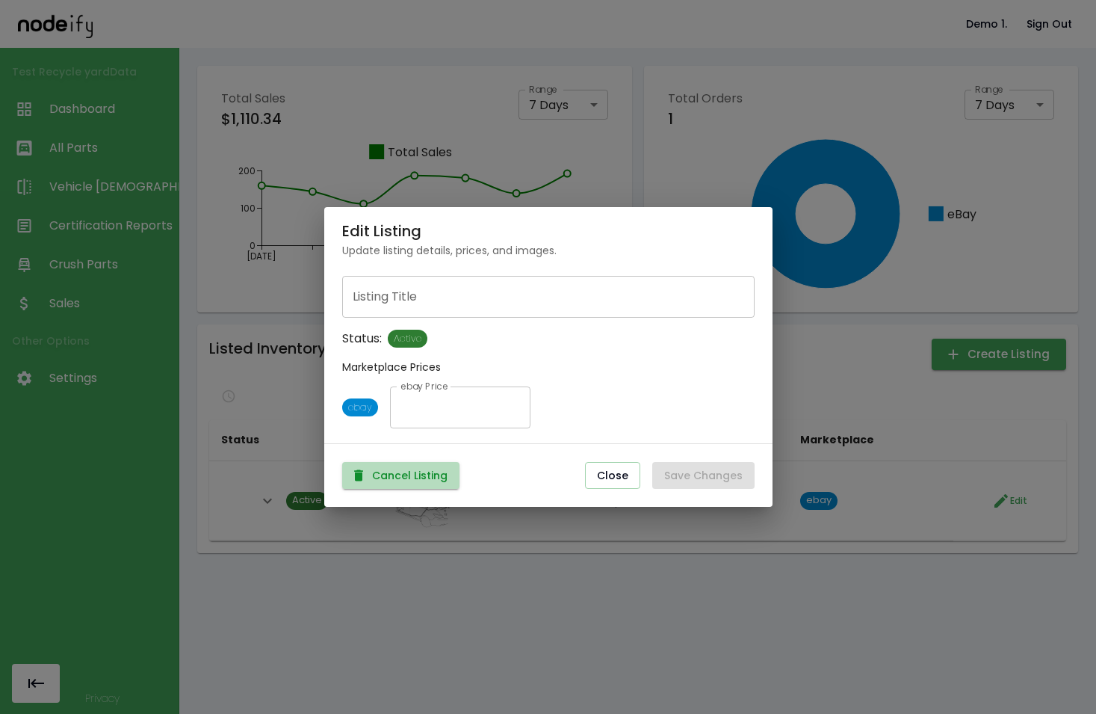
click at [400, 477] on button "Cancel Listing" at bounding box center [400, 476] width 117 height 28
click at [615, 481] on div "Canceling... Close Save Changes" at bounding box center [548, 476] width 448 height 64
click at [614, 473] on div "Canceling... Close Save Changes" at bounding box center [548, 476] width 448 height 64
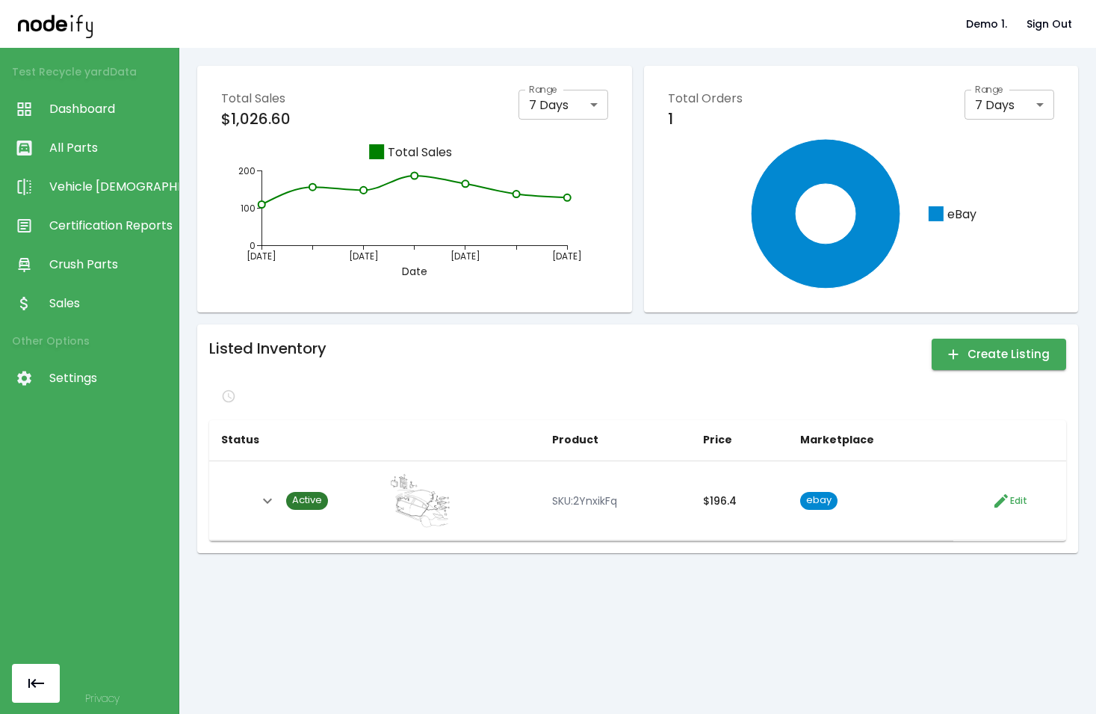
click at [555, 318] on div "Total Sales $1,026.60 Range 7 Days * Range [DATE] [DATE] [DATE] [DATE] Date 0 1…" at bounding box center [637, 309] width 881 height 487
